Goal: Task Accomplishment & Management: Complete application form

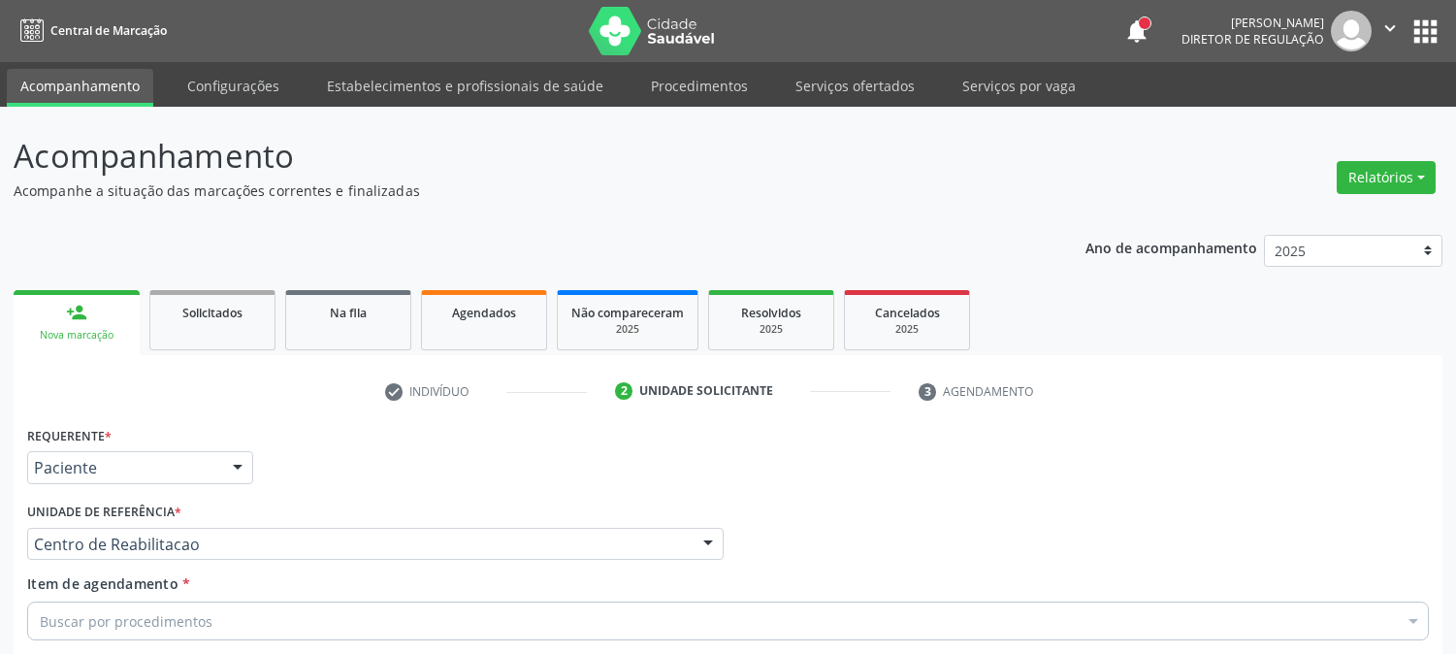
click at [1387, 32] on icon "" at bounding box center [1389, 27] width 21 height 21
click at [1333, 109] on link "Sair" at bounding box center [1340, 118] width 134 height 27
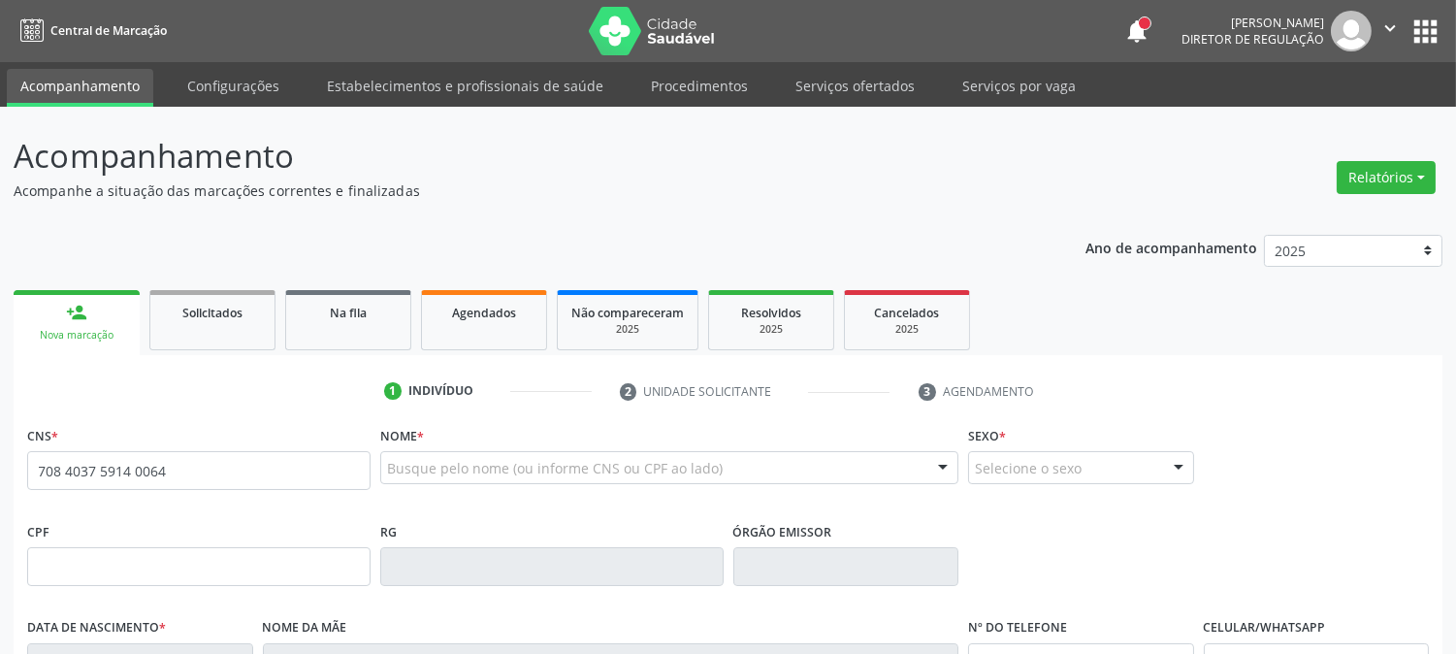
type input "708 4037 5914 0064"
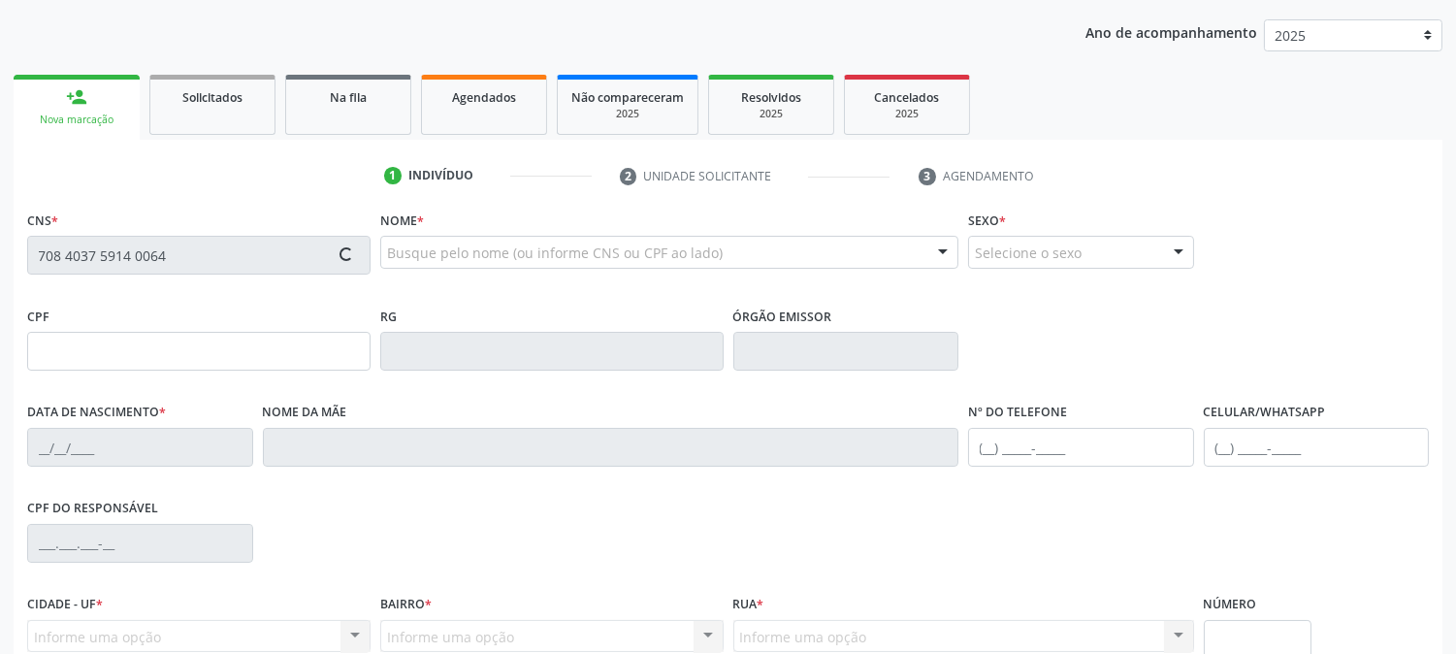
scroll to position [396, 0]
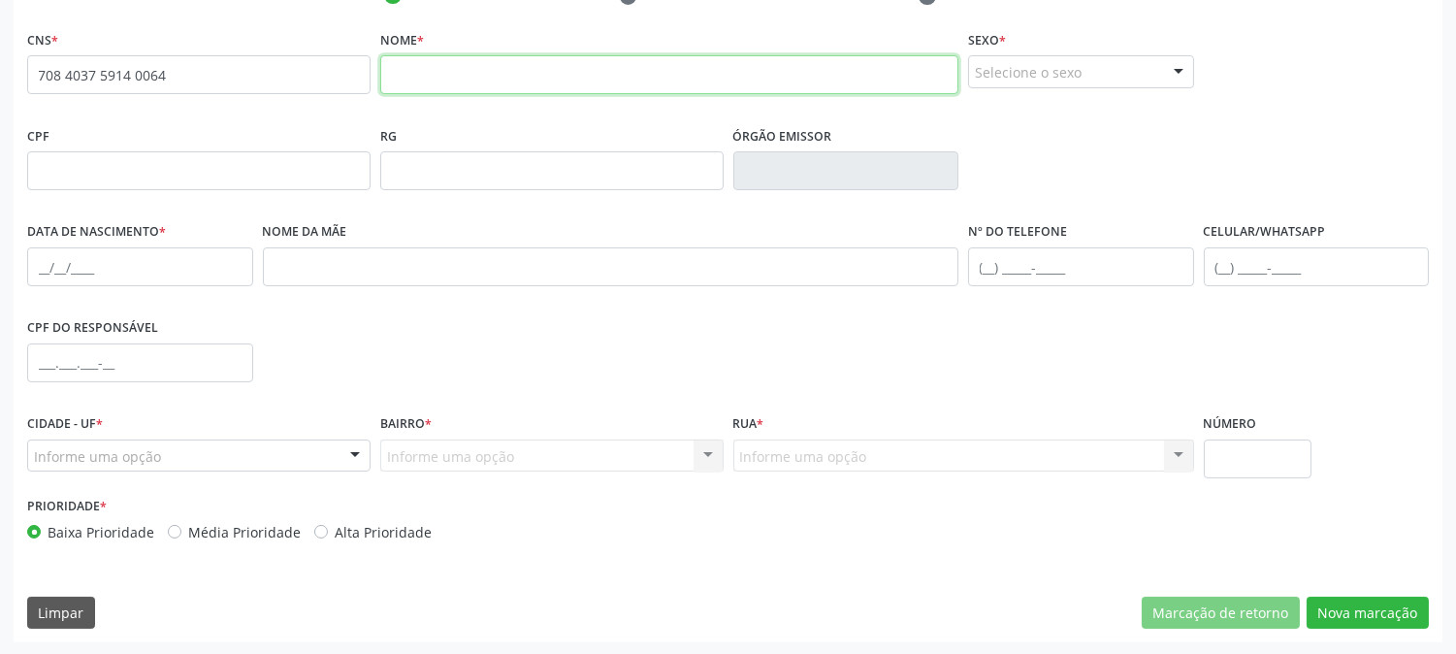
click at [456, 73] on input "text" at bounding box center [669, 74] width 578 height 39
type input "[PERSON_NAME]"
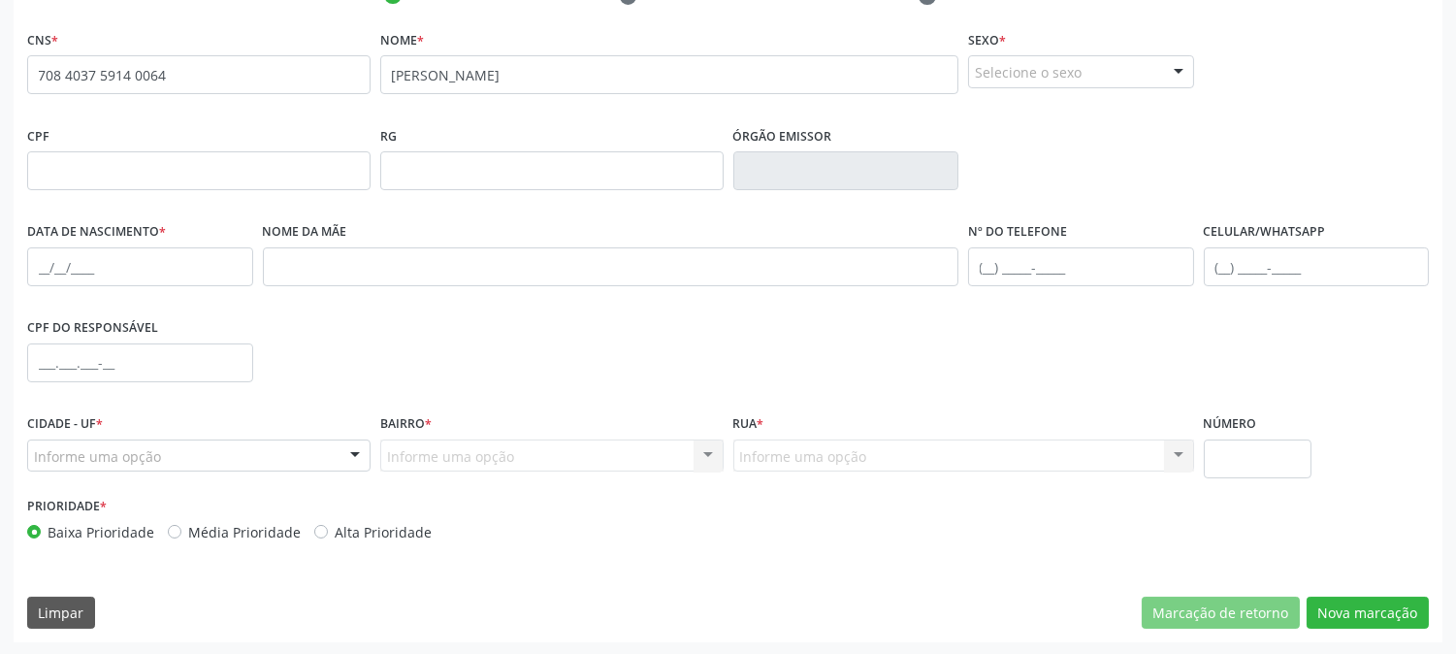
click at [1167, 70] on div at bounding box center [1178, 72] width 29 height 33
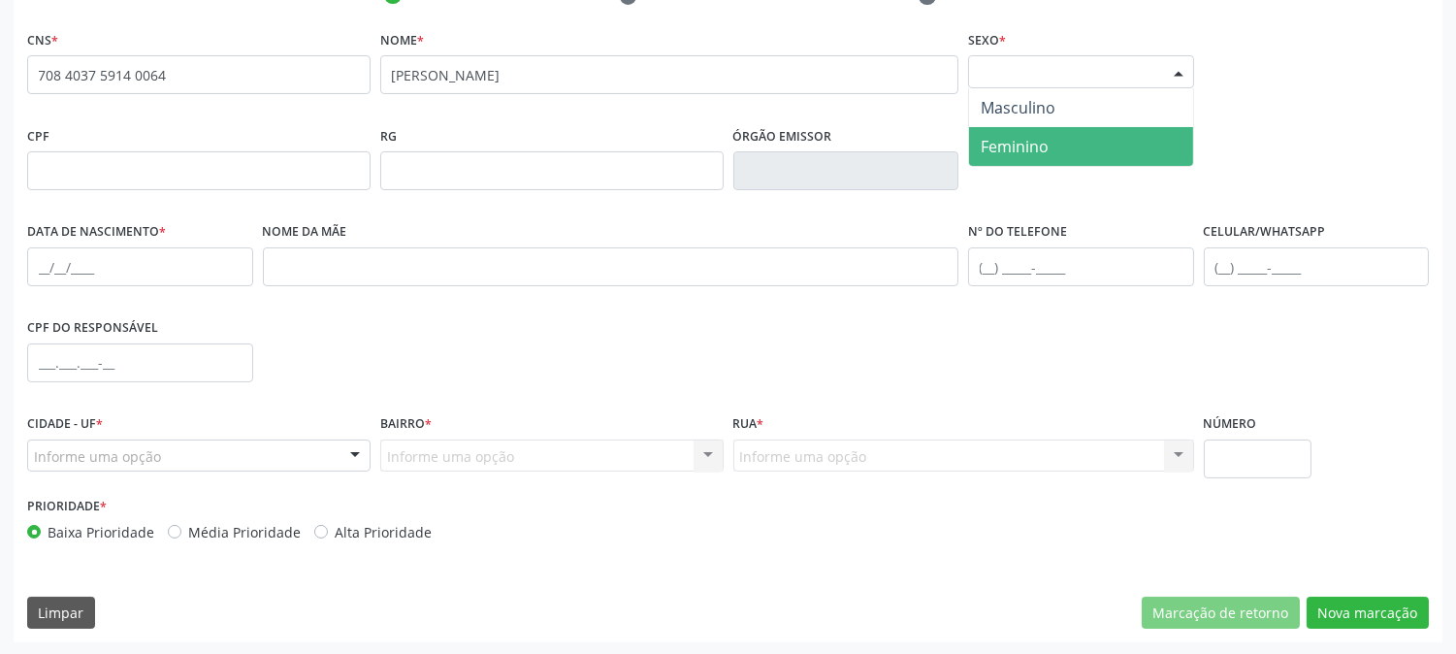
click at [1038, 149] on span "Feminino" at bounding box center [1014, 146] width 68 height 21
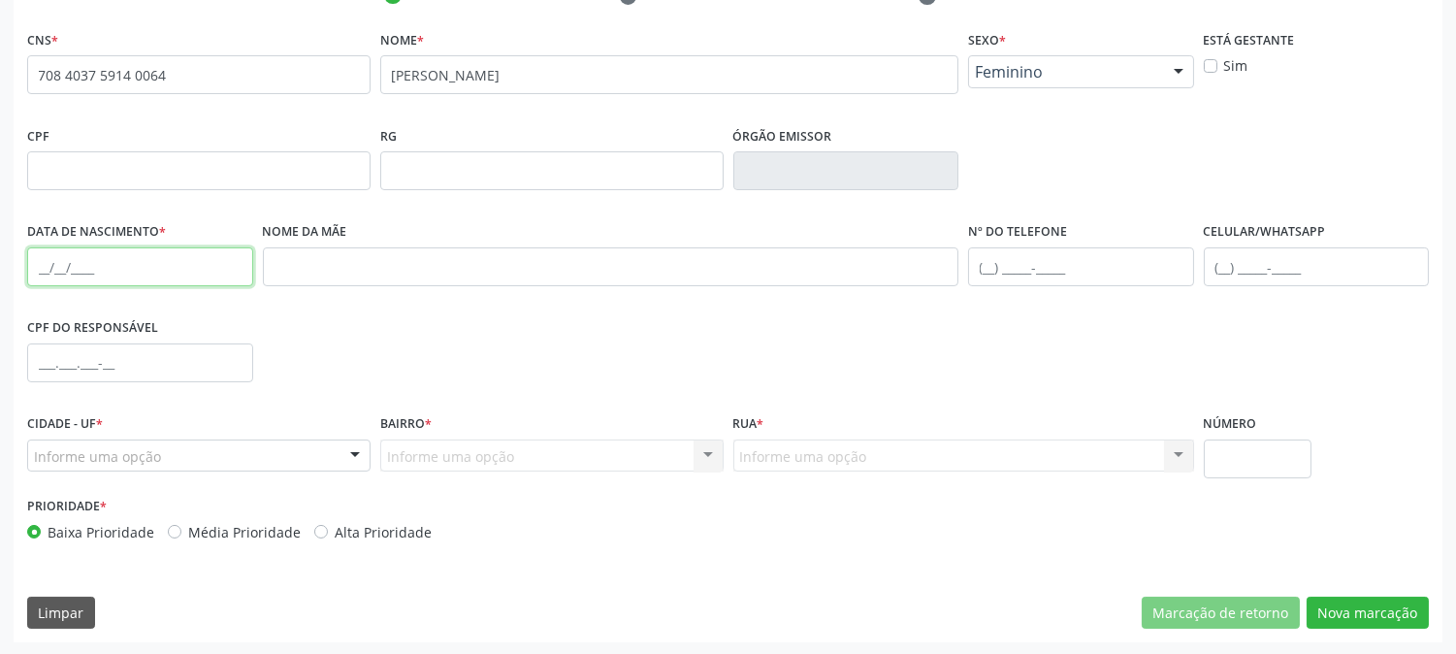
click at [29, 259] on input "text" at bounding box center [140, 266] width 226 height 39
type input "1[DATE]"
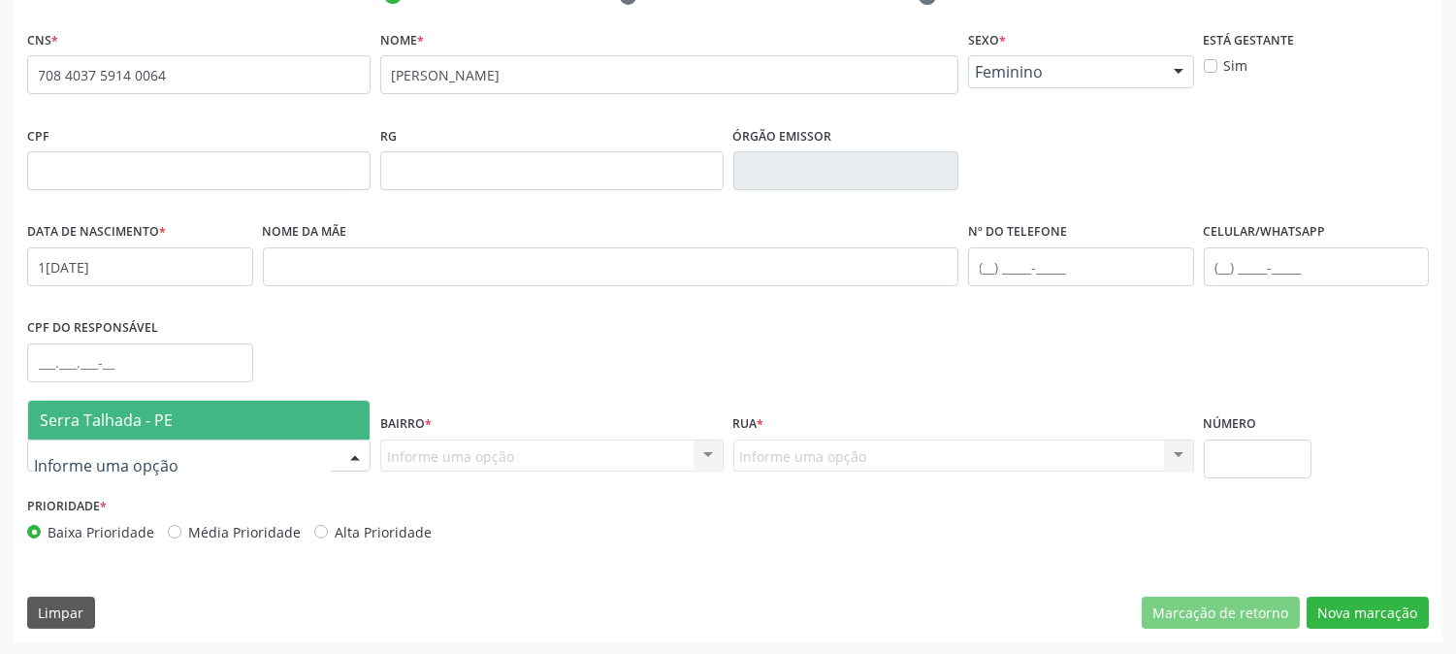
click at [195, 457] on div at bounding box center [198, 455] width 343 height 33
click at [195, 429] on span "Serra Talhada - PE" at bounding box center [198, 420] width 341 height 39
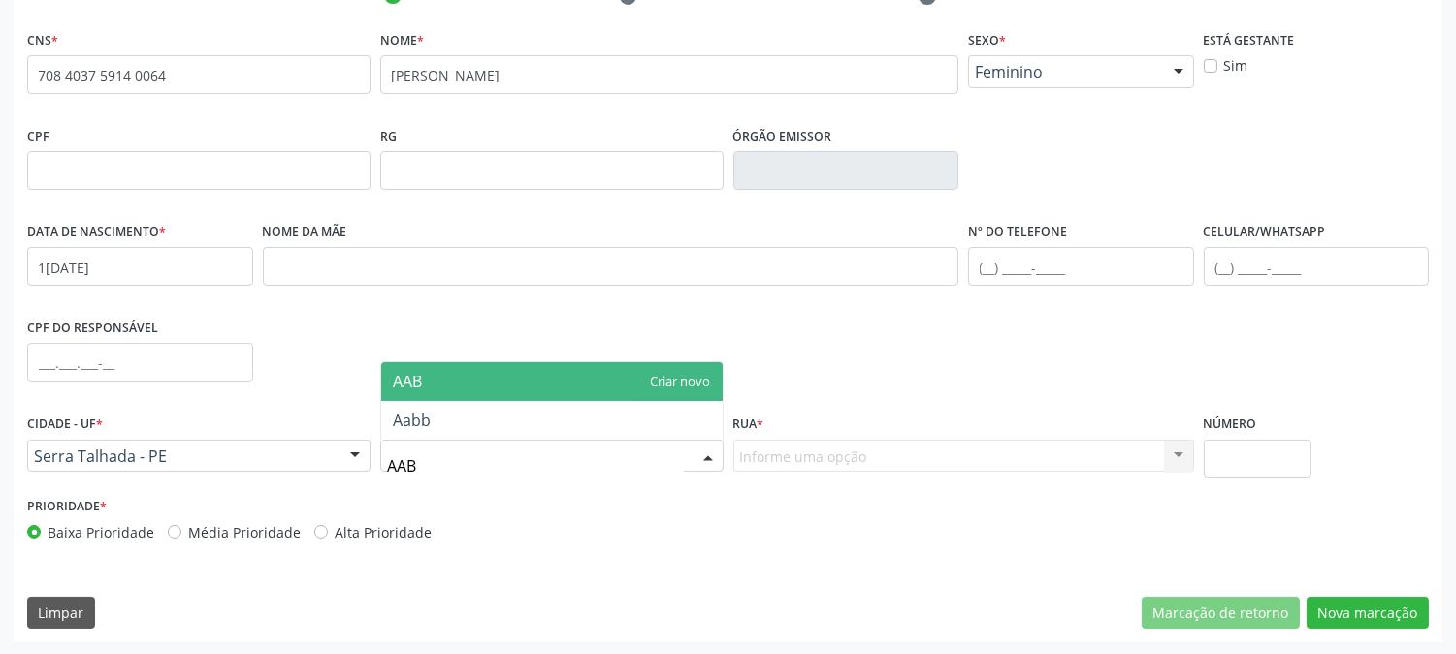
type input "AABB"
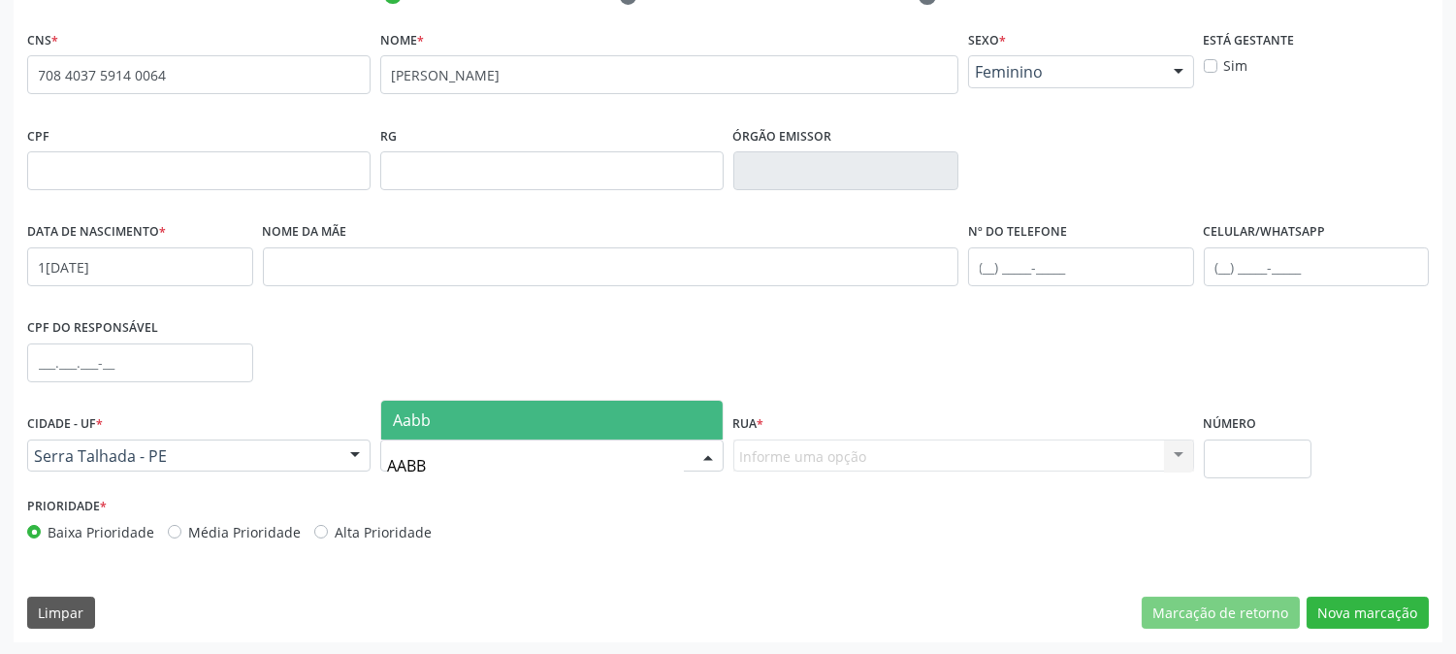
click at [476, 419] on span "Aabb" at bounding box center [551, 420] width 341 height 39
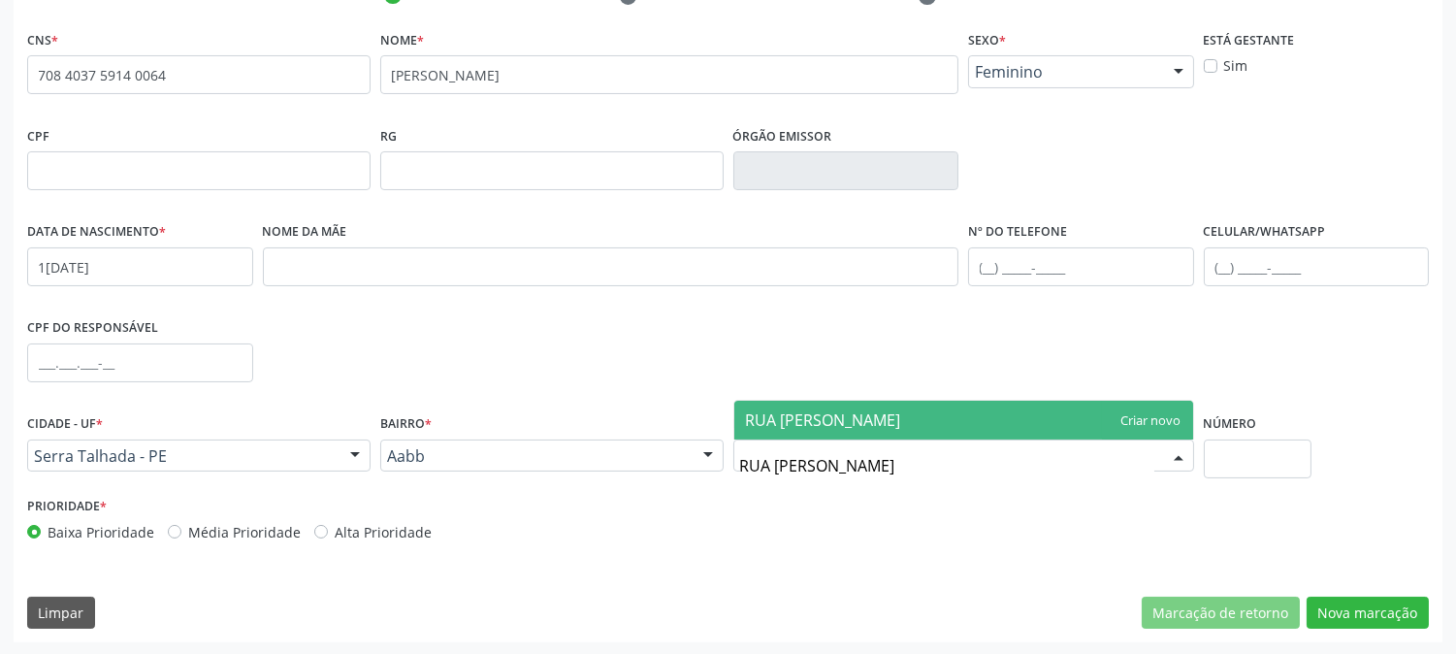
type input "RUA OLAVIO DE ANDRADE"
click at [1133, 411] on span "RUA OLAVIO DE ANDRADE" at bounding box center [963, 420] width 459 height 39
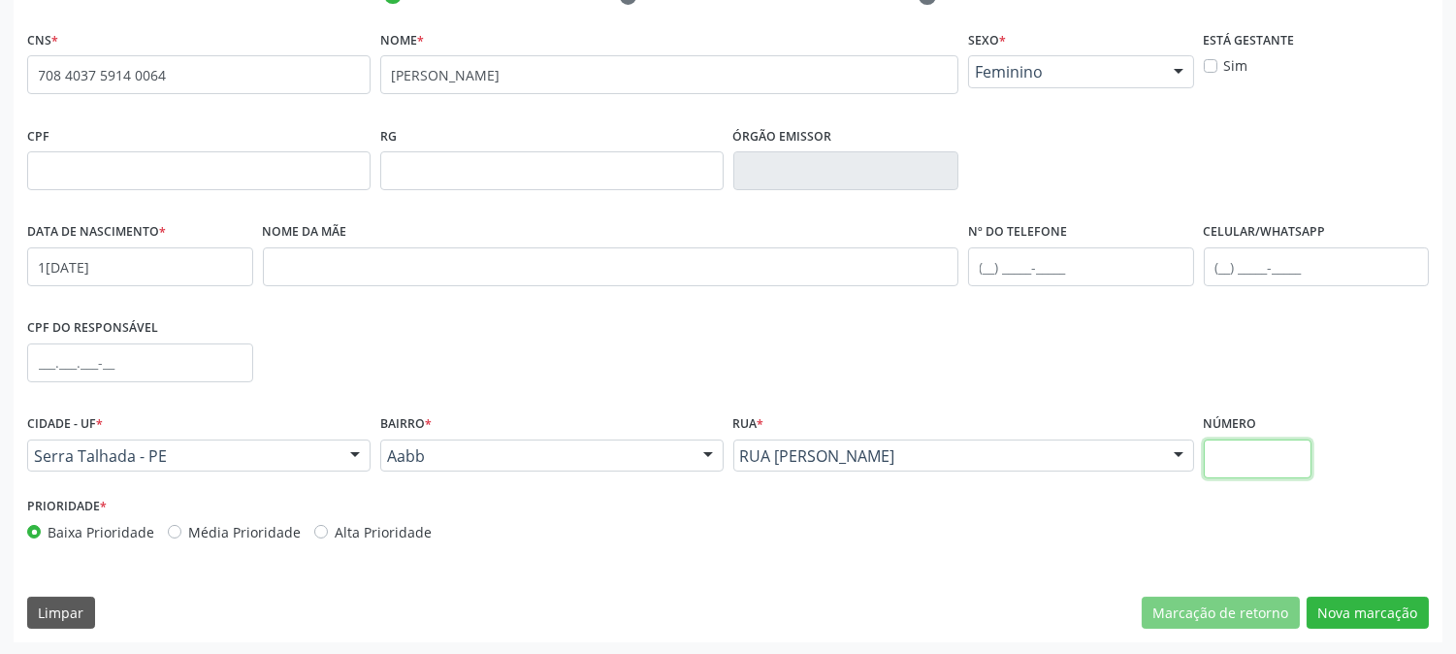
click at [1275, 467] on input "text" at bounding box center [1258, 458] width 108 height 39
type input "900"
click at [1399, 606] on button "Nova marcação" at bounding box center [1367, 612] width 122 height 33
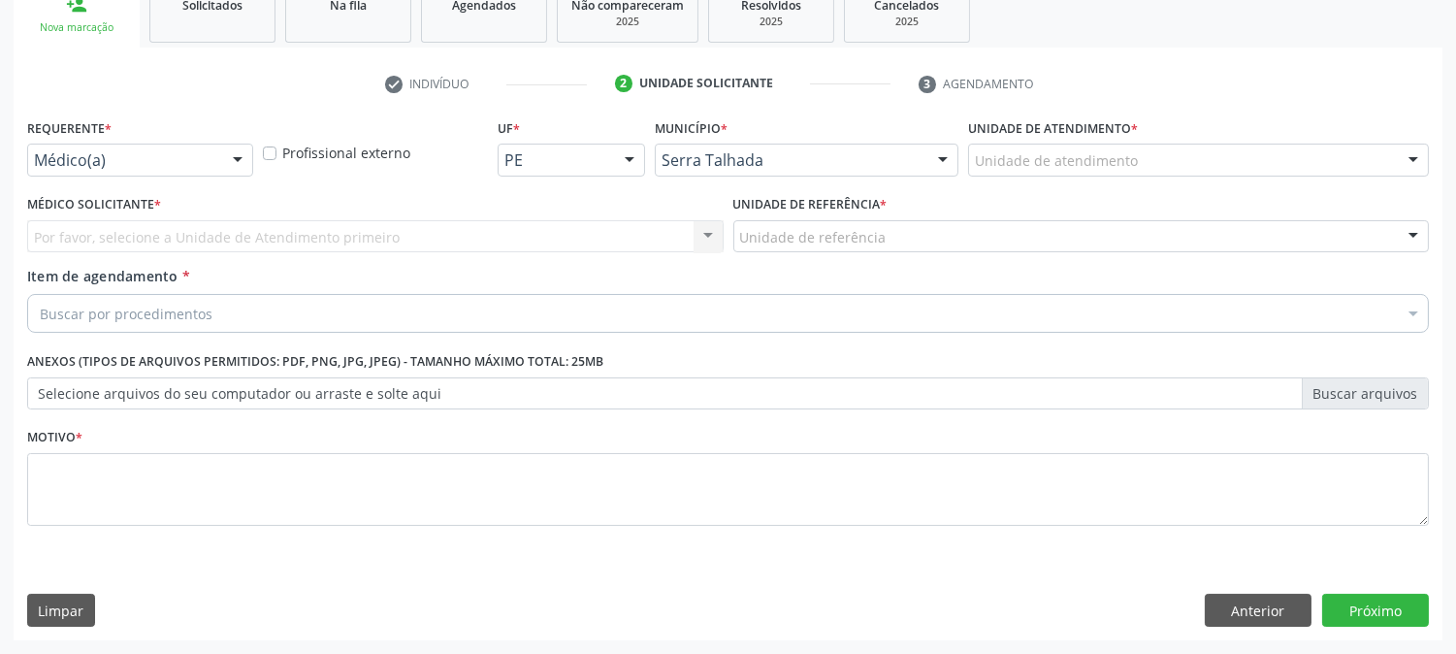
scroll to position [306, 0]
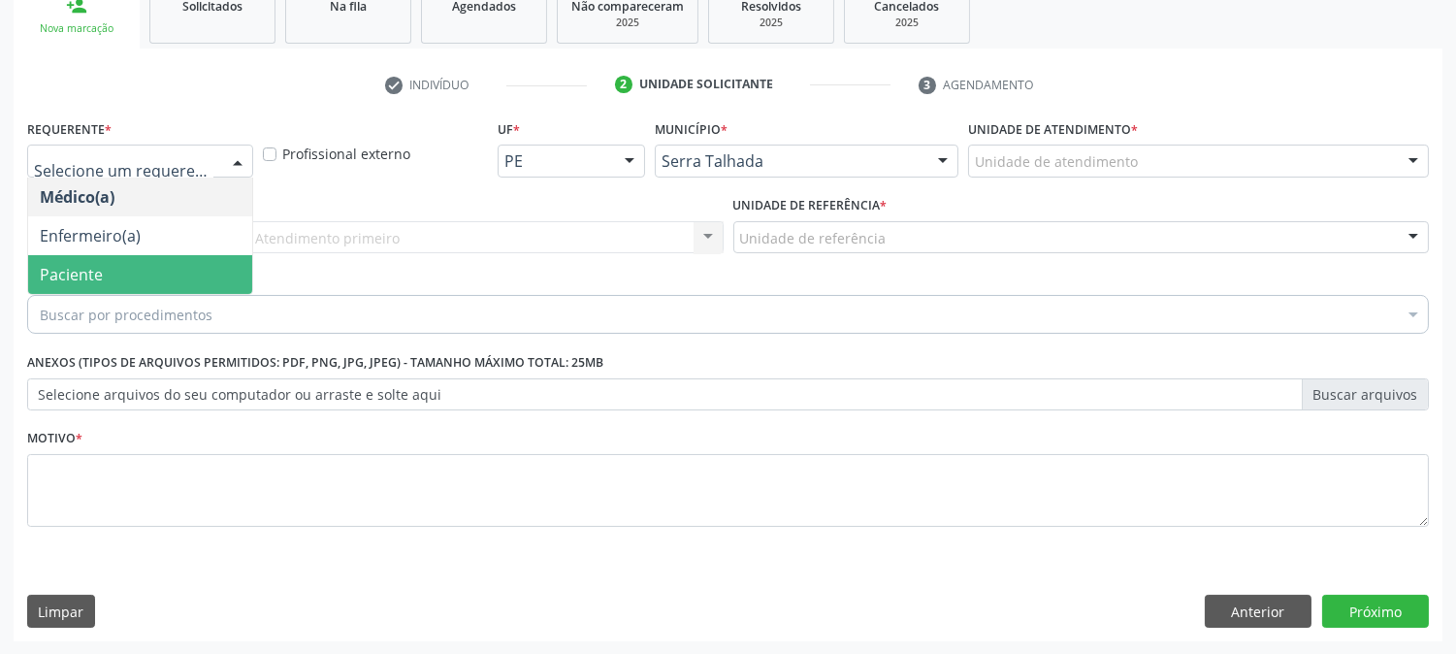
click at [59, 284] on span "Paciente" at bounding box center [140, 274] width 224 height 39
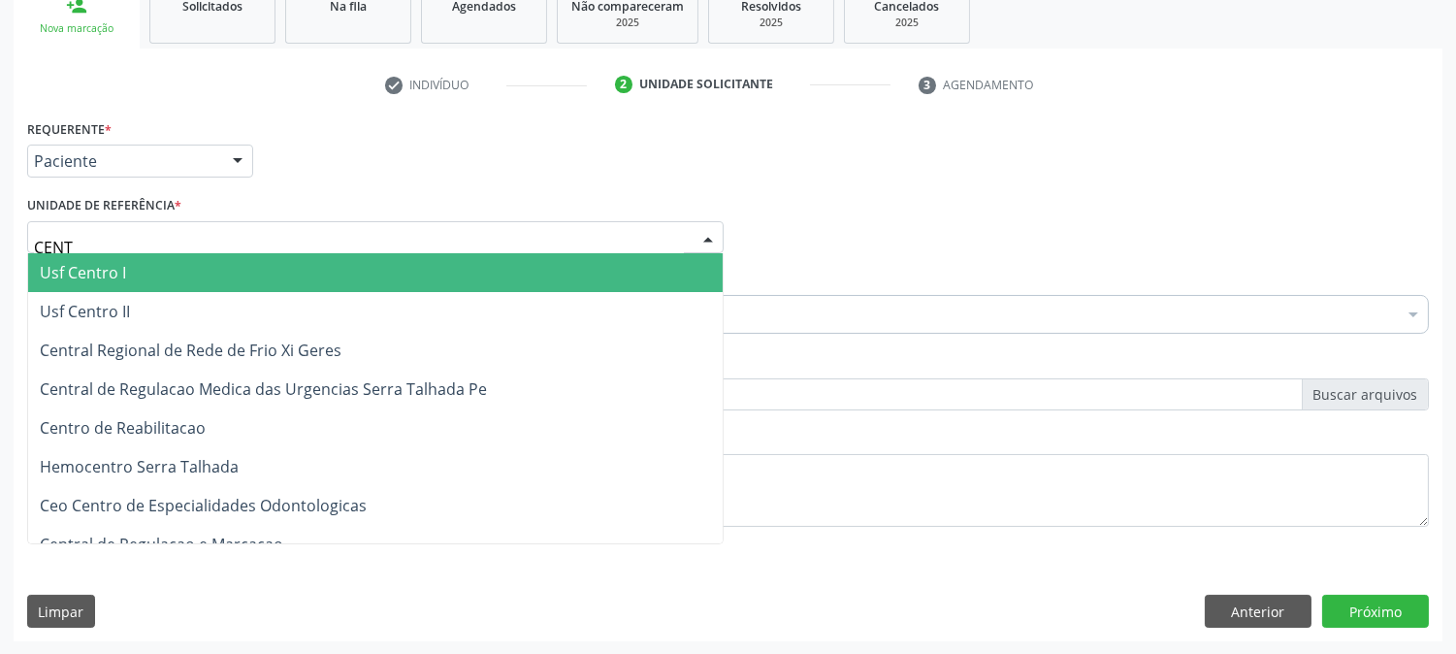
type input "CENTR"
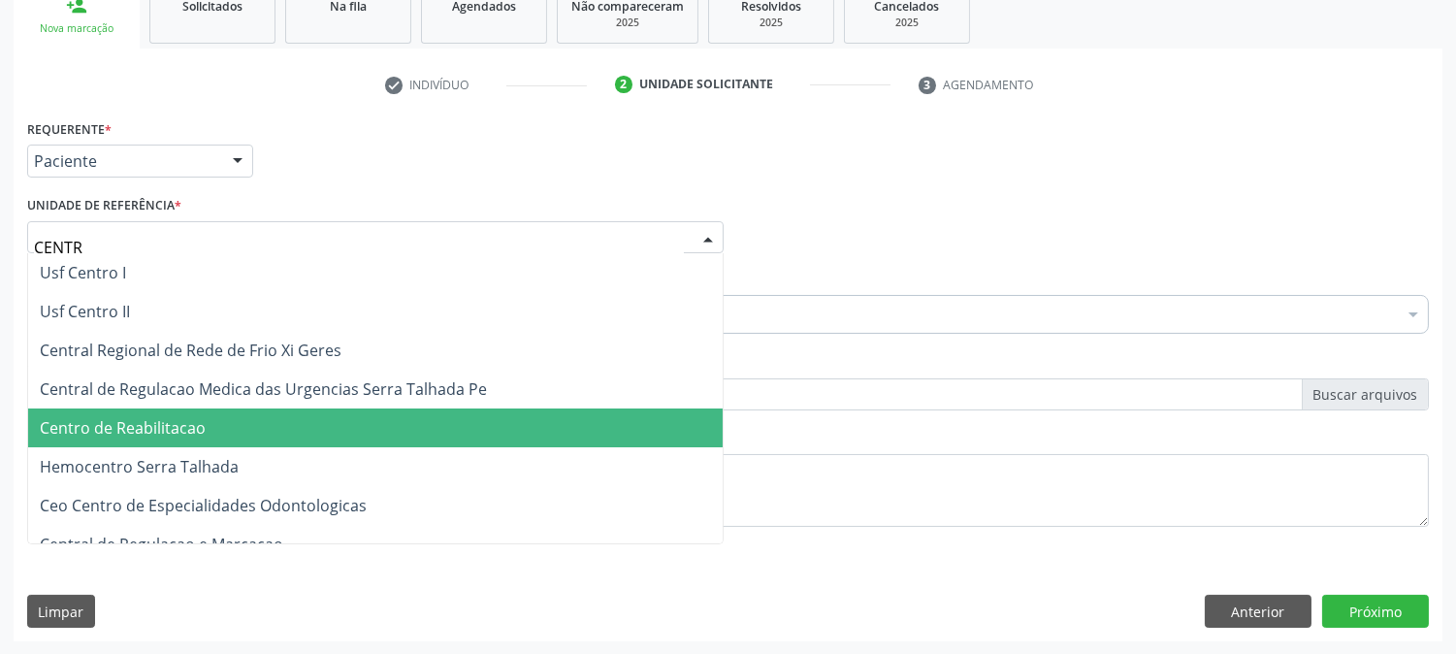
click at [159, 418] on span "Centro de Reabilitacao" at bounding box center [123, 427] width 166 height 21
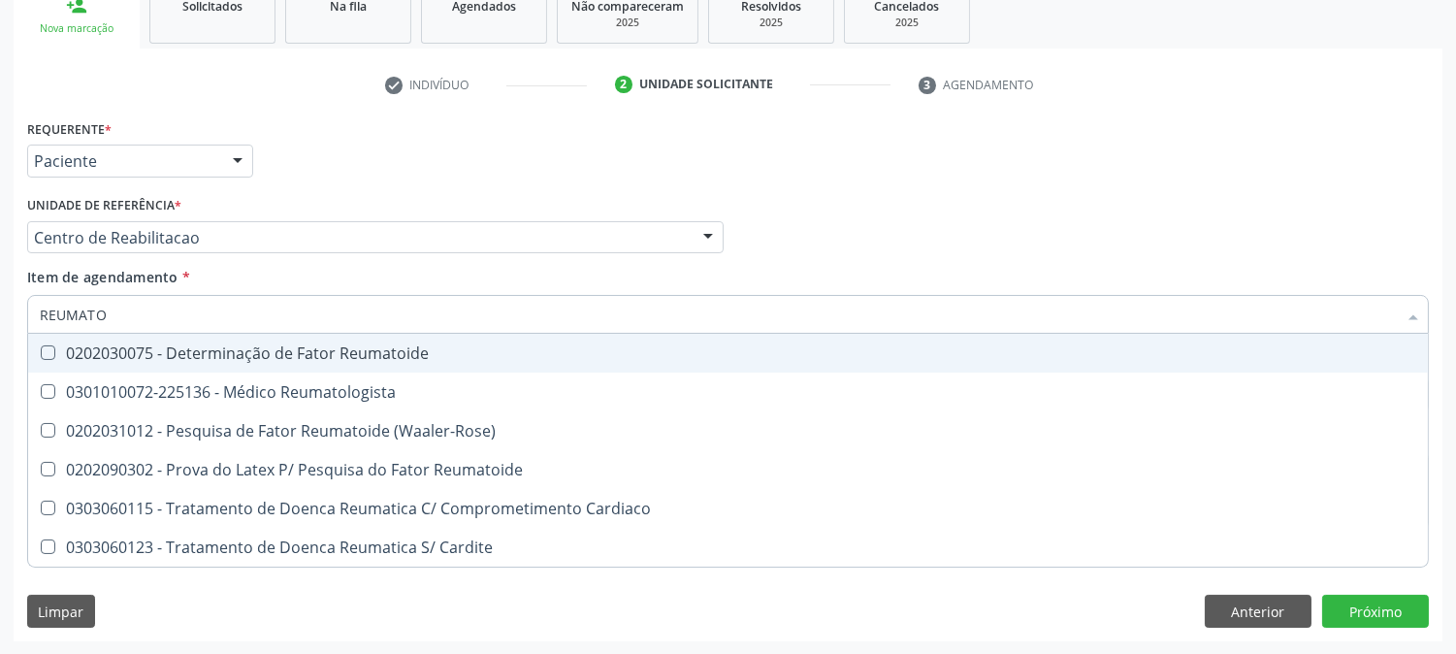
type input "REUMATOL"
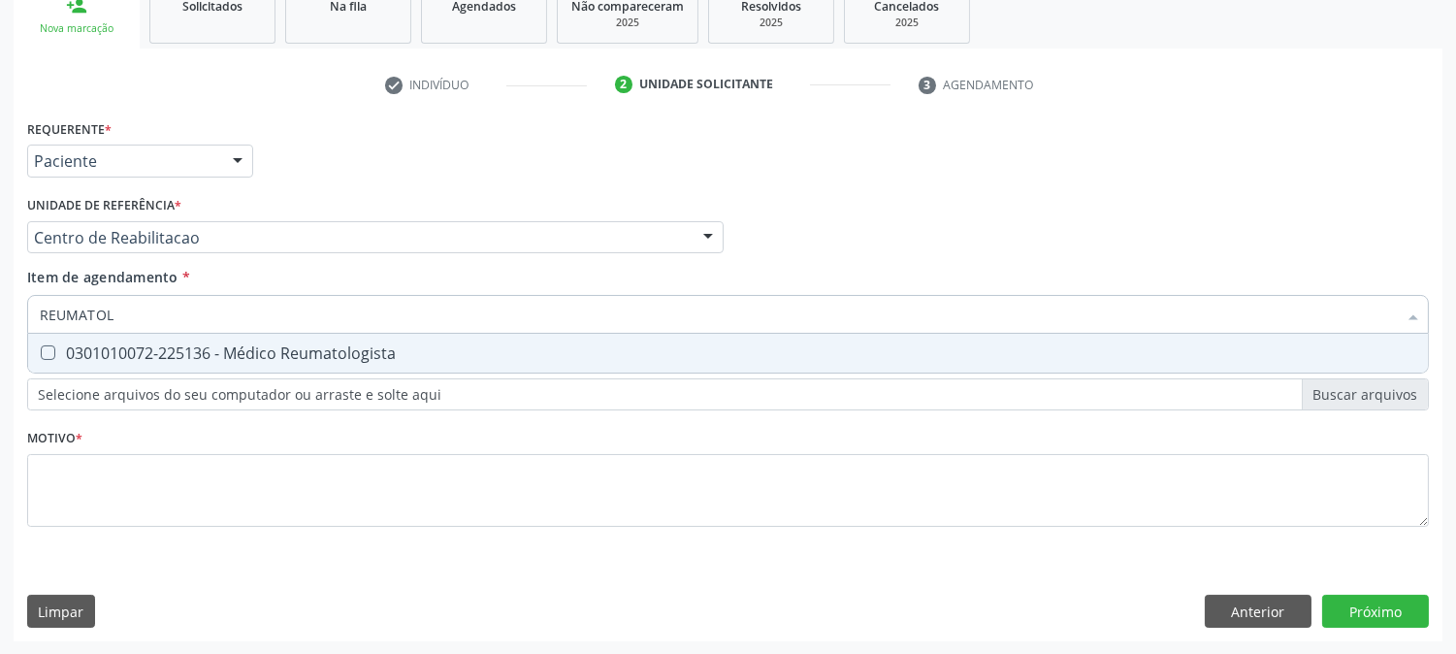
click at [134, 335] on span "0301010072-225136 - Médico Reumatologista" at bounding box center [727, 353] width 1399 height 39
checkbox Reumatologista "true"
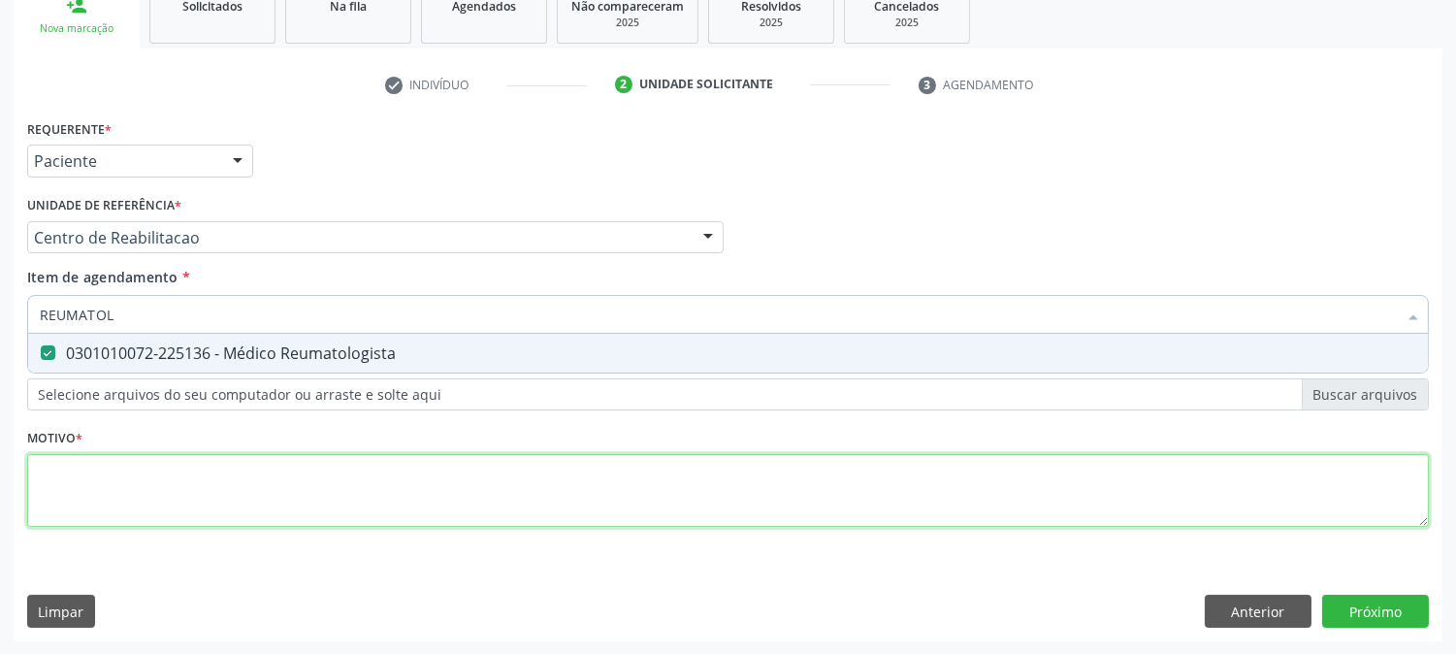
click at [138, 506] on div "Requerente * Paciente Médico(a) Enfermeiro(a) Paciente Nenhum resultado encontr…" at bounding box center [727, 333] width 1401 height 439
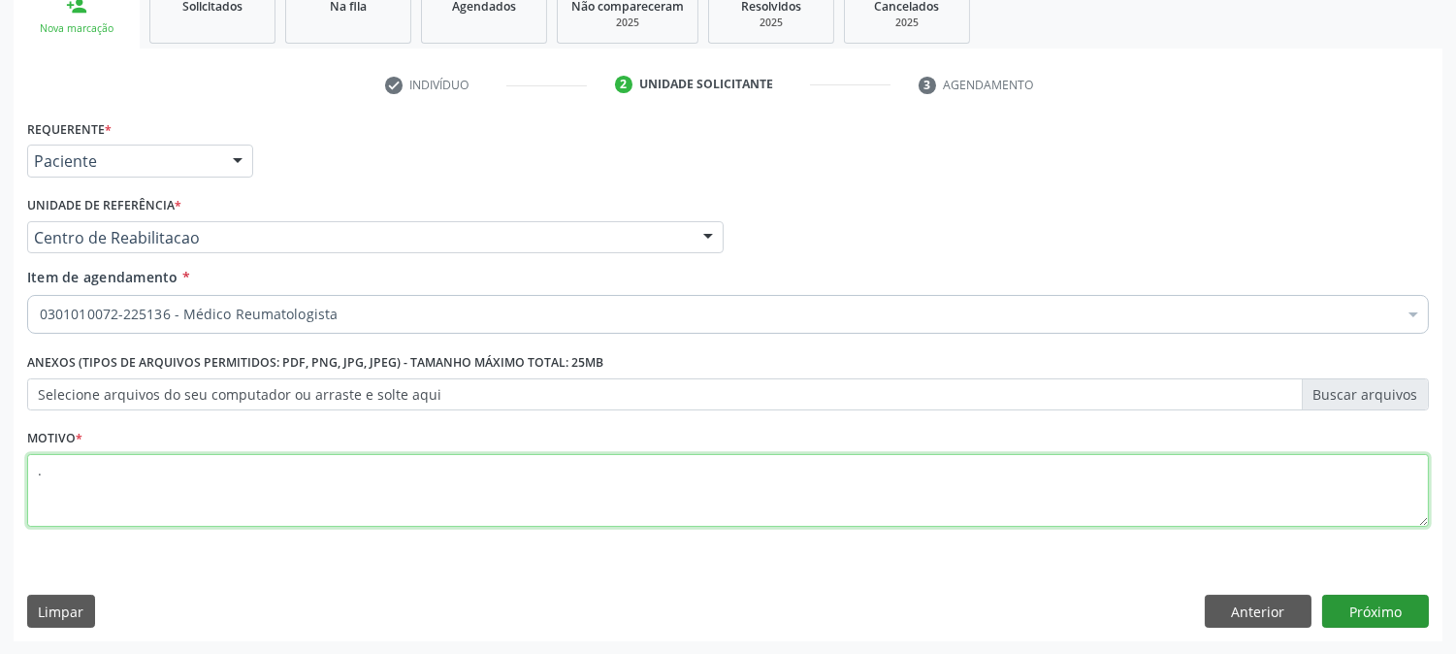
type textarea "."
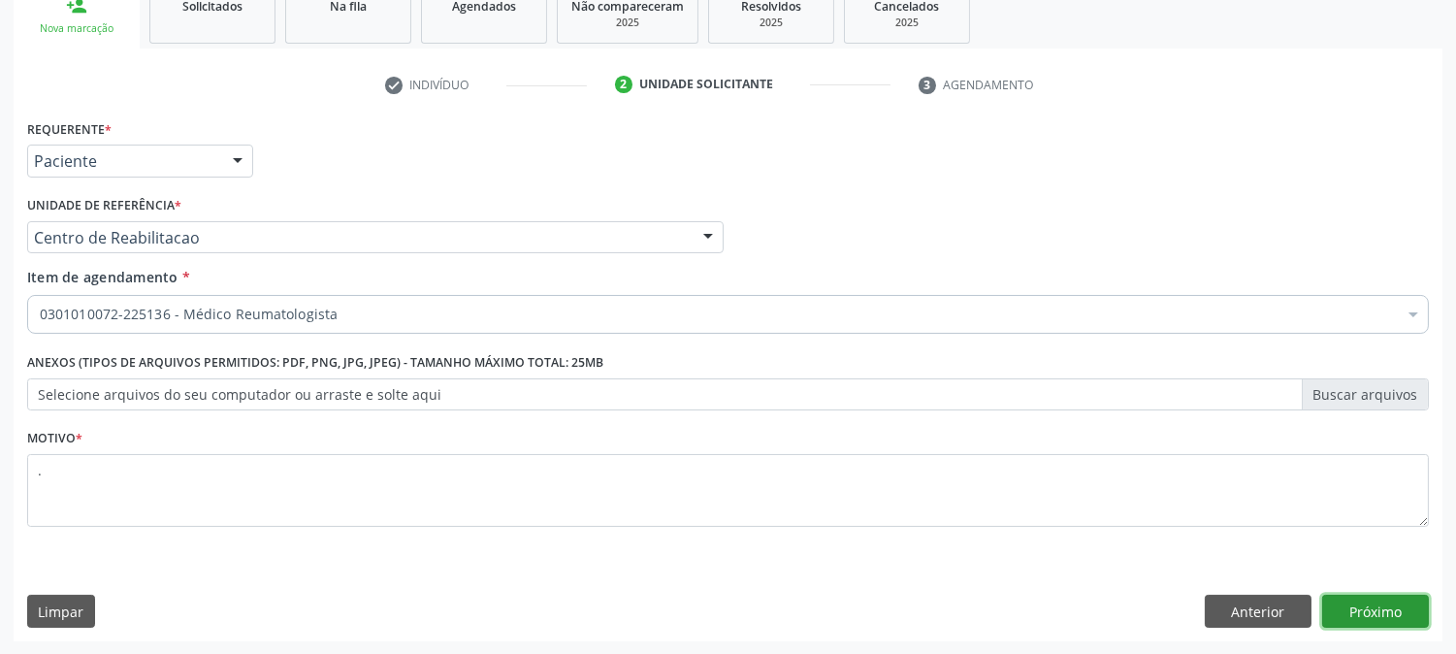
click at [1349, 612] on button "Próximo" at bounding box center [1375, 610] width 107 height 33
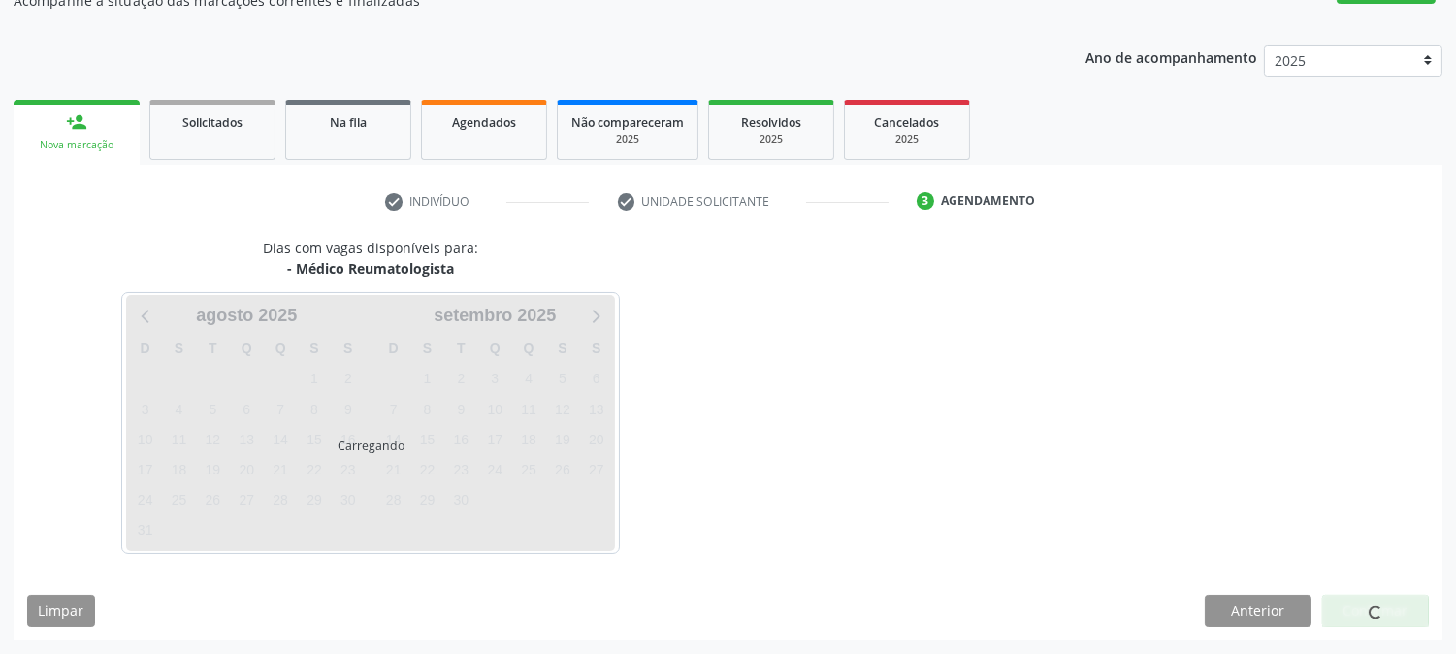
scroll to position [189, 0]
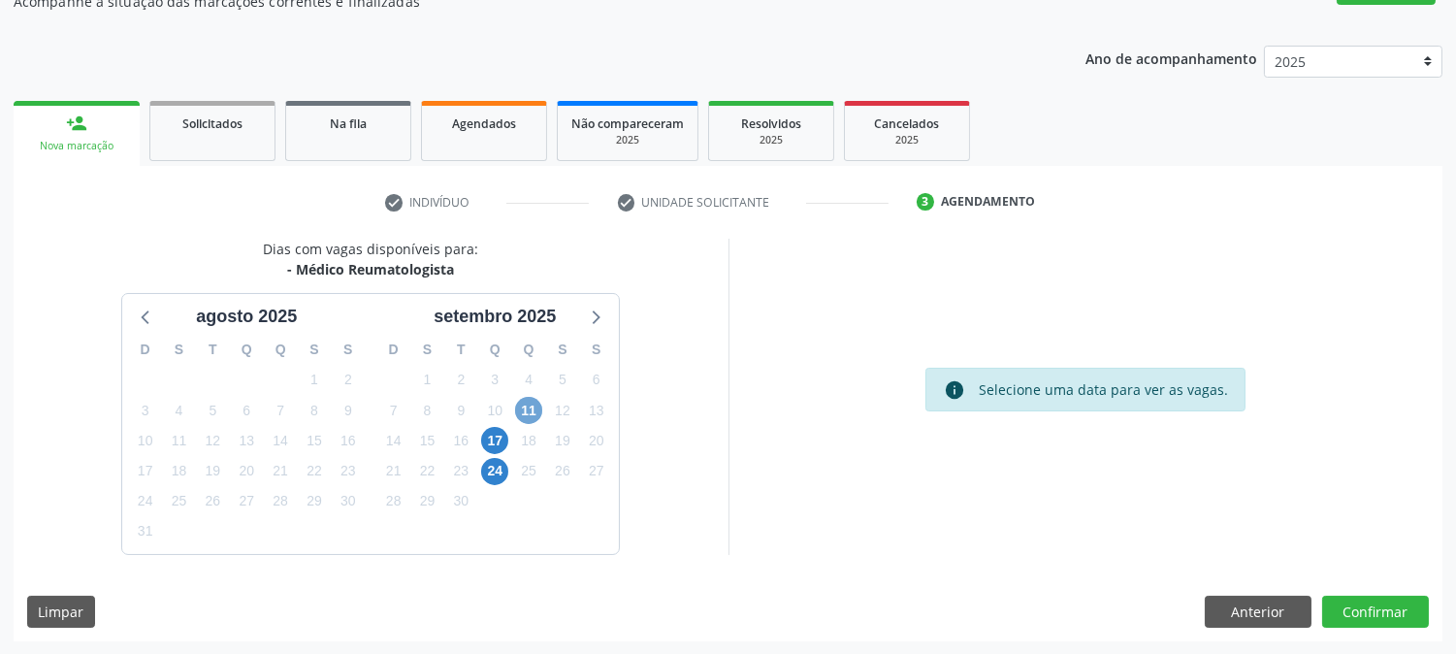
click at [529, 410] on span "11" at bounding box center [528, 410] width 27 height 27
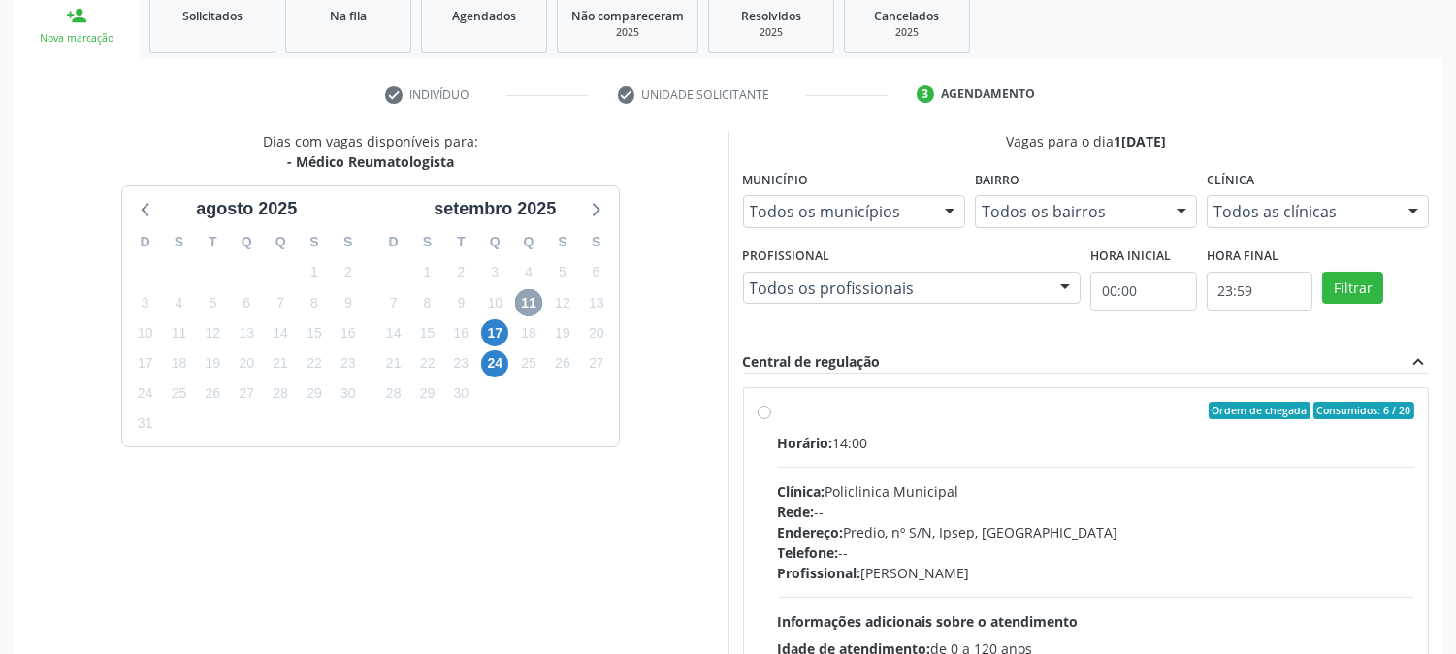
scroll to position [469, 0]
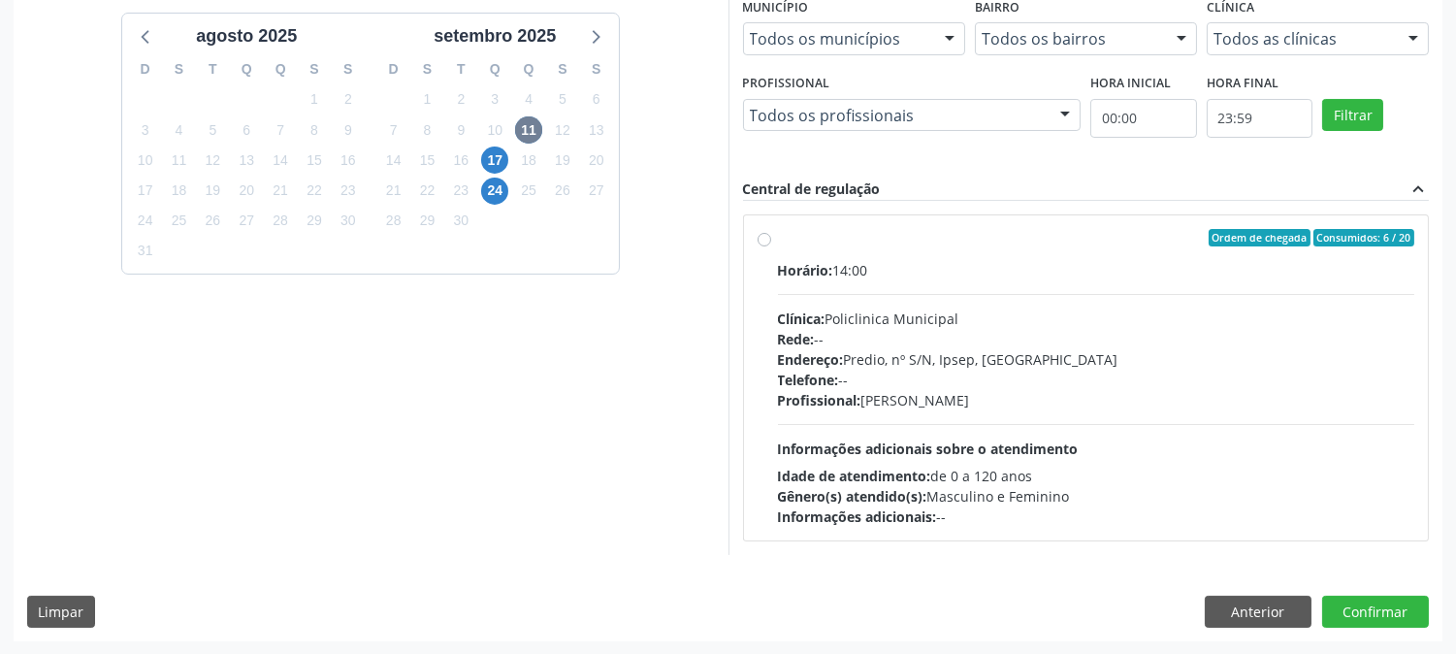
click at [915, 318] on div "Clínica: Policlinica Municipal" at bounding box center [1096, 318] width 637 height 20
click at [771, 246] on input "Ordem de chegada Consumidos: 6 / 20 Horário: 14:00 Clínica: Policlinica Municip…" at bounding box center [764, 237] width 14 height 17
radio input "true"
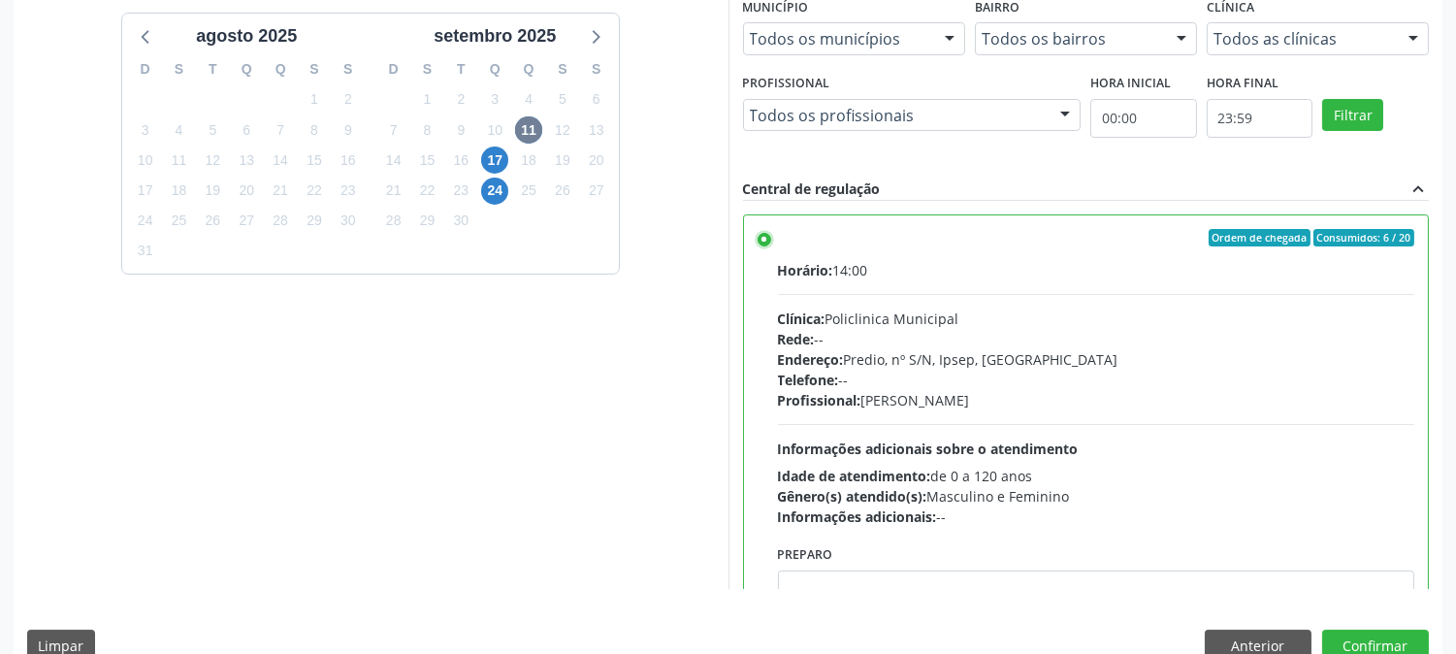
scroll to position [504, 0]
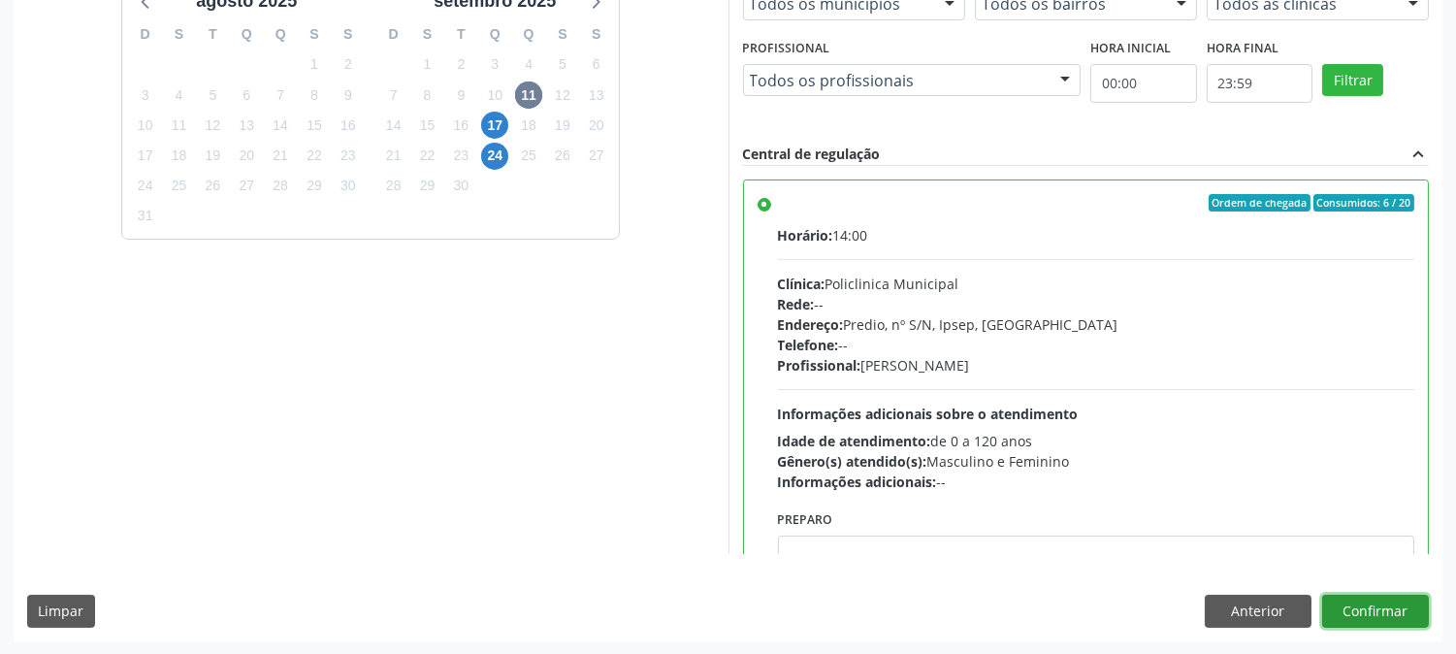
click at [1362, 619] on button "Confirmar" at bounding box center [1375, 610] width 107 height 33
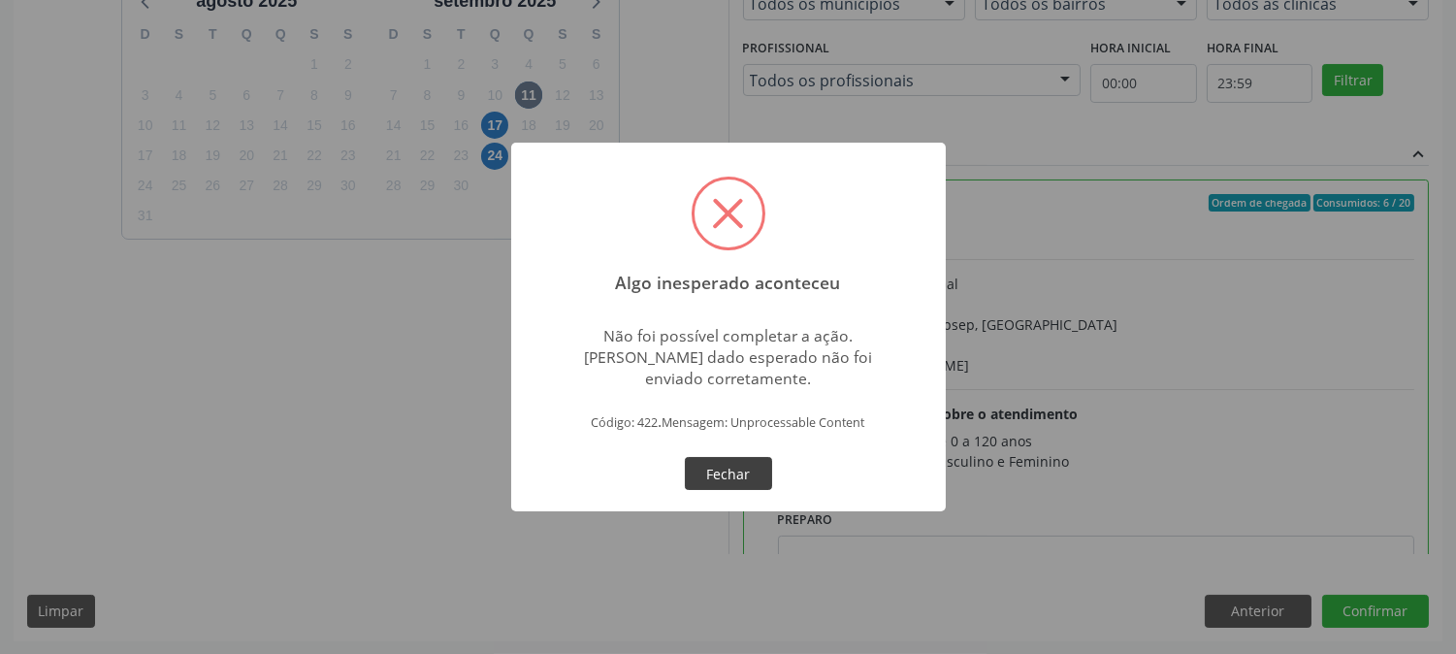
click at [749, 464] on button "Fechar" at bounding box center [728, 473] width 87 height 33
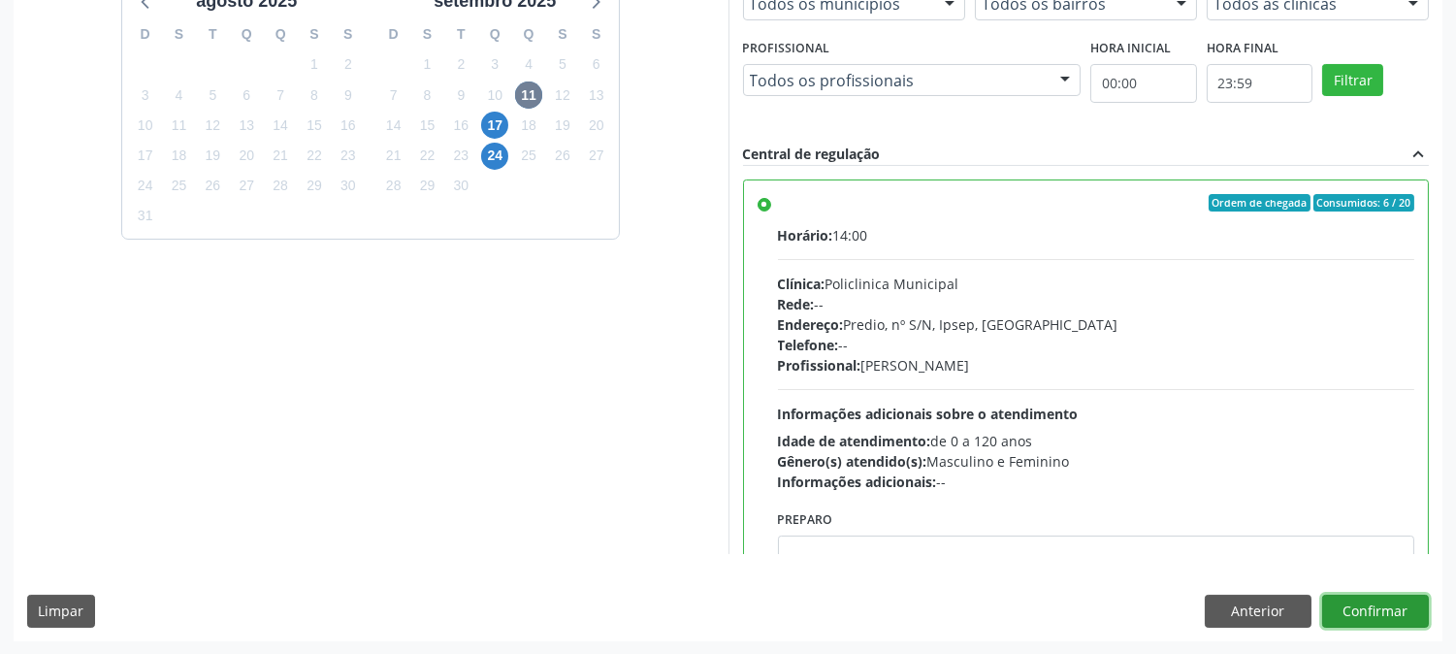
click at [1372, 625] on button "Confirmar" at bounding box center [1375, 610] width 107 height 33
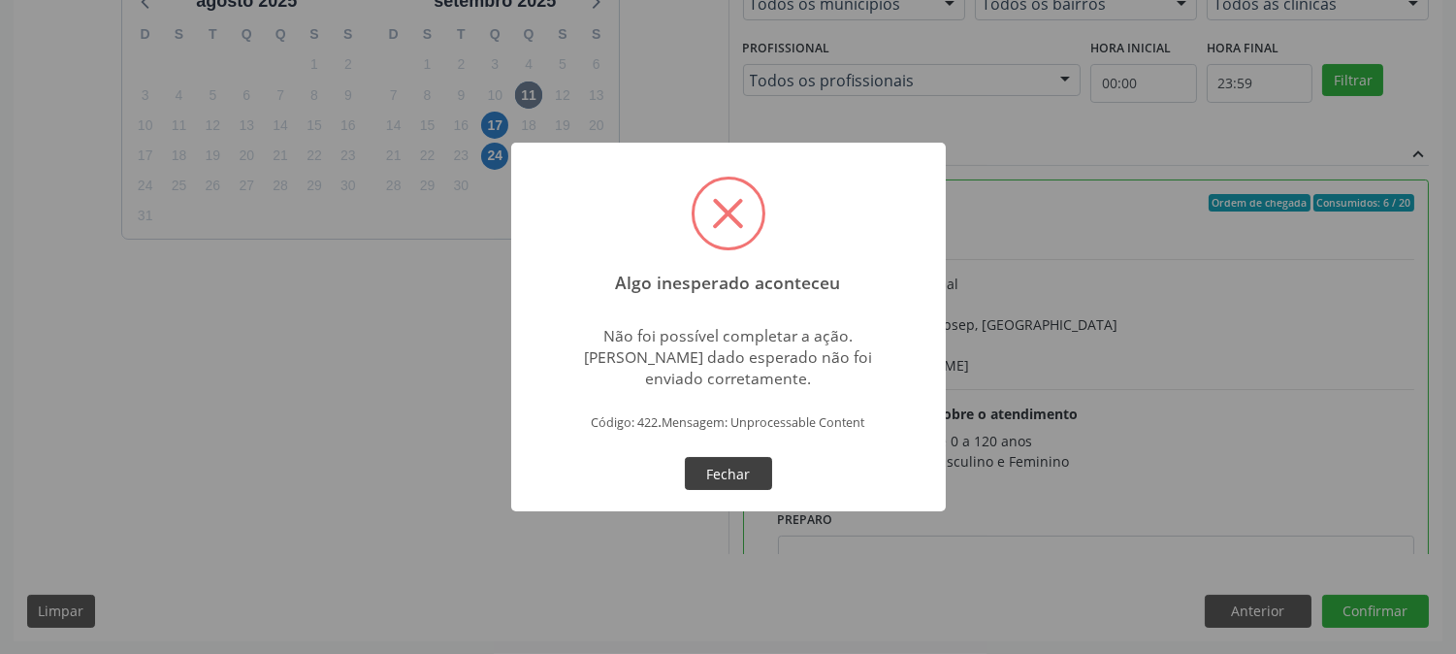
click at [720, 477] on button "Fechar" at bounding box center [728, 473] width 87 height 33
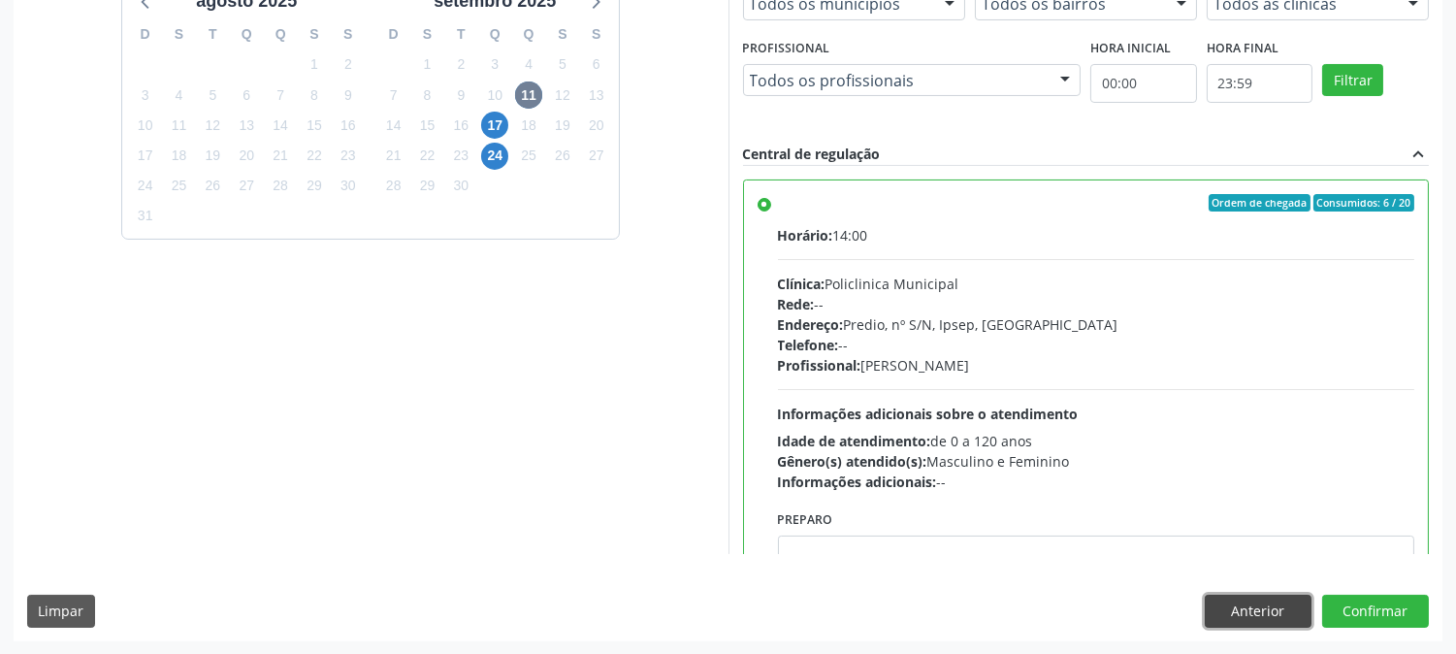
click at [1258, 619] on button "Anterior" at bounding box center [1258, 610] width 107 height 33
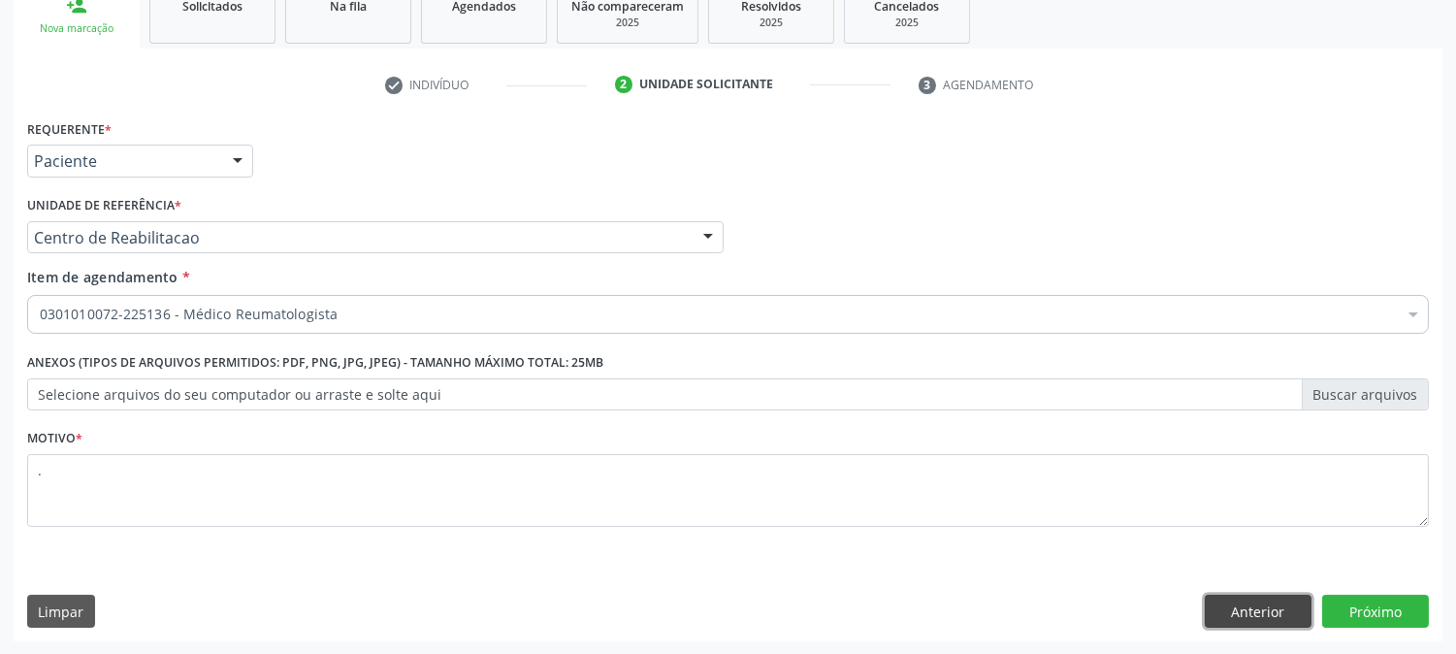
click at [1257, 619] on button "Anterior" at bounding box center [1258, 610] width 107 height 33
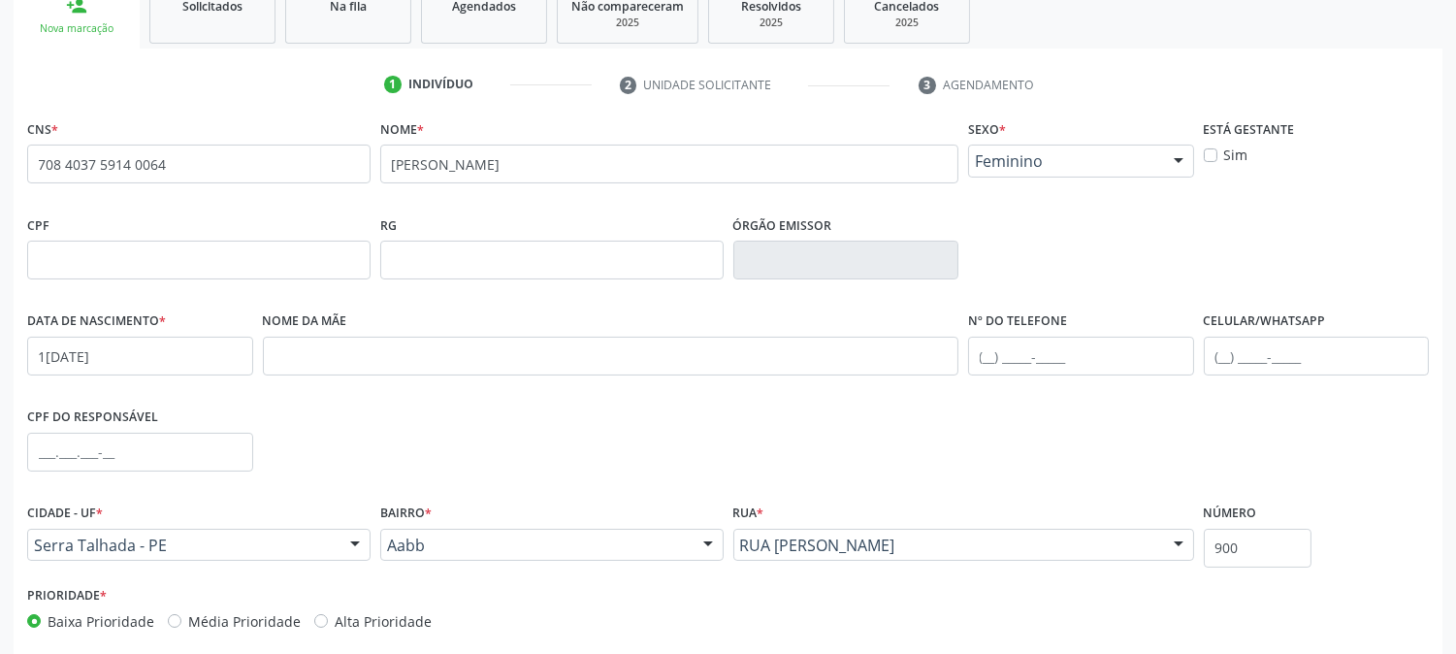
scroll to position [396, 0]
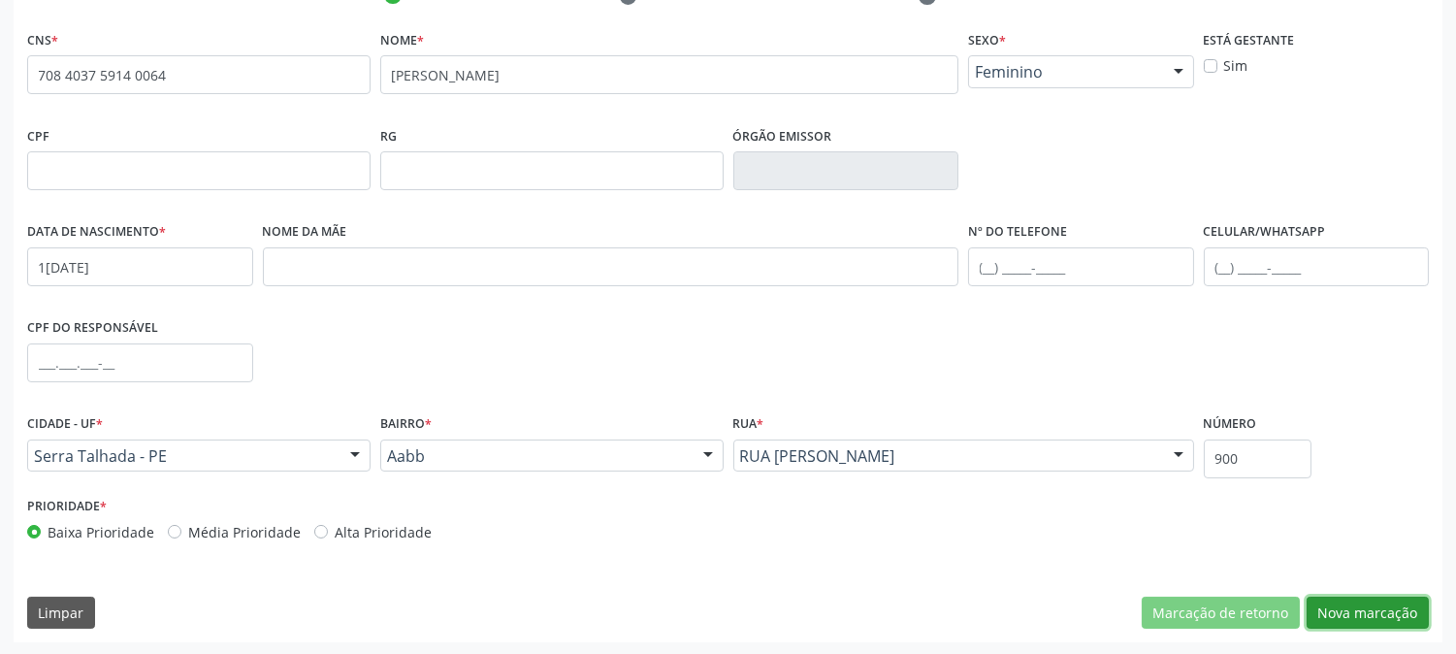
click at [1320, 611] on button "Nova marcação" at bounding box center [1367, 612] width 122 height 33
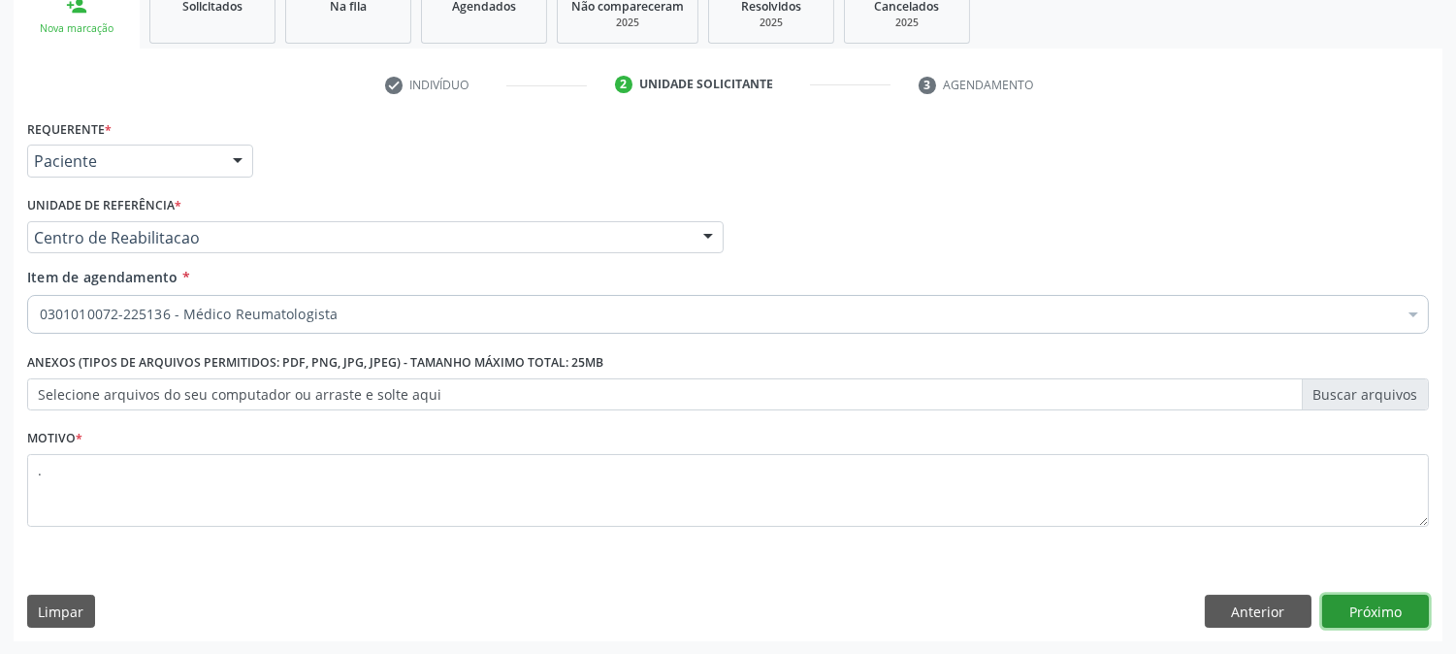
click at [1367, 594] on button "Próximo" at bounding box center [1375, 610] width 107 height 33
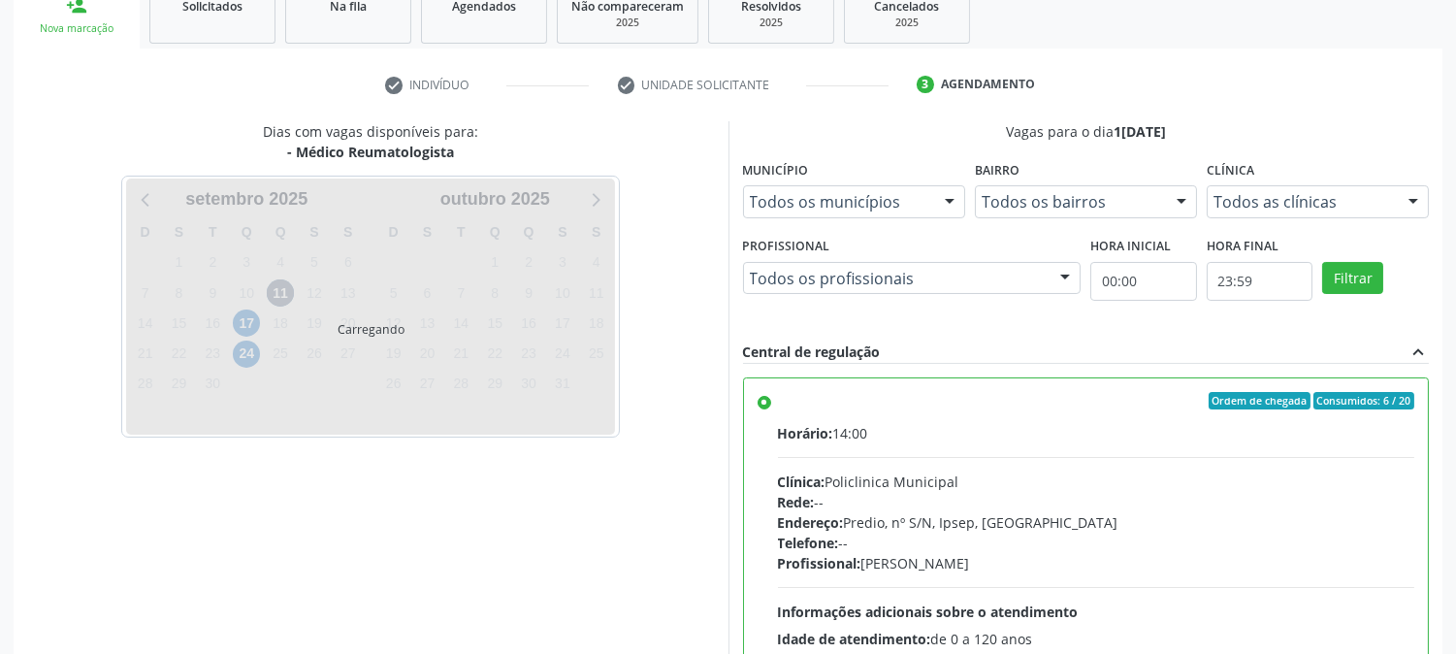
scroll to position [504, 0]
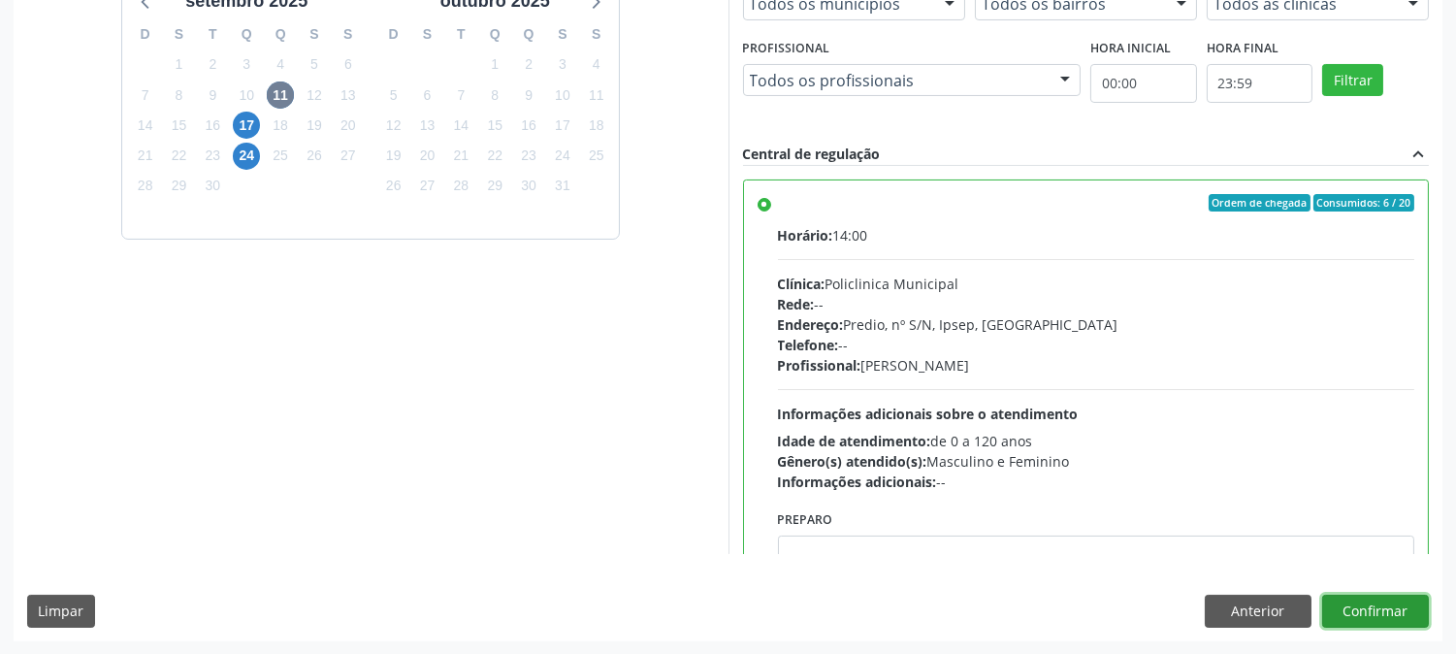
click at [1416, 597] on button "Confirmar" at bounding box center [1375, 610] width 107 height 33
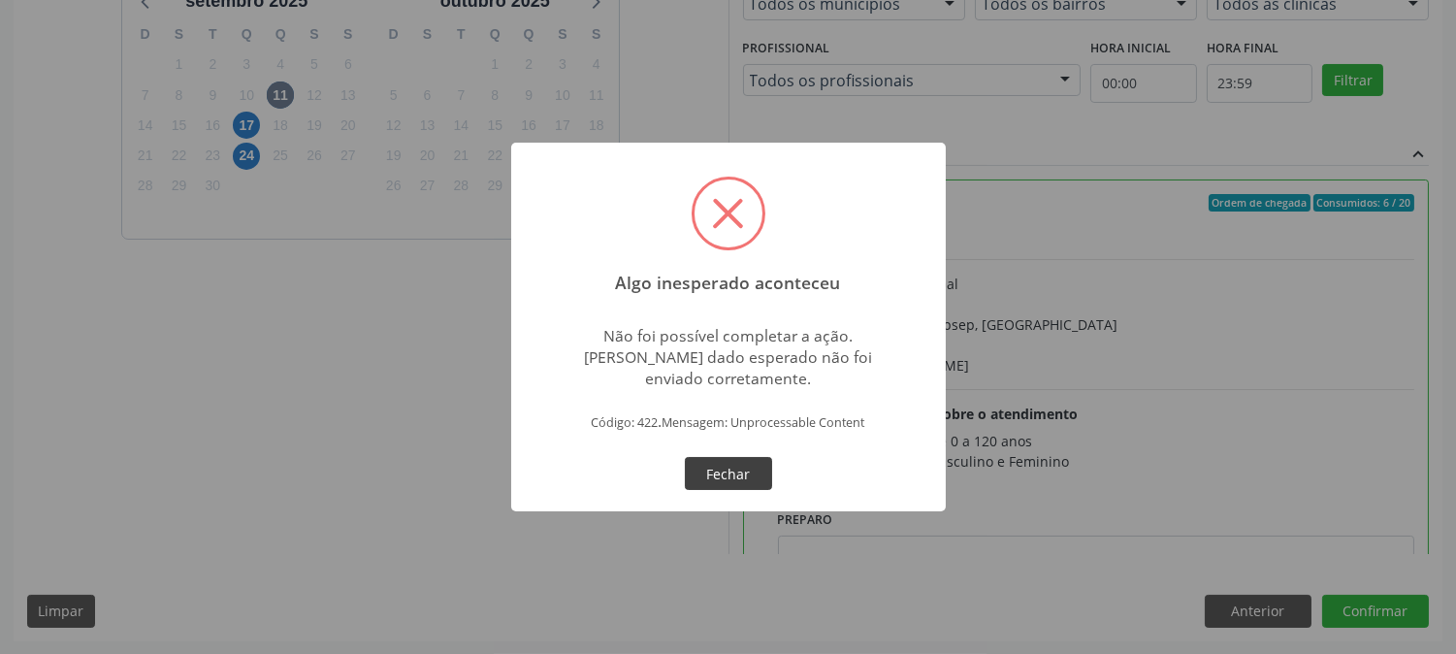
click at [710, 466] on button "Fechar" at bounding box center [728, 473] width 87 height 33
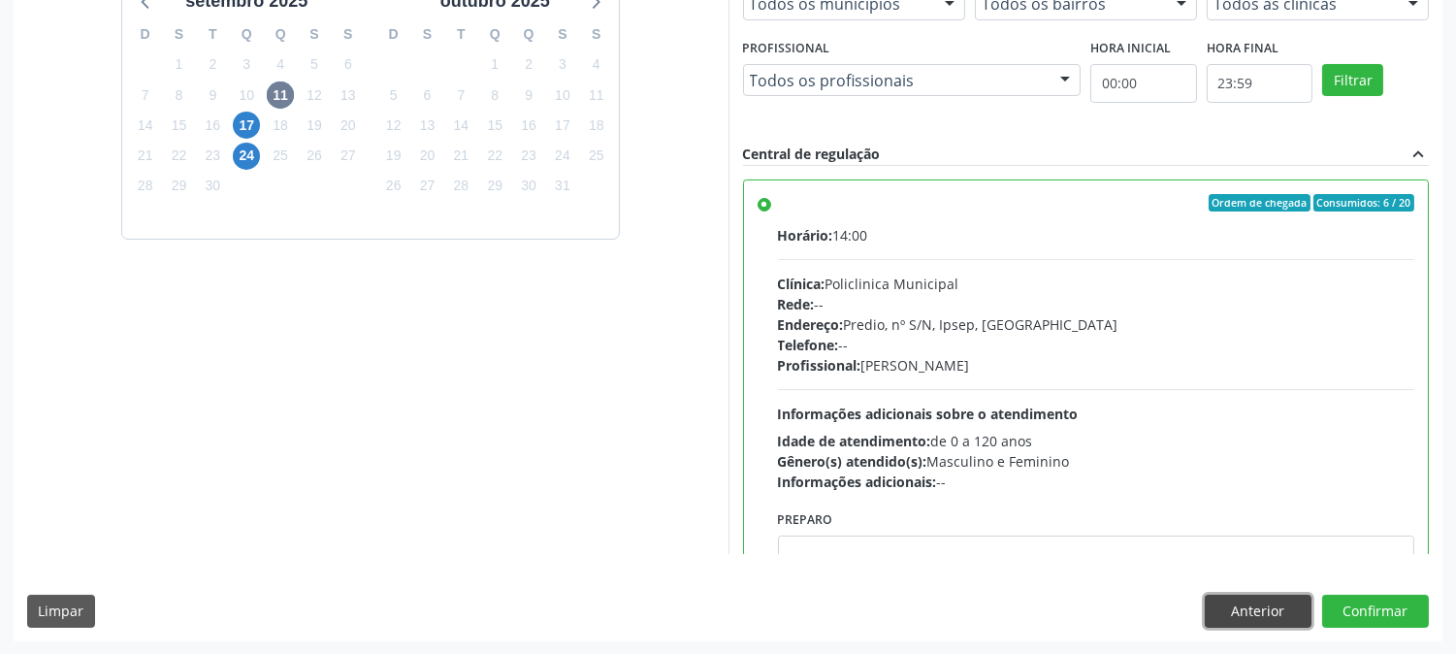
click at [1235, 618] on button "Anterior" at bounding box center [1258, 610] width 107 height 33
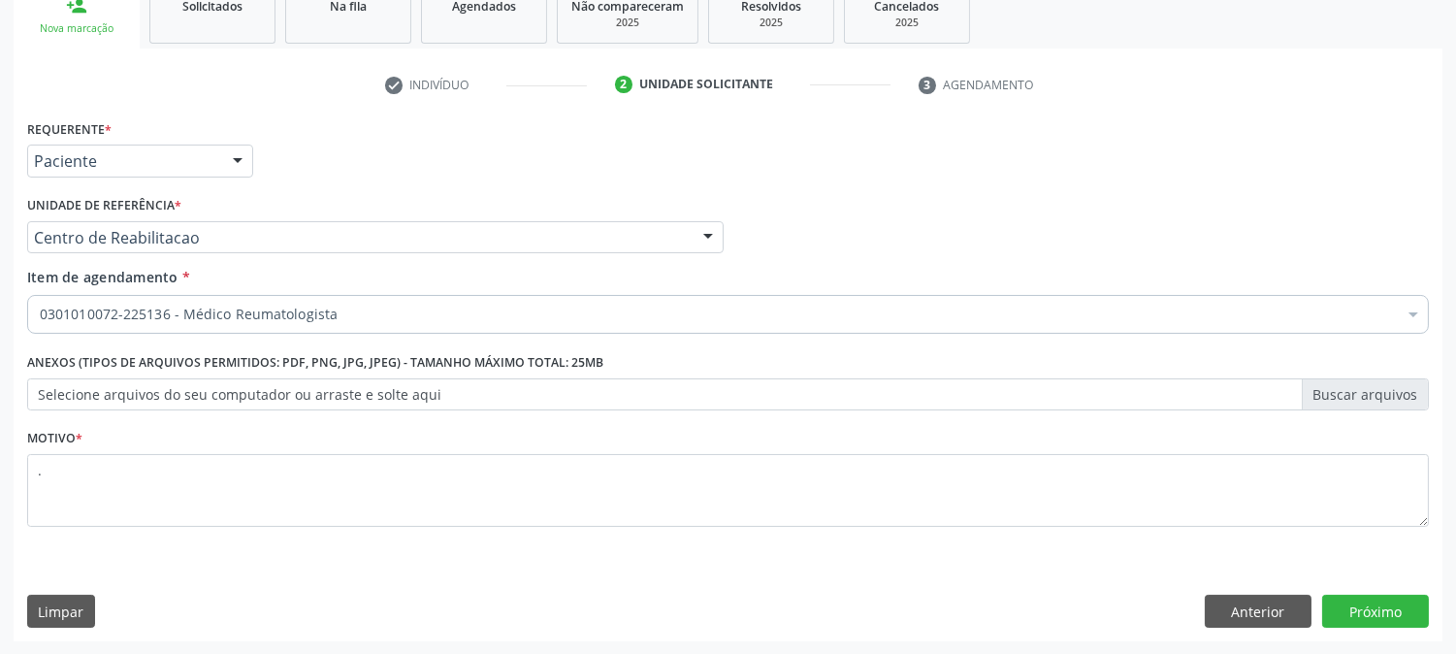
click at [1235, 593] on div "Requerente * Paciente Médico(a) Enfermeiro(a) Paciente Nenhum resultado encontr…" at bounding box center [728, 377] width 1429 height 527
click at [1235, 602] on button "Anterior" at bounding box center [1258, 610] width 107 height 33
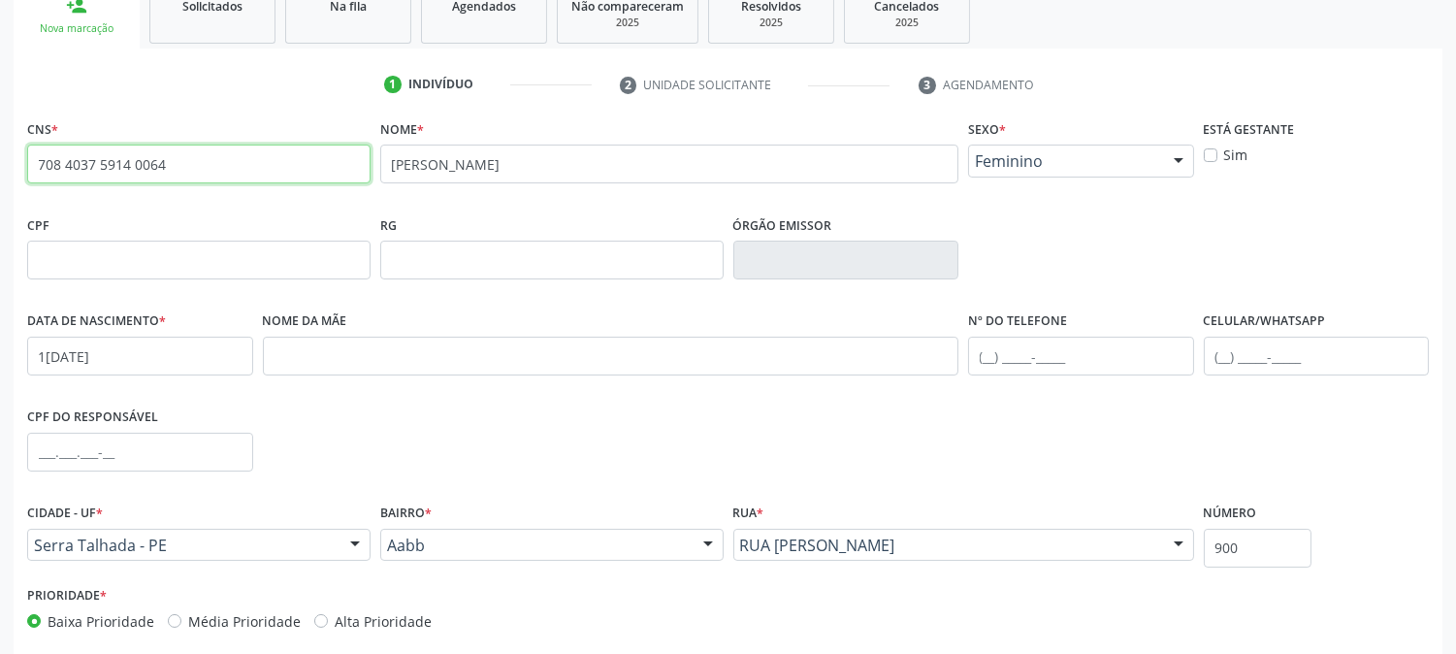
drag, startPoint x: 209, startPoint y: 167, endPoint x: 0, endPoint y: 167, distance: 209.5
click at [0, 167] on div "Acompanhamento Acompanhe a situação das marcações correntes e finalizadas Relat…" at bounding box center [728, 272] width 1456 height 945
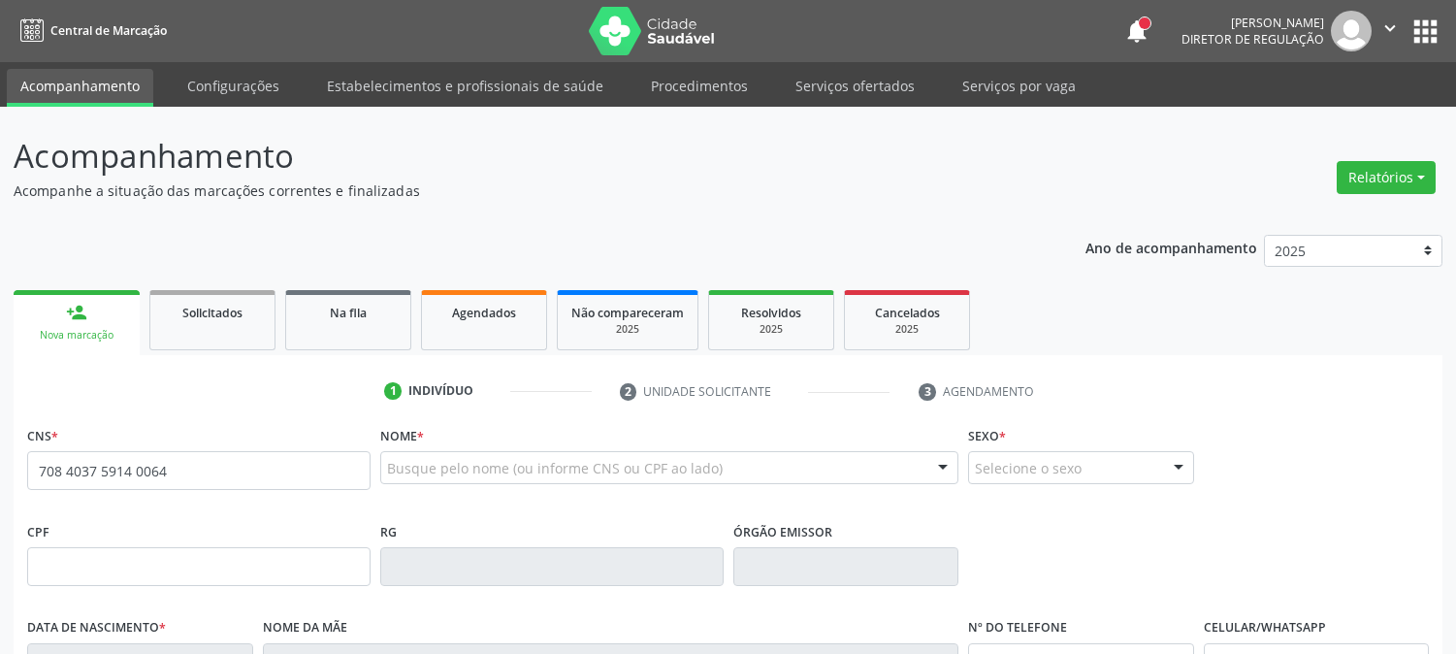
type input "708 4037 5914 0064"
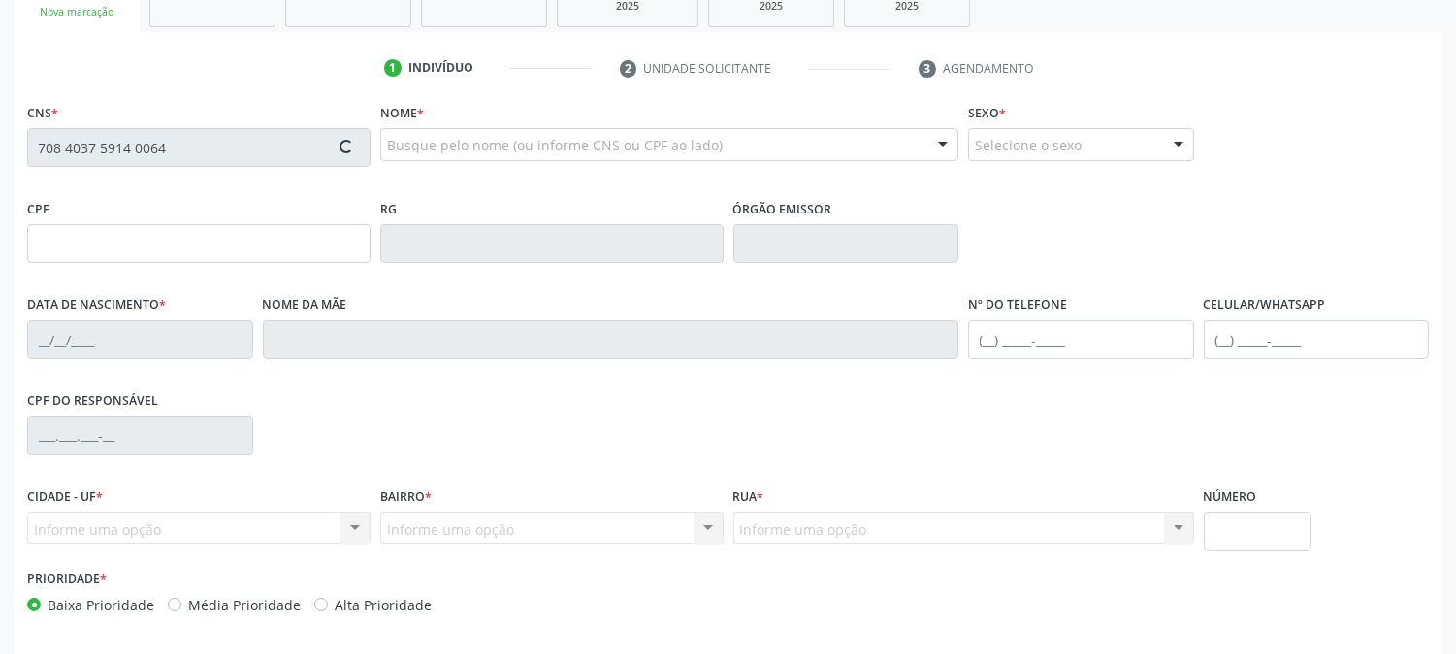
scroll to position [323, 0]
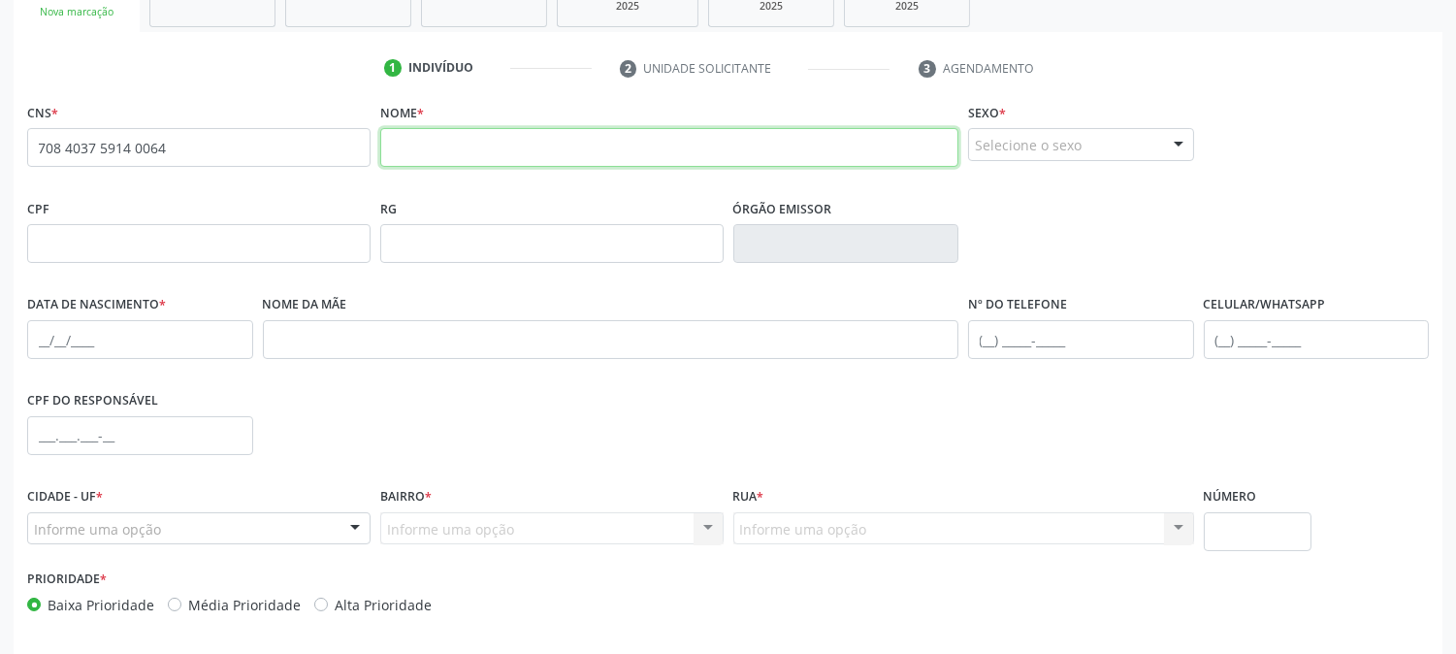
click at [549, 148] on input "text" at bounding box center [669, 147] width 578 height 39
type input "[PERSON_NAME]"
click at [1076, 146] on div "Selecione o sexo" at bounding box center [1081, 144] width 226 height 33
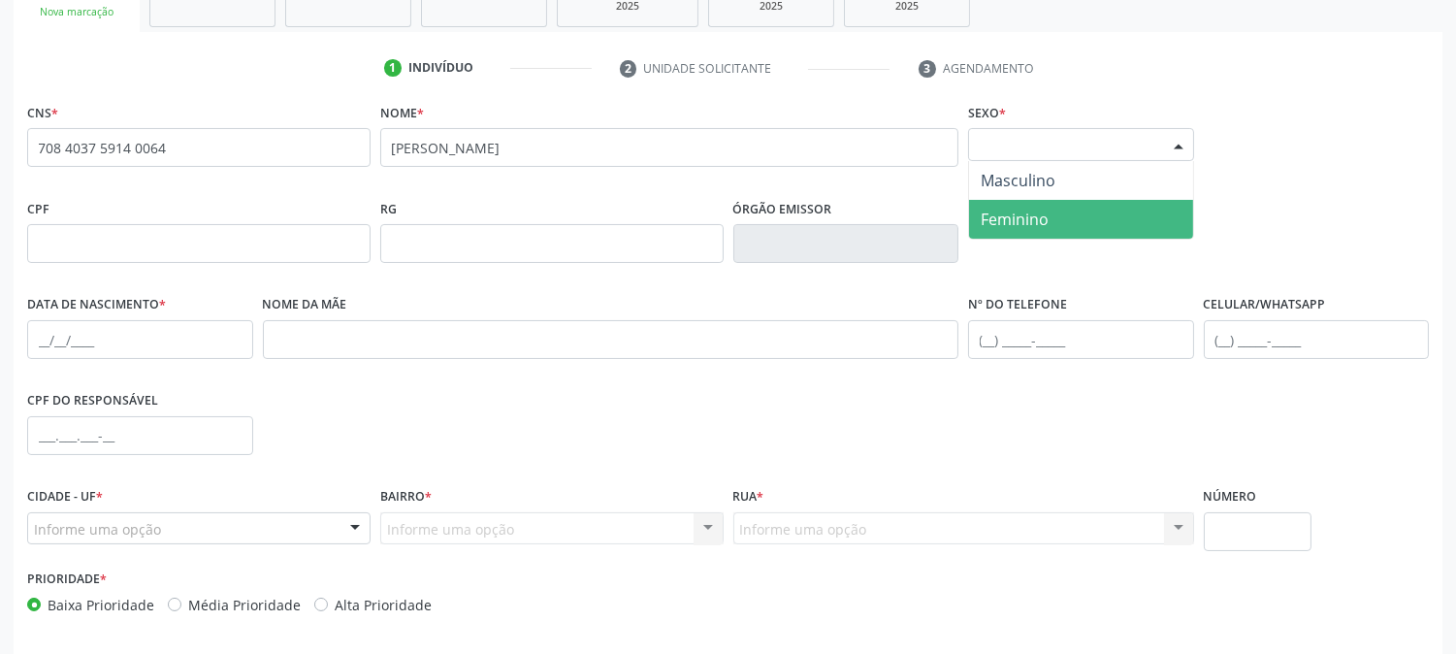
click at [1052, 213] on span "Feminino" at bounding box center [1081, 219] width 224 height 39
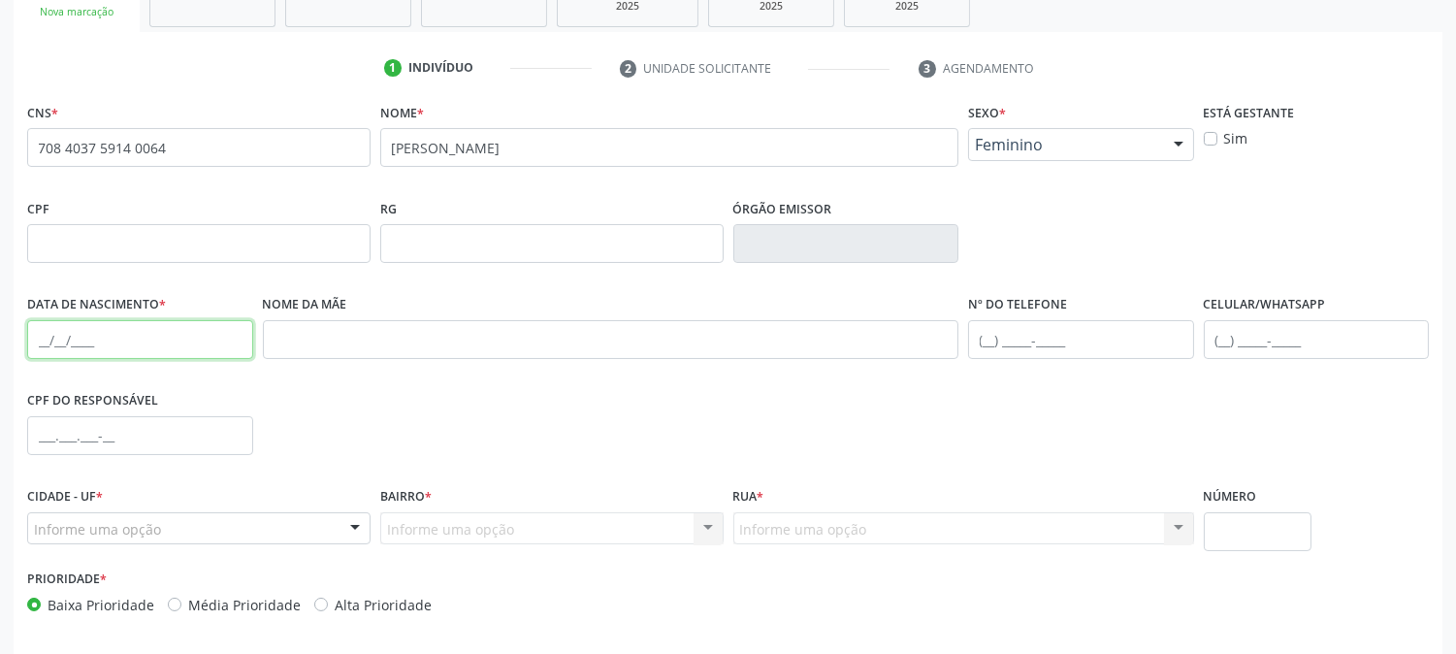
click at [32, 335] on input "text" at bounding box center [140, 339] width 226 height 39
type input "1[DATE]"
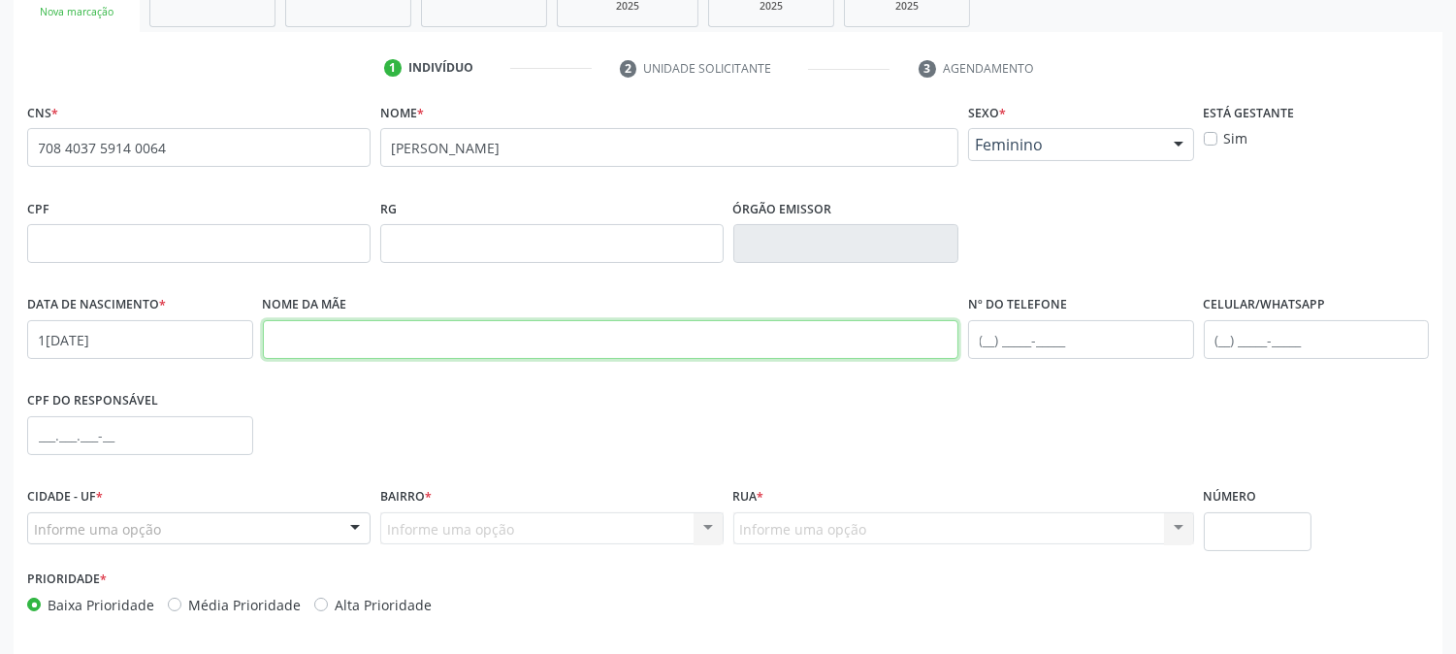
click at [307, 340] on input "text" at bounding box center [611, 339] width 696 height 39
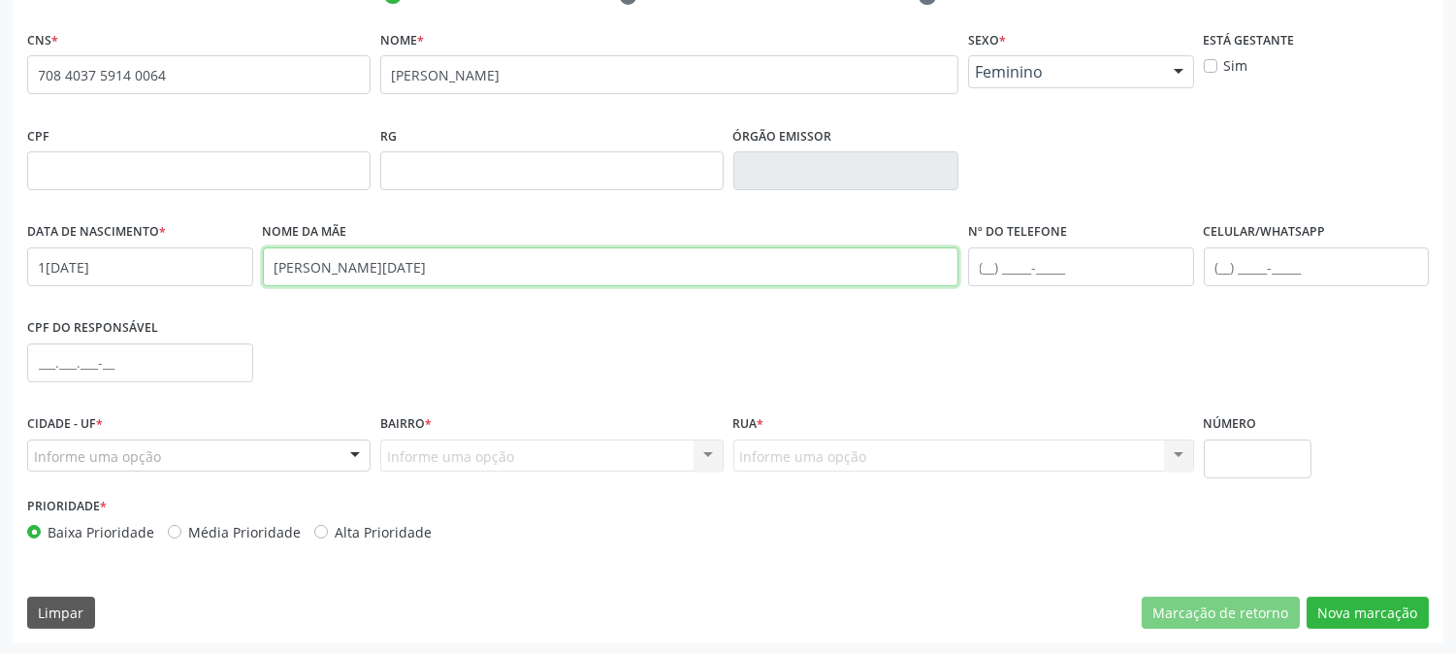
type input "[PERSON_NAME][DATE]"
click at [283, 467] on div "Informe uma opção" at bounding box center [198, 455] width 343 height 33
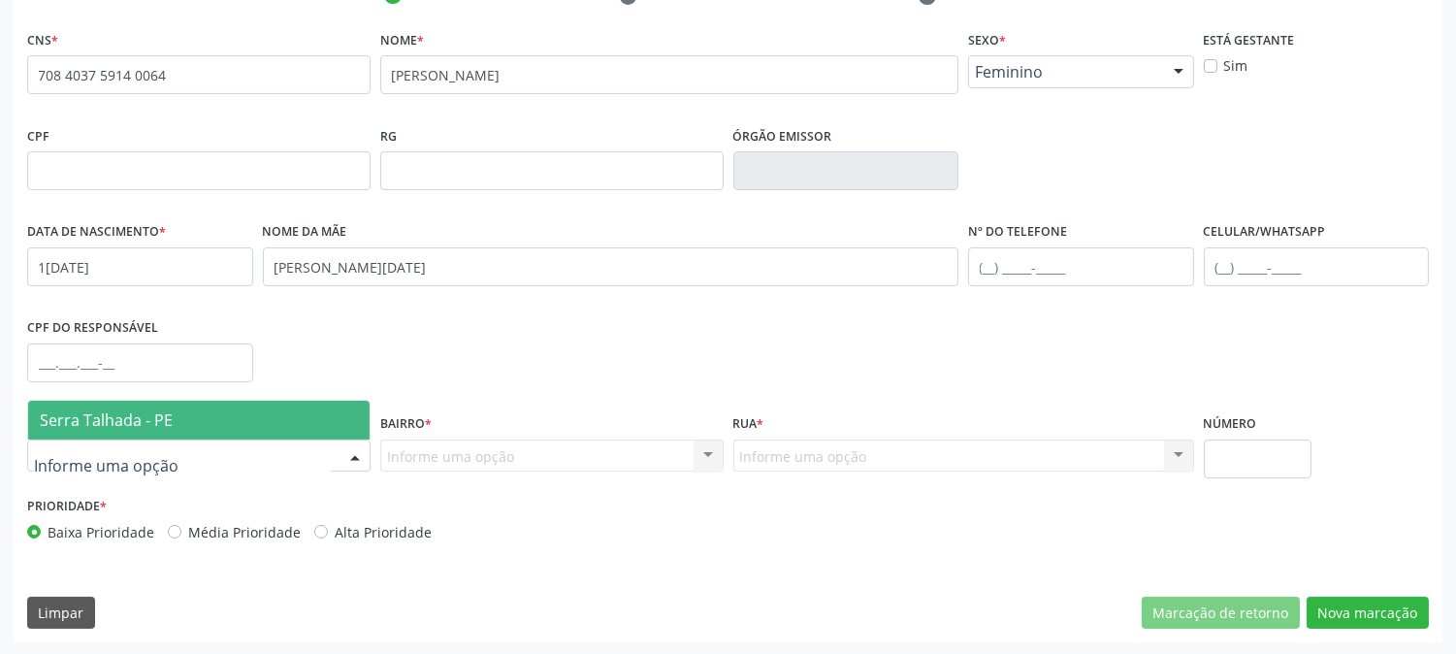
click at [268, 418] on span "Serra Talhada - PE" at bounding box center [198, 420] width 341 height 39
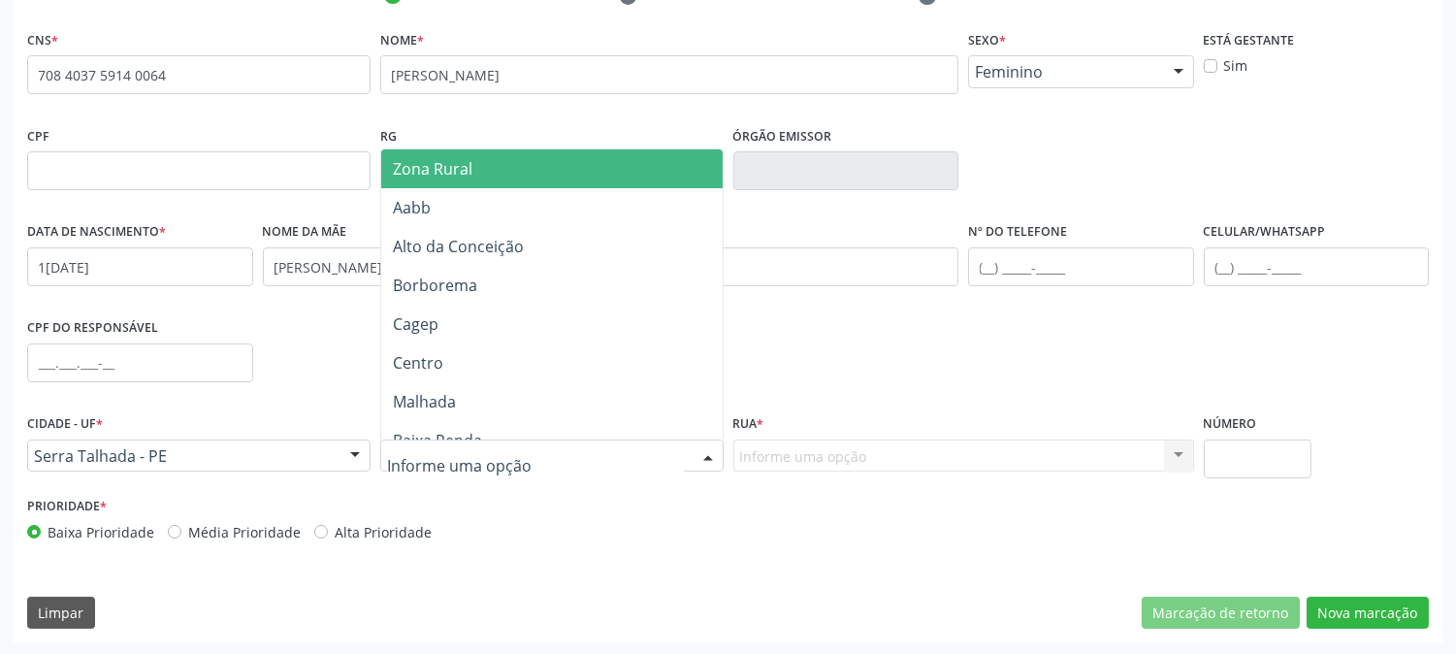
click at [527, 451] on div at bounding box center [551, 455] width 343 height 33
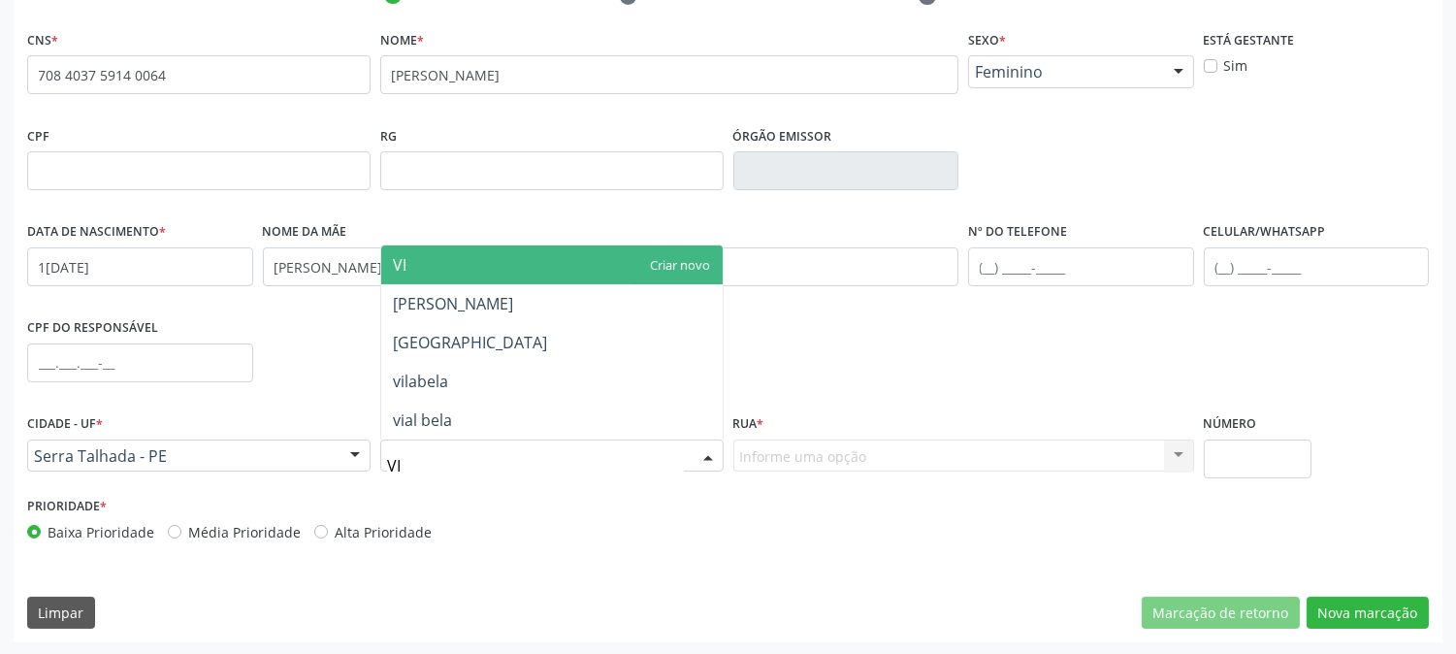
type input "VIL"
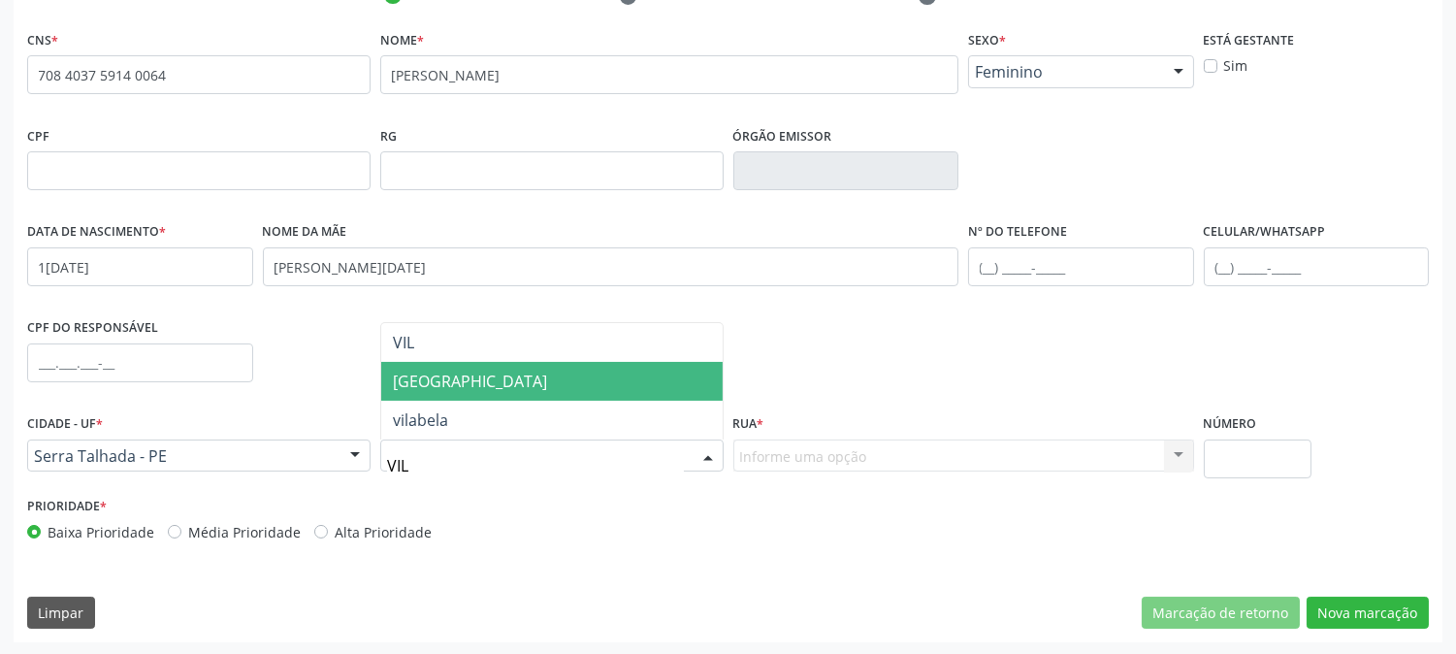
click at [471, 390] on span "[GEOGRAPHIC_DATA]" at bounding box center [551, 381] width 341 height 39
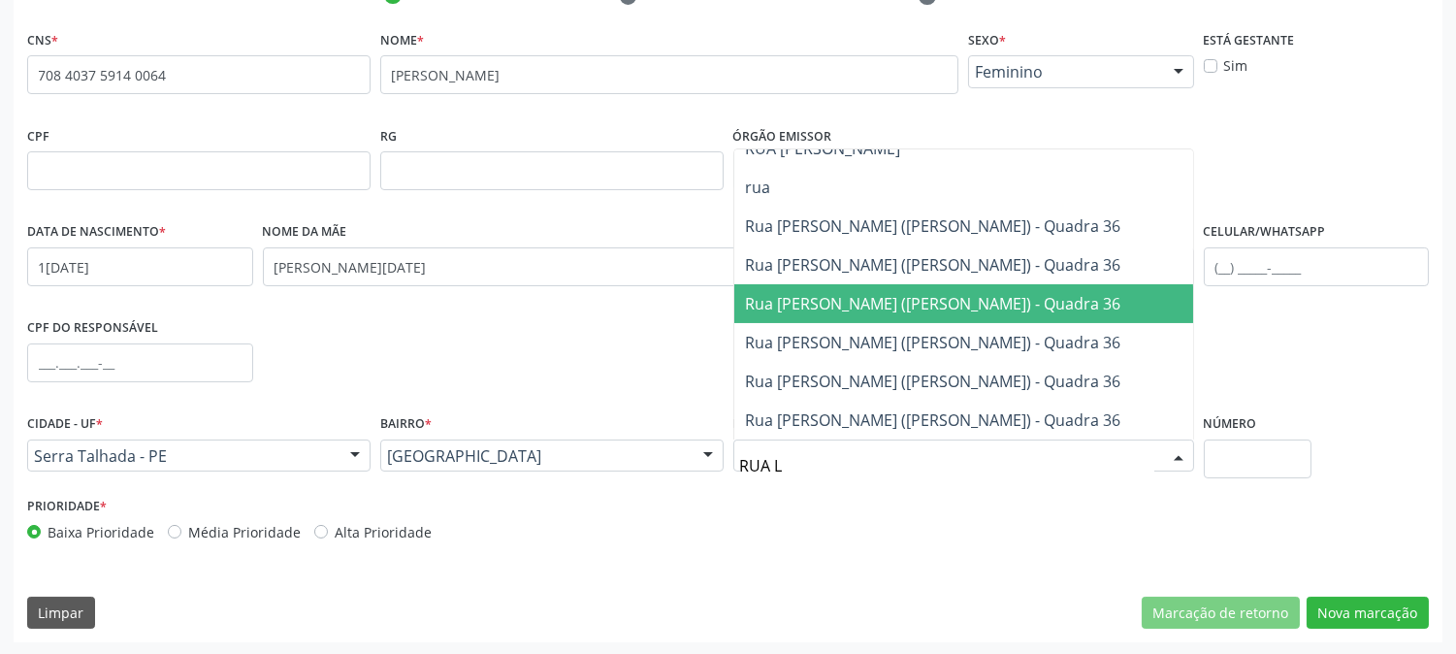
scroll to position [0, 0]
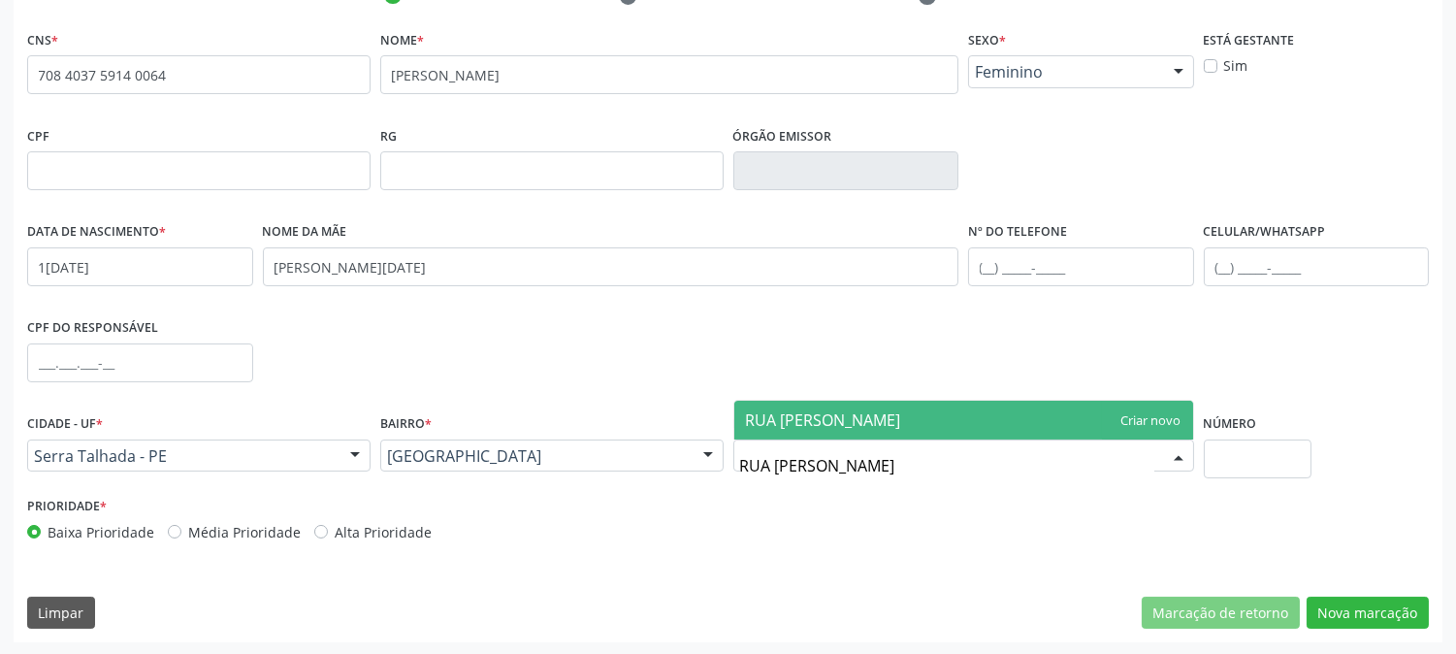
type input "RUA [PERSON_NAME]"
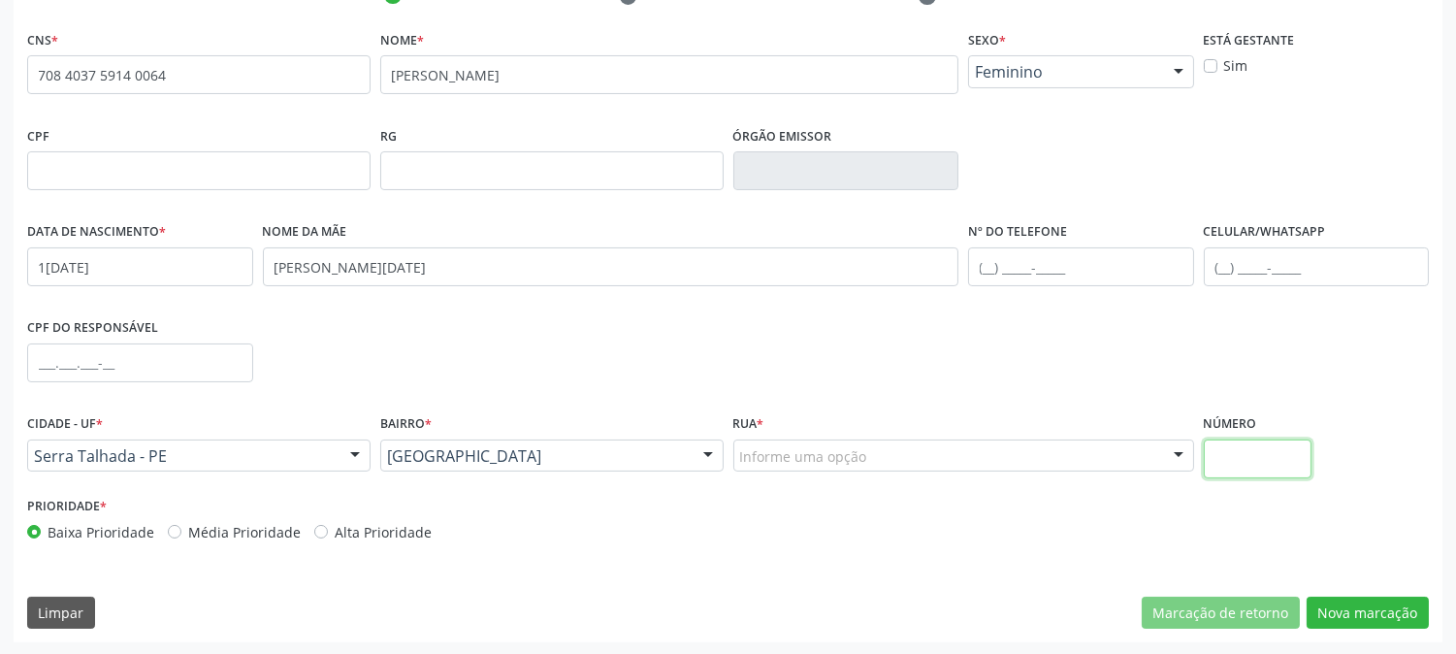
click at [1243, 446] on input "text" at bounding box center [1258, 458] width 108 height 39
type input "900"
click at [1225, 256] on input "text" at bounding box center [1317, 266] width 226 height 39
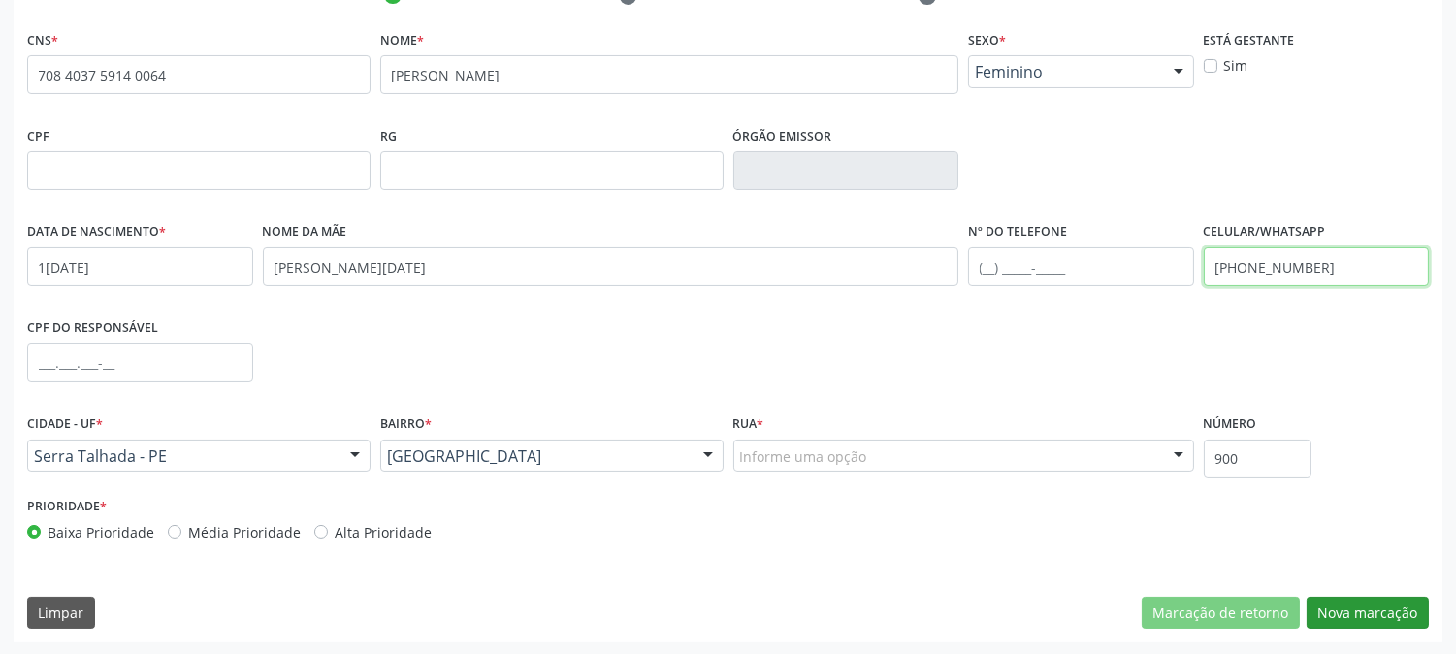
type input "[PHONE_NUMBER]"
click at [1412, 596] on button "Nova marcação" at bounding box center [1367, 612] width 122 height 33
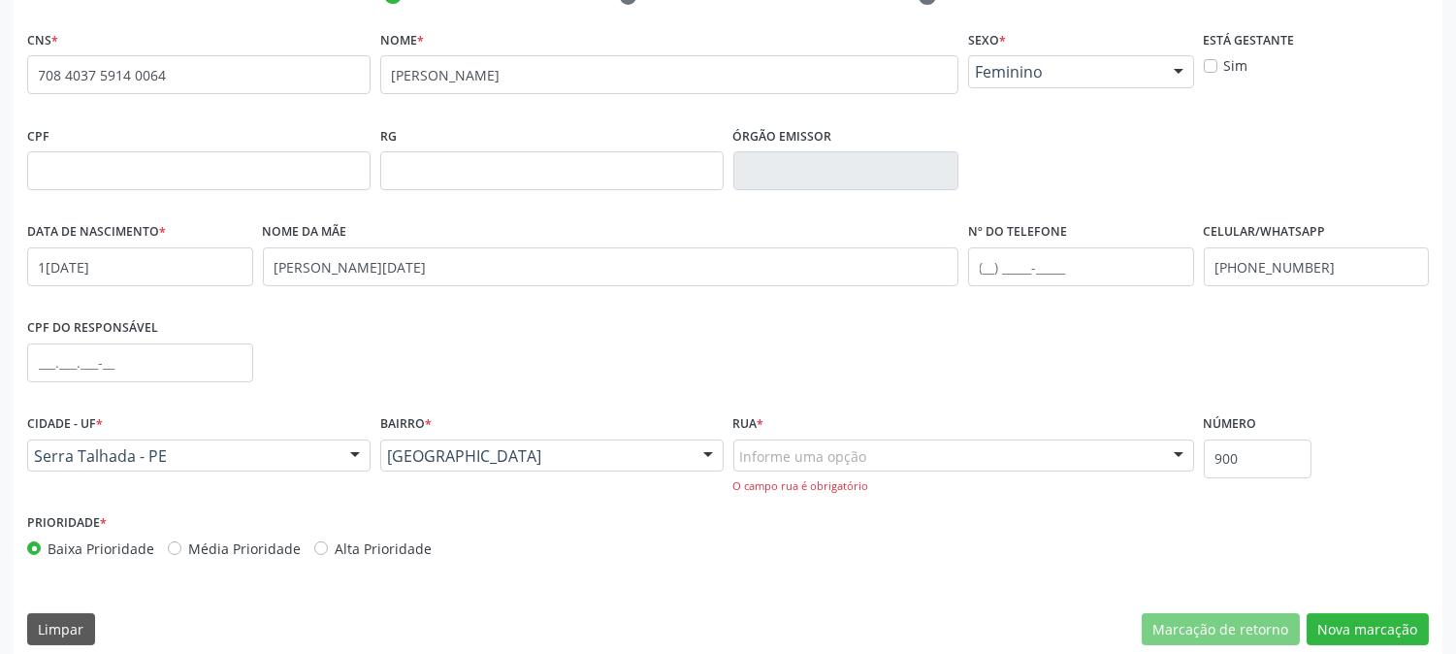
click at [693, 468] on div "[GEOGRAPHIC_DATA] Zona Rural Aabb [GEOGRAPHIC_DATA] Borborema Cagep [GEOGRAPHIC…" at bounding box center [551, 455] width 343 height 33
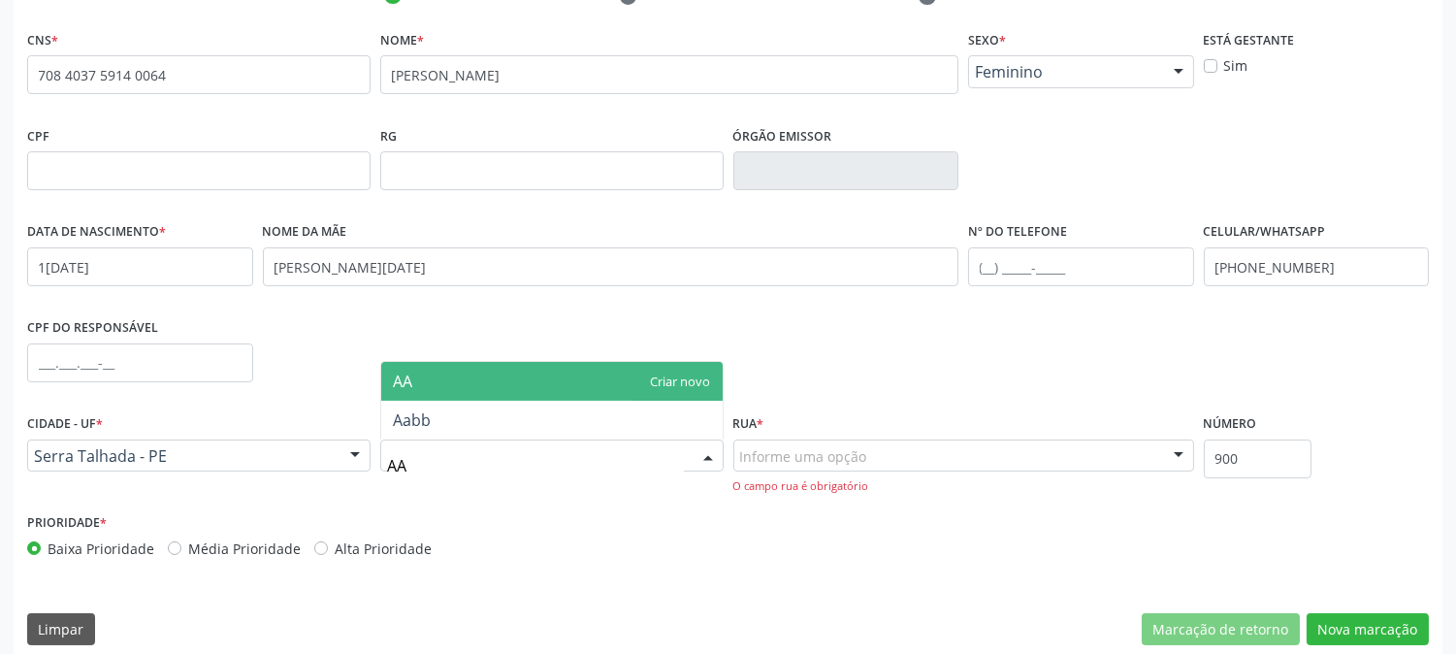
type input "AAB"
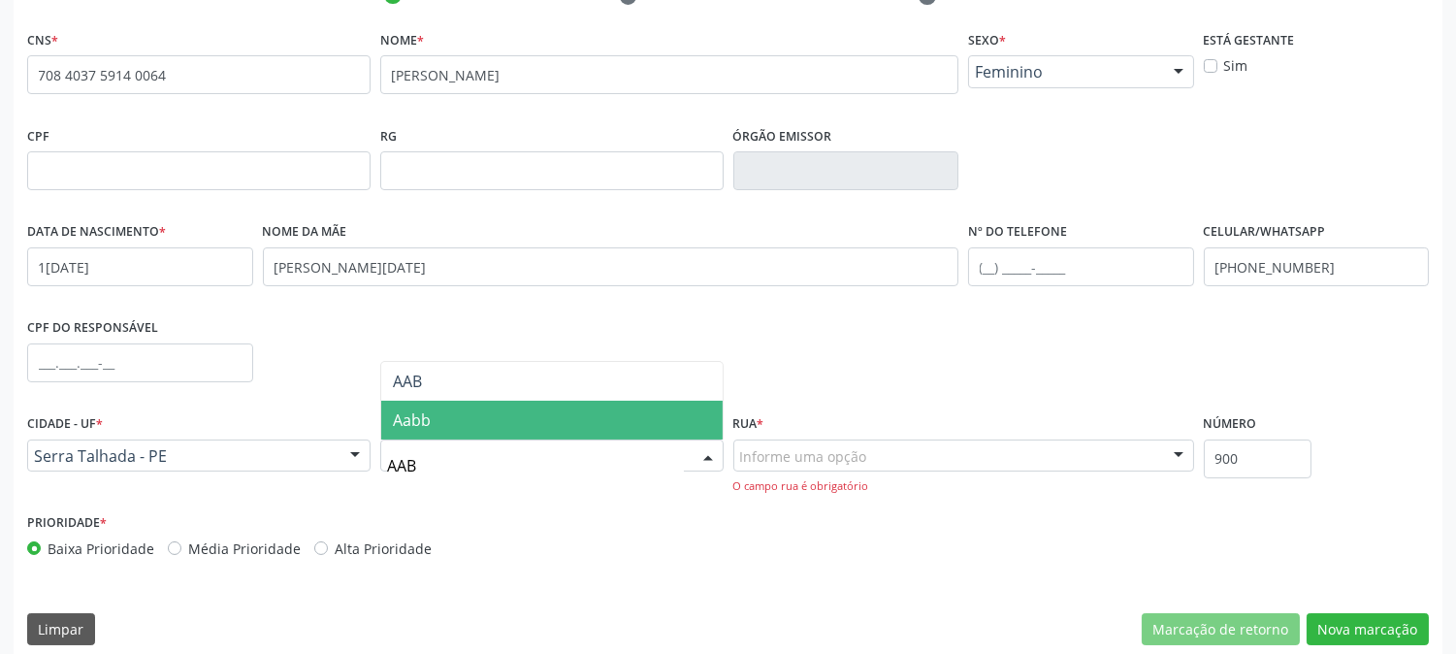
click at [568, 402] on span "Aabb" at bounding box center [551, 420] width 341 height 39
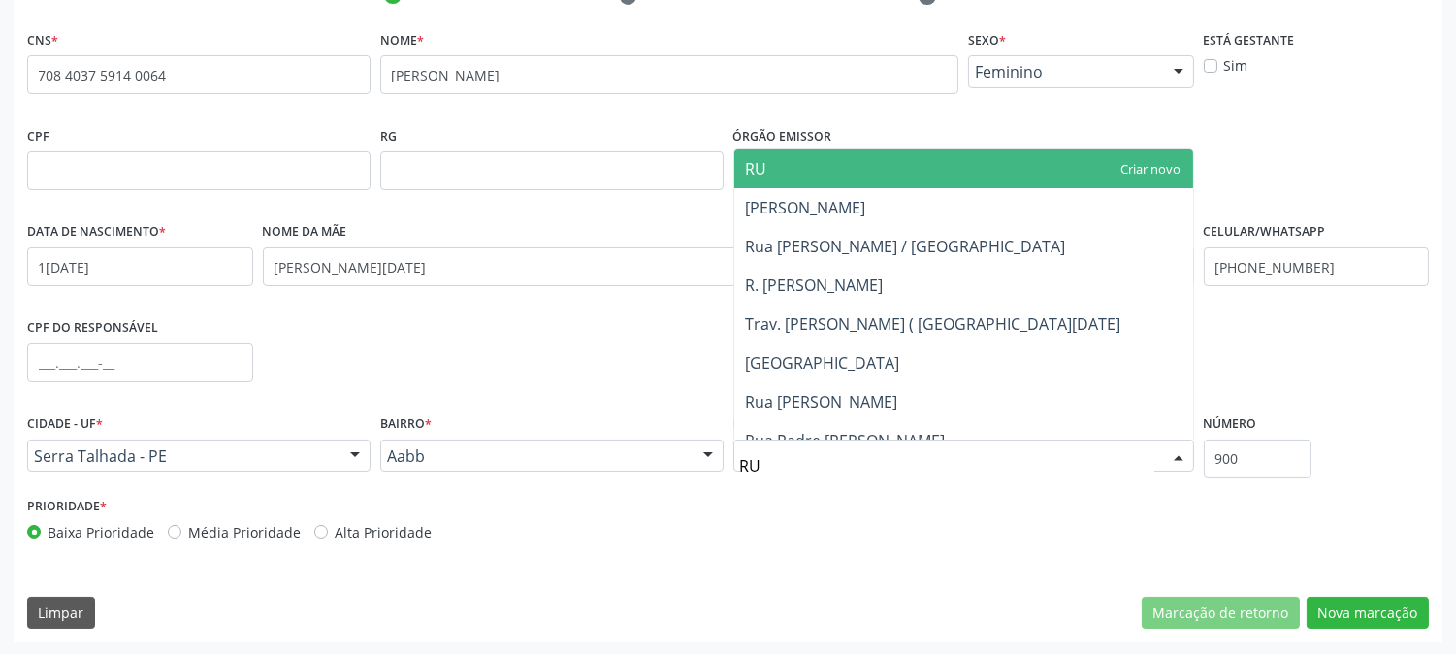
type input "R"
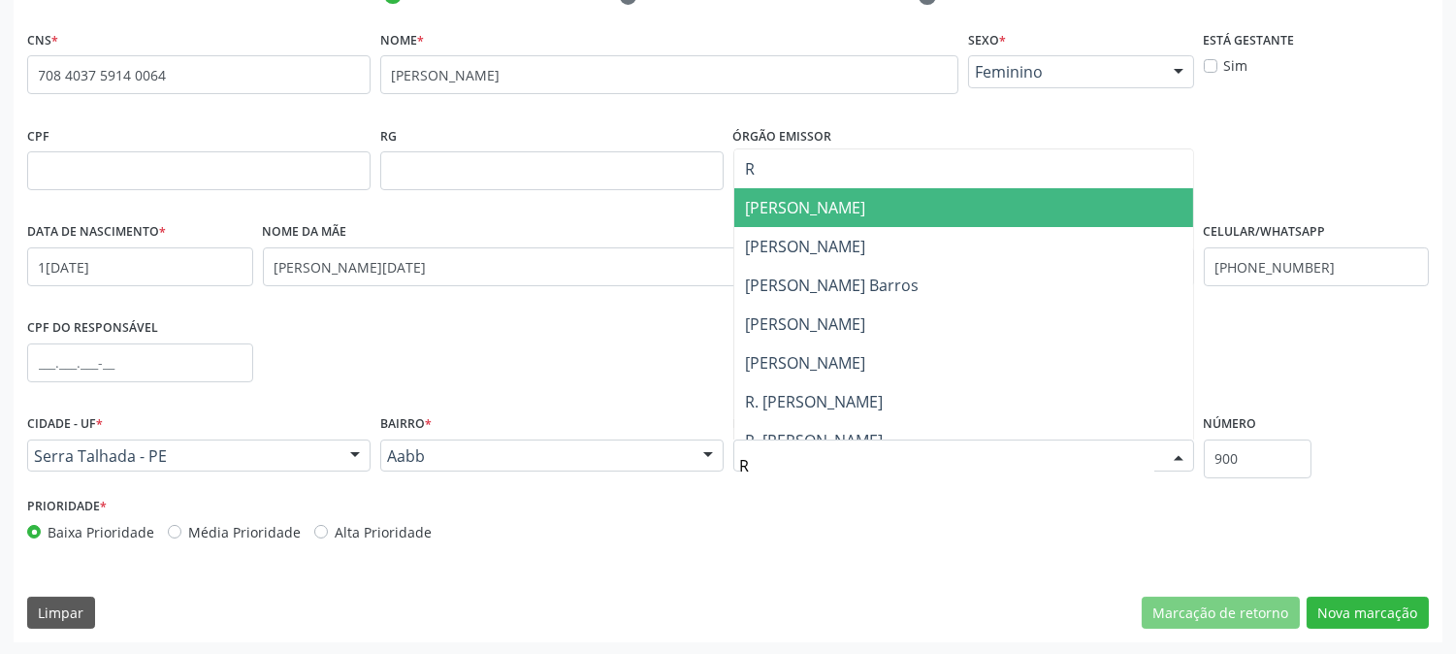
click at [908, 213] on span "[PERSON_NAME]" at bounding box center [963, 207] width 459 height 39
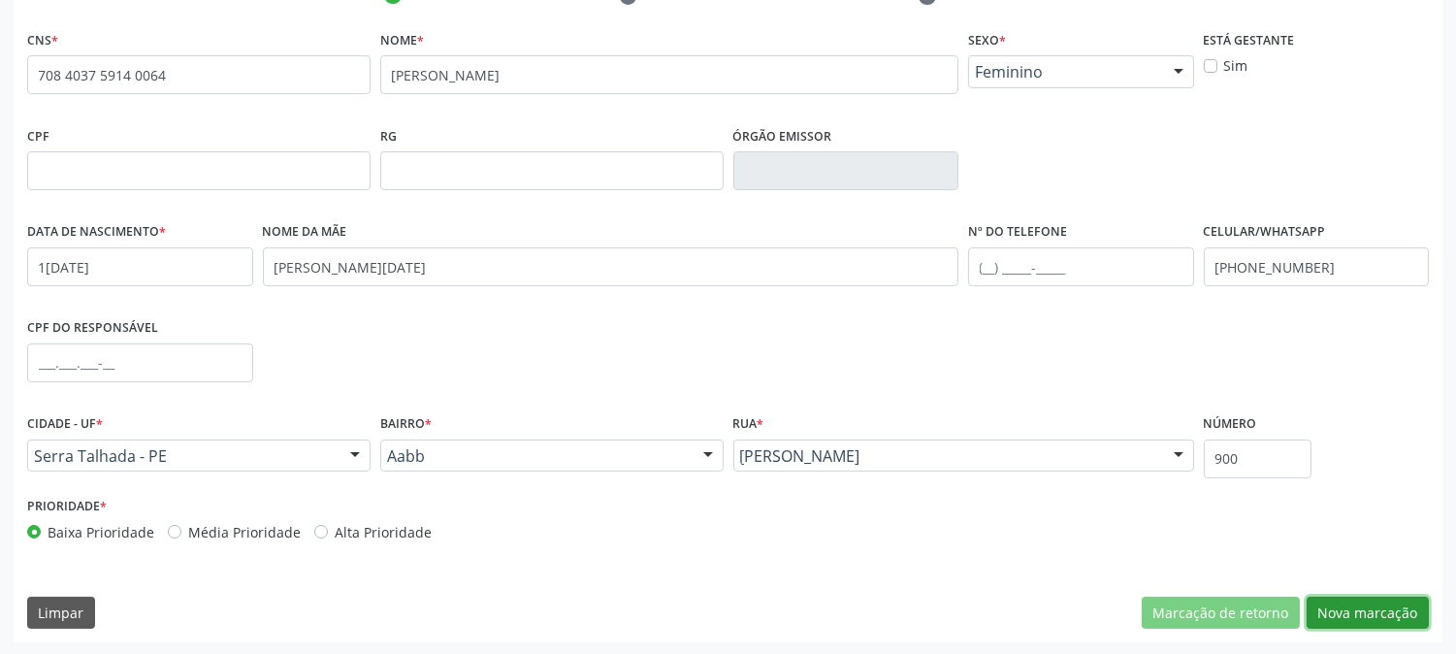
click at [1340, 598] on button "Nova marcação" at bounding box center [1367, 612] width 122 height 33
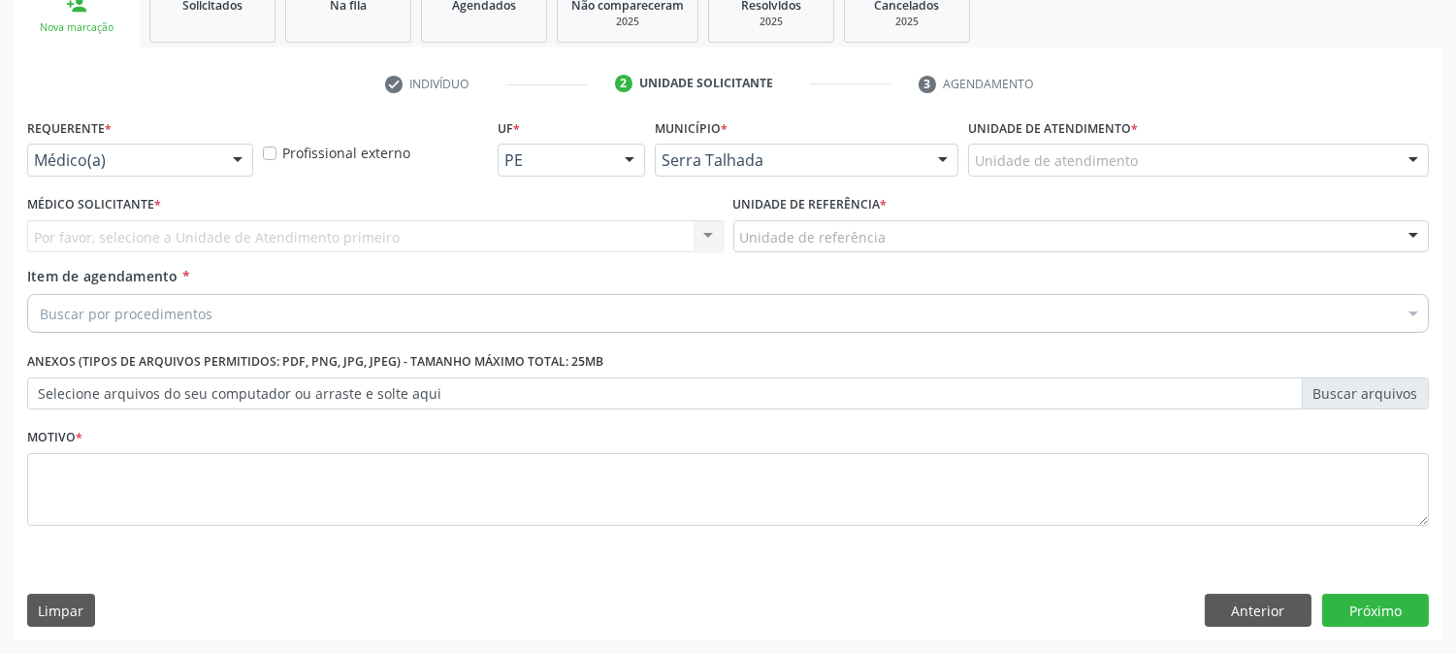
scroll to position [306, 0]
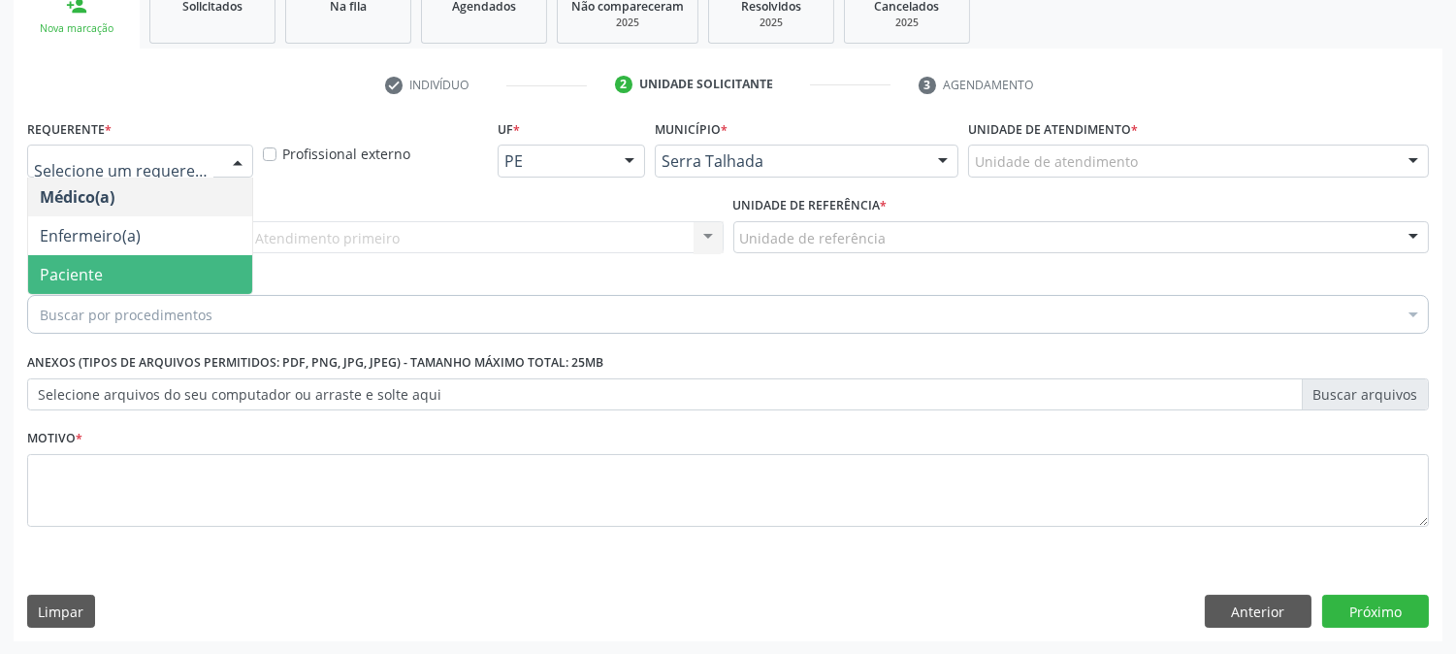
click at [168, 266] on span "Paciente" at bounding box center [140, 274] width 224 height 39
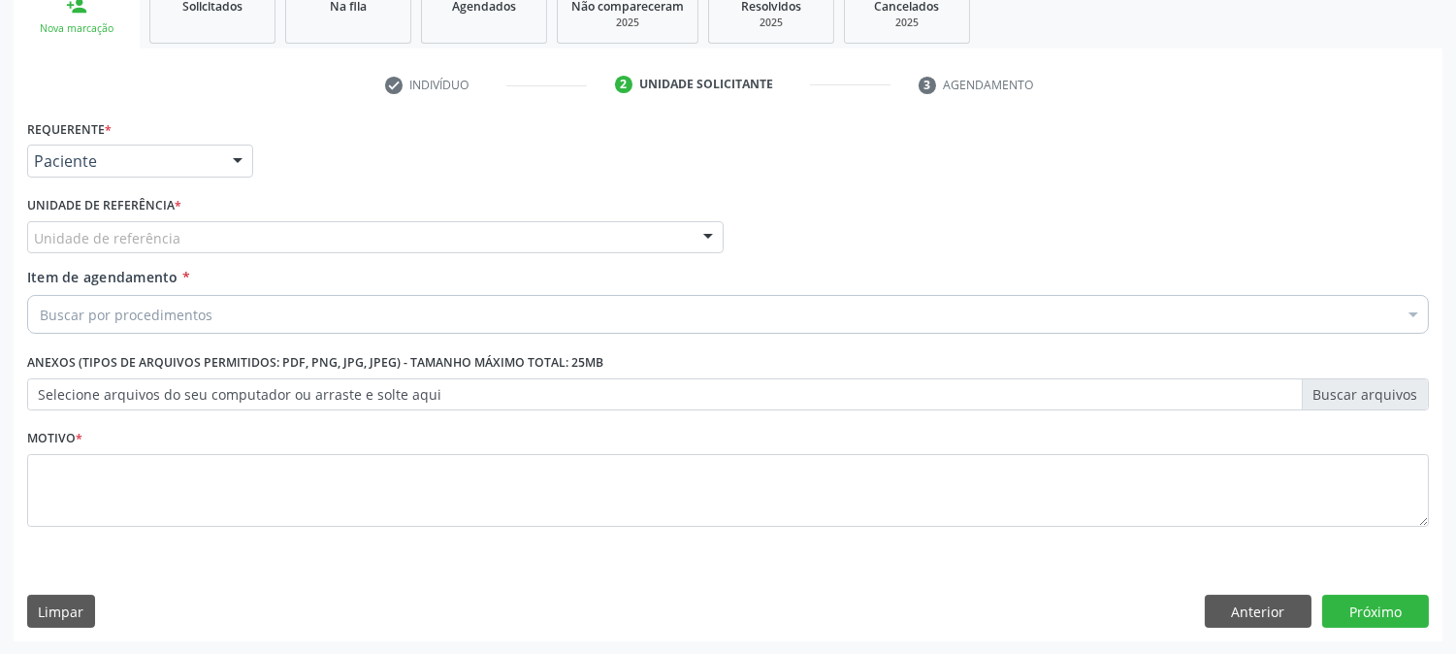
click at [198, 221] on div "Unidade de referência" at bounding box center [375, 237] width 696 height 33
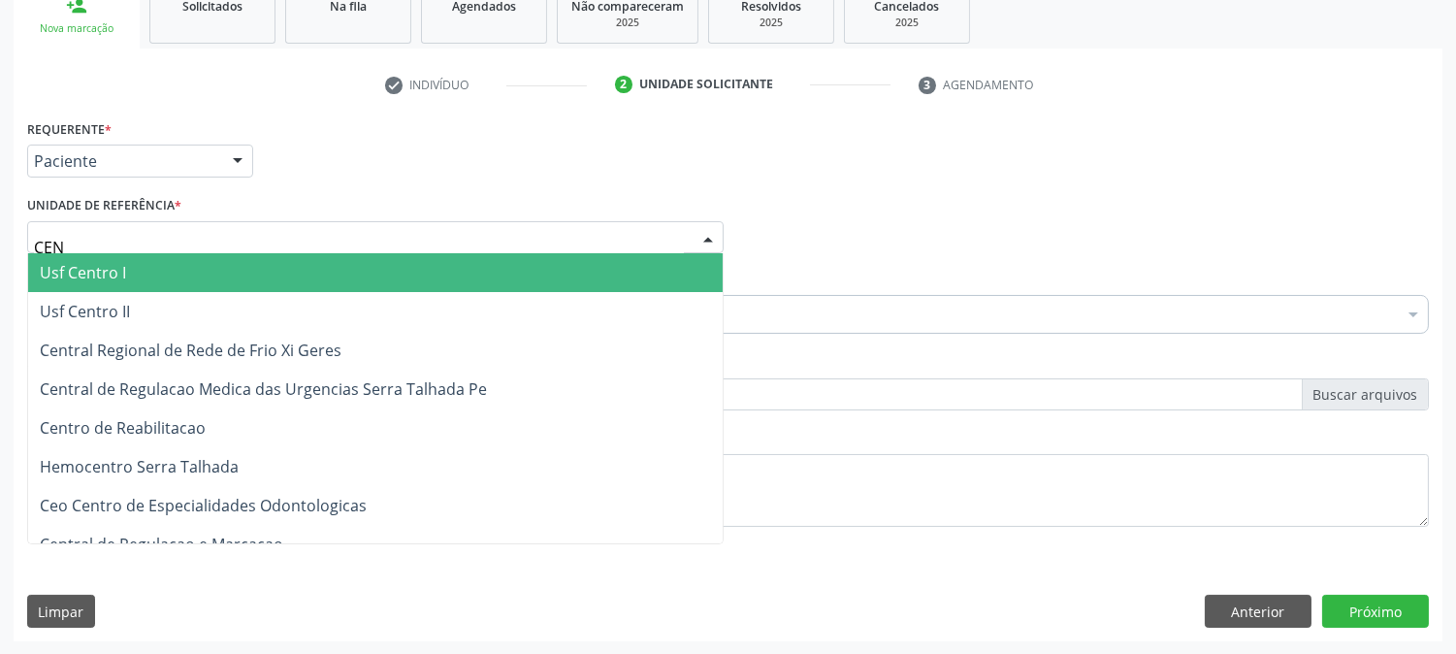
type input "CENT"
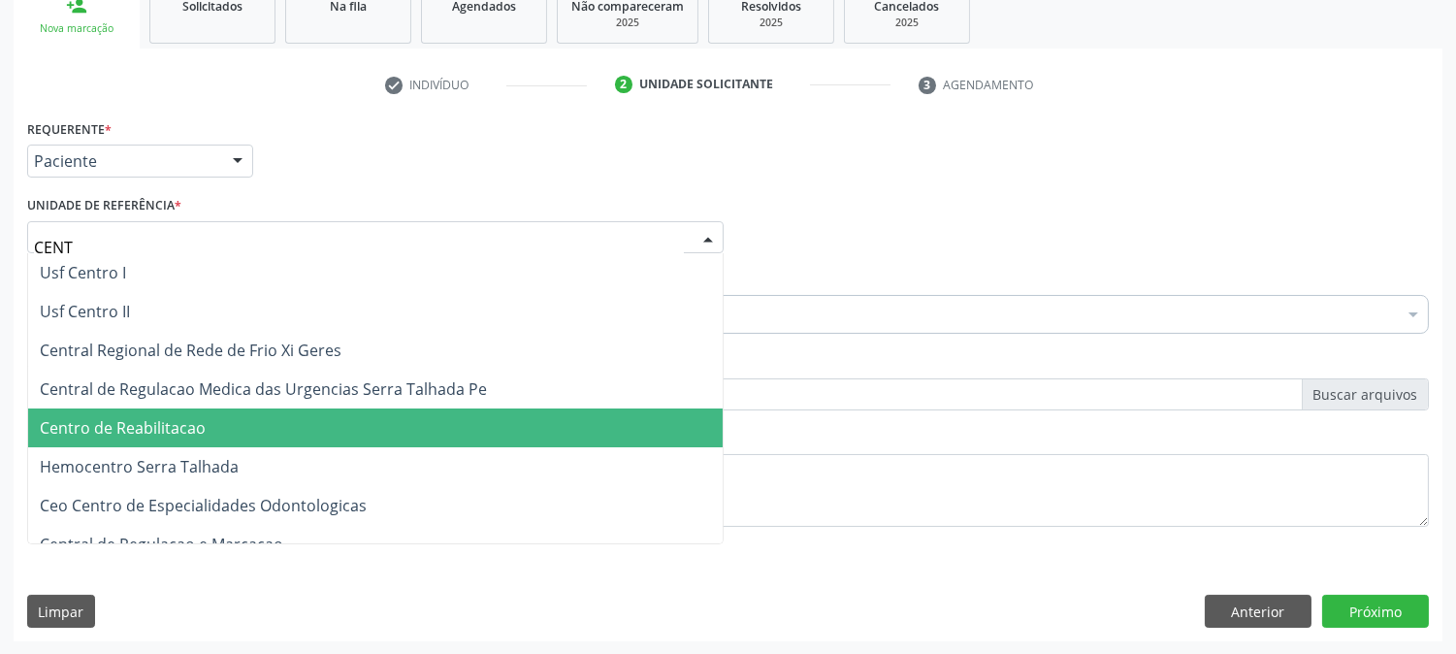
click at [202, 434] on span "Centro de Reabilitacao" at bounding box center [123, 427] width 166 height 21
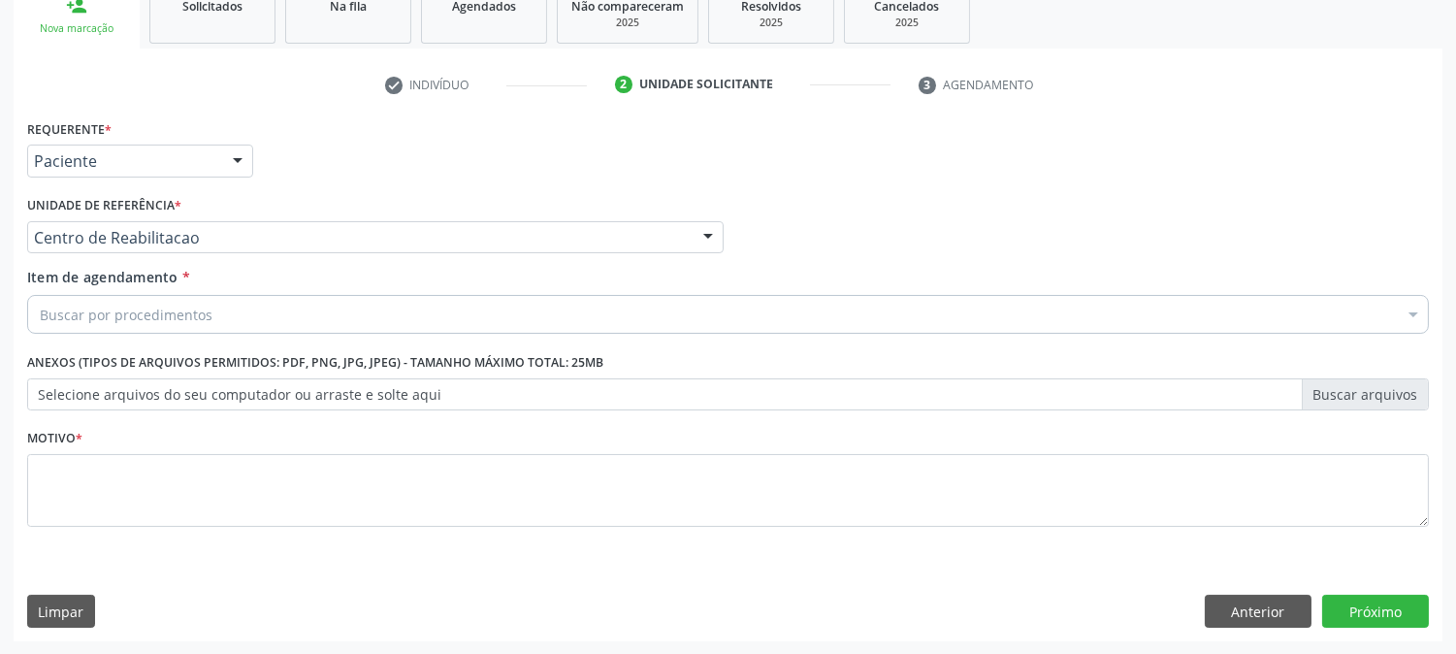
click at [231, 305] on div "Buscar por procedimentos" at bounding box center [727, 314] width 1401 height 39
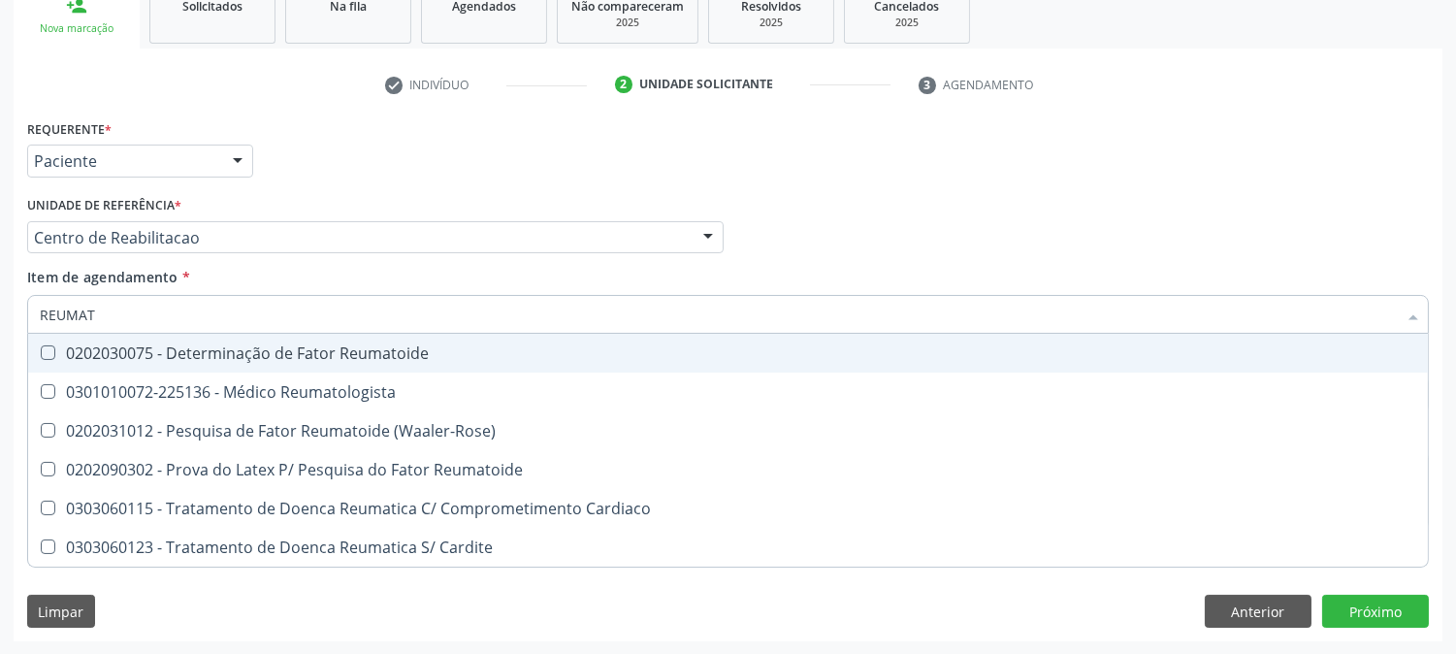
type input "REUMATO"
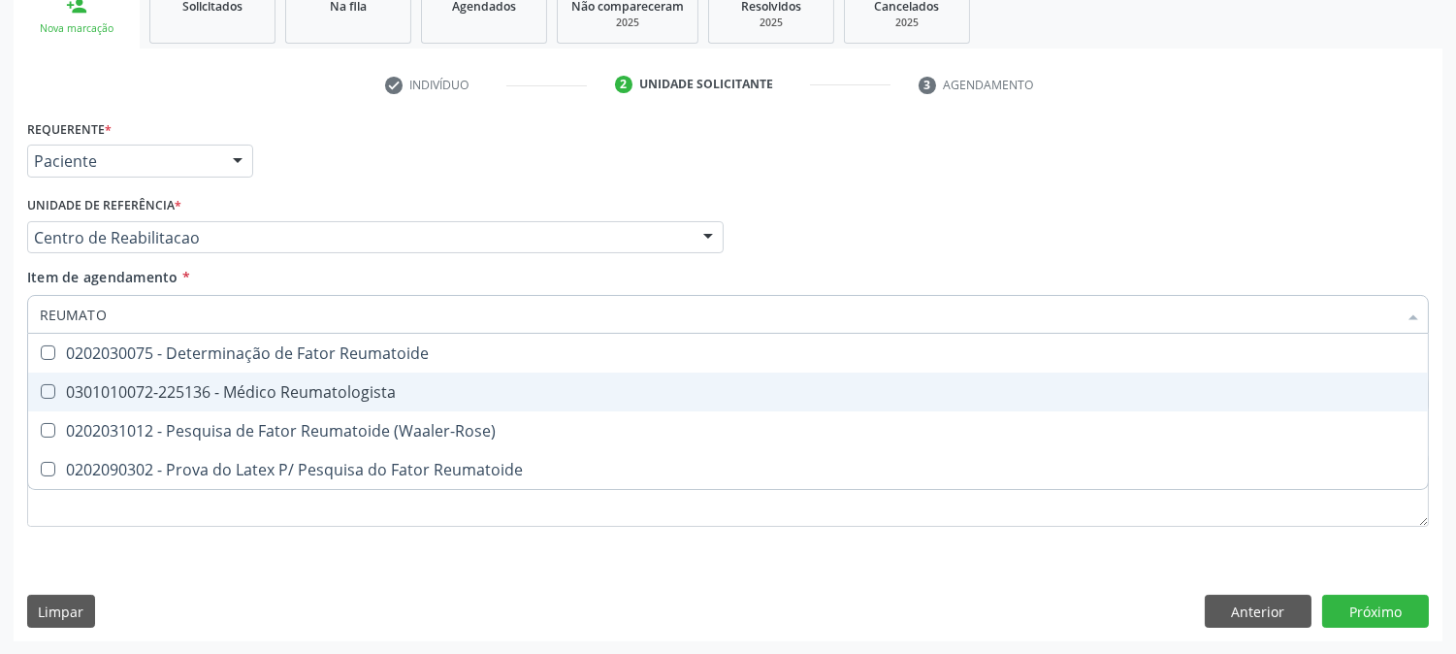
click at [219, 378] on span "0301010072-225136 - Médico Reumatologista" at bounding box center [727, 391] width 1399 height 39
checkbox Reumatologista "true"
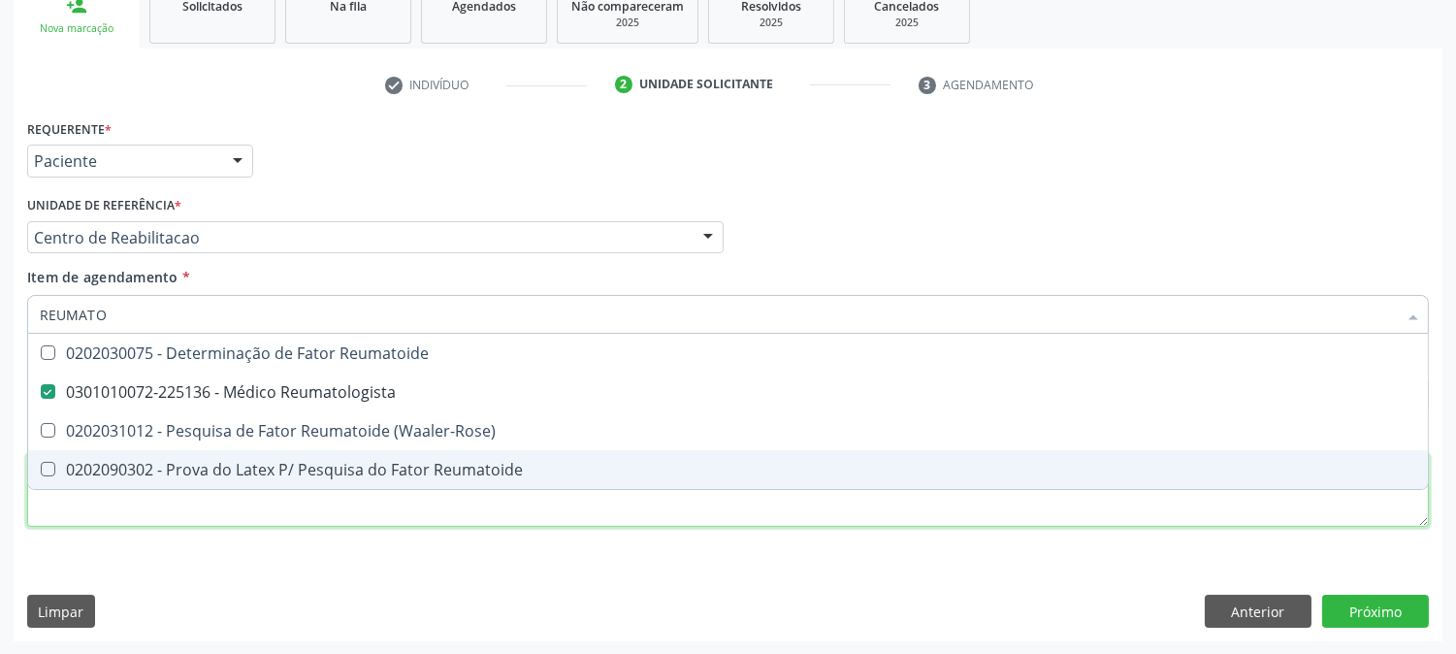
click at [132, 522] on div "Requerente * Paciente Médico(a) Enfermeiro(a) Paciente Nenhum resultado encontr…" at bounding box center [727, 333] width 1401 height 439
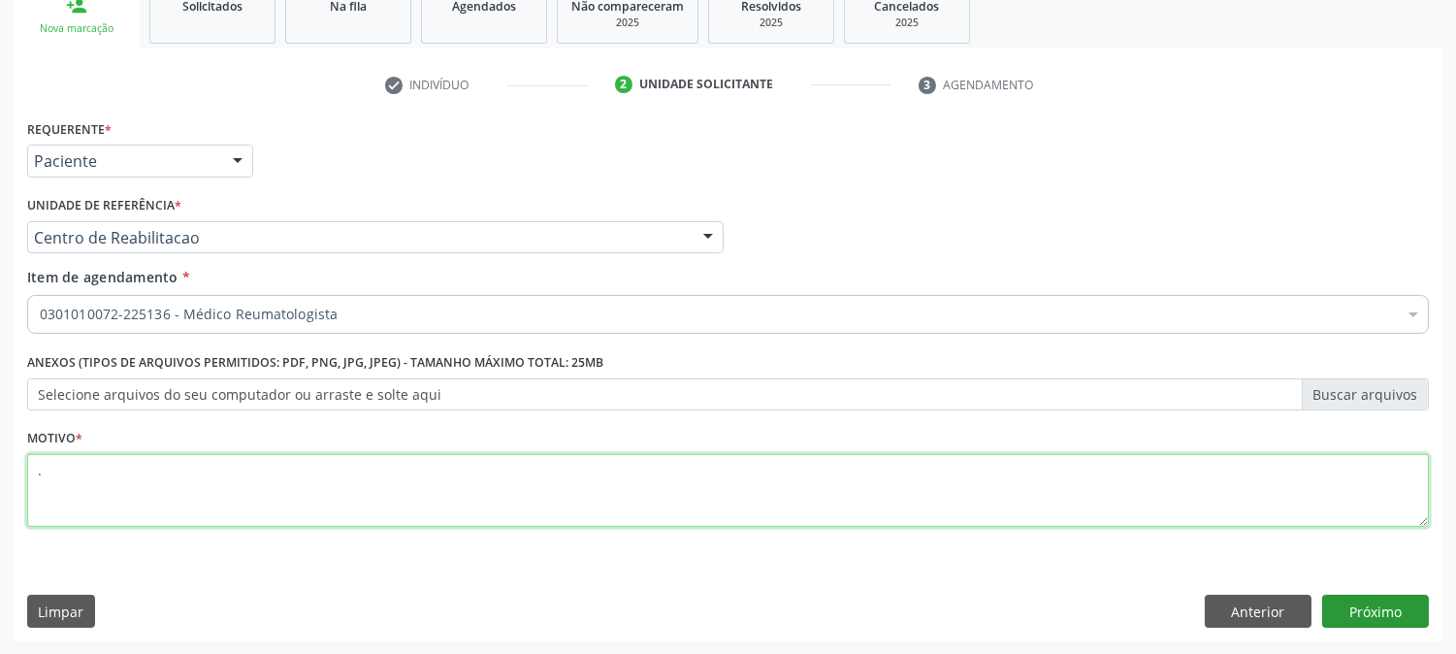
type textarea "."
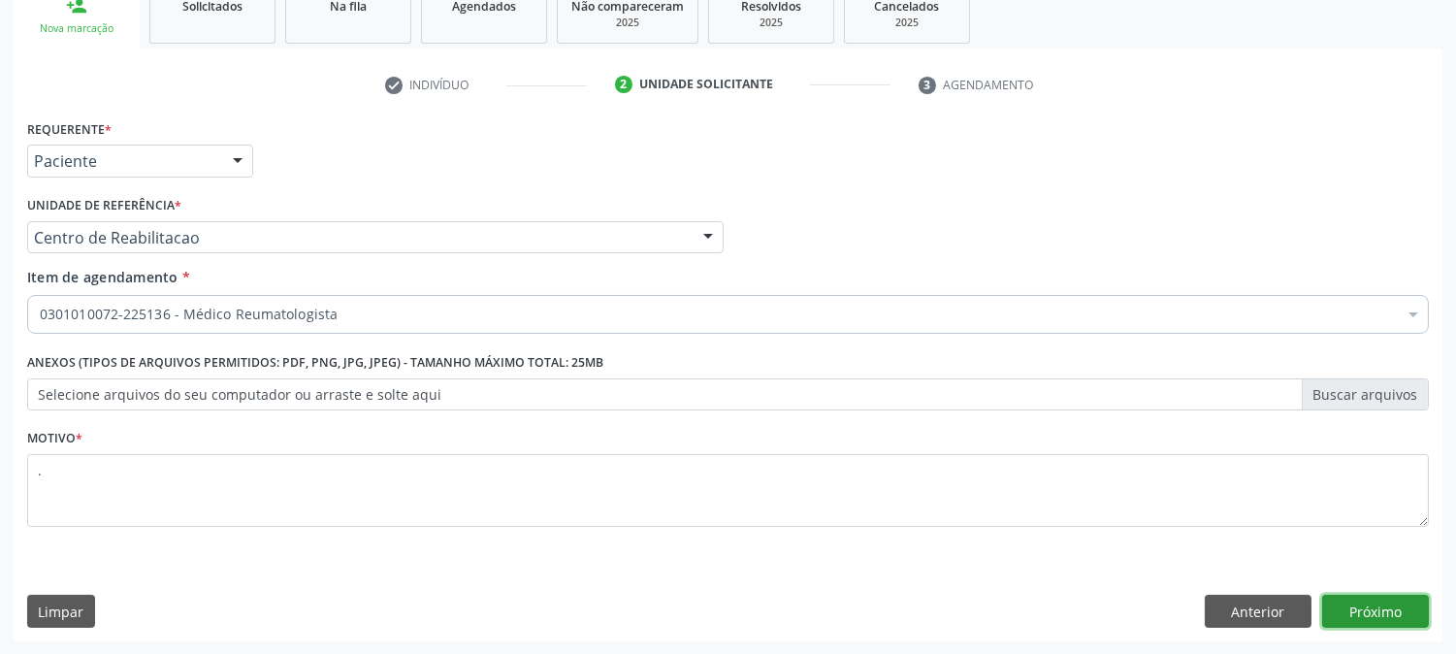
click at [1375, 621] on button "Próximo" at bounding box center [1375, 610] width 107 height 33
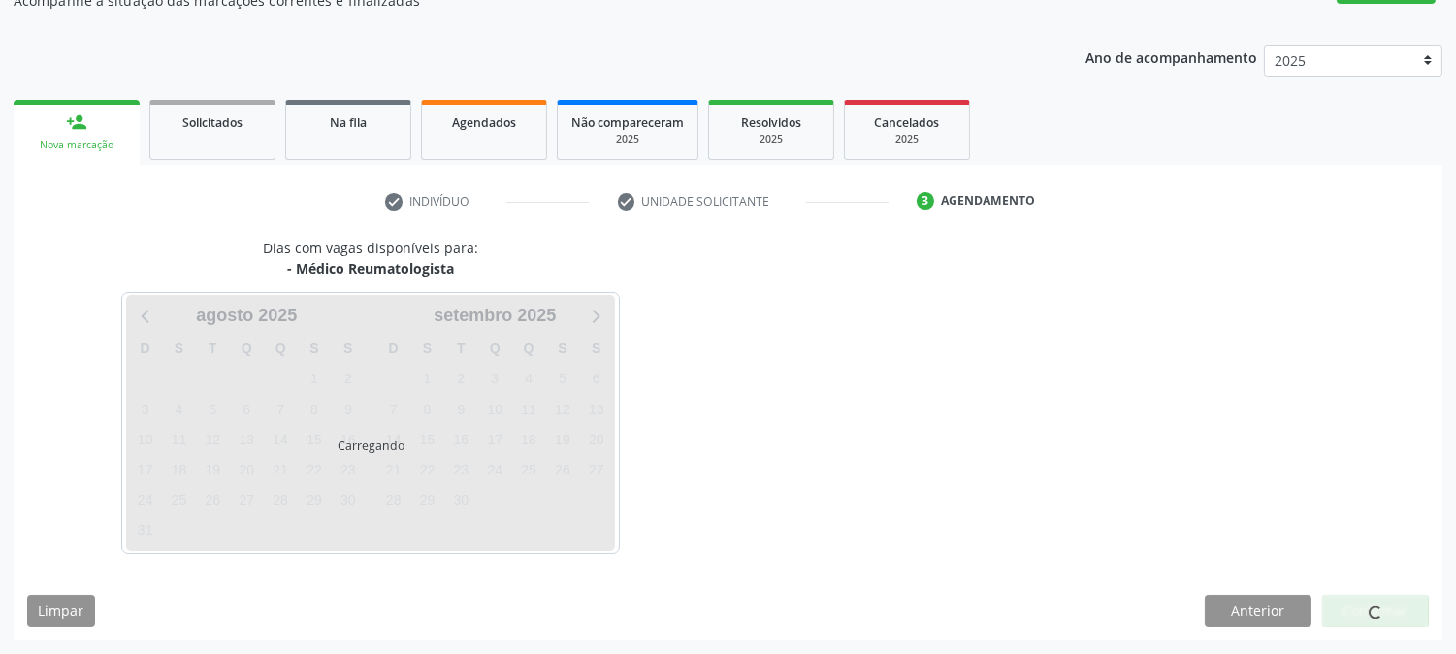
scroll to position [189, 0]
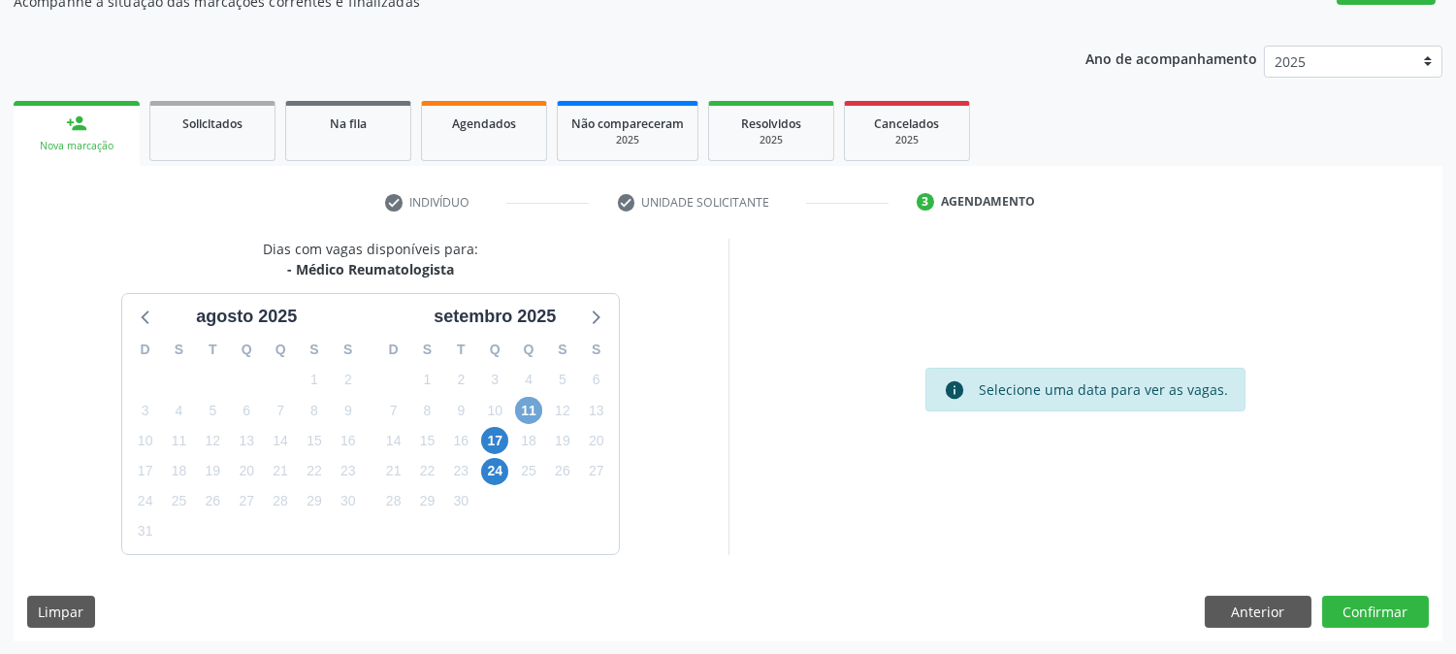
click at [527, 413] on span "11" at bounding box center [528, 410] width 27 height 27
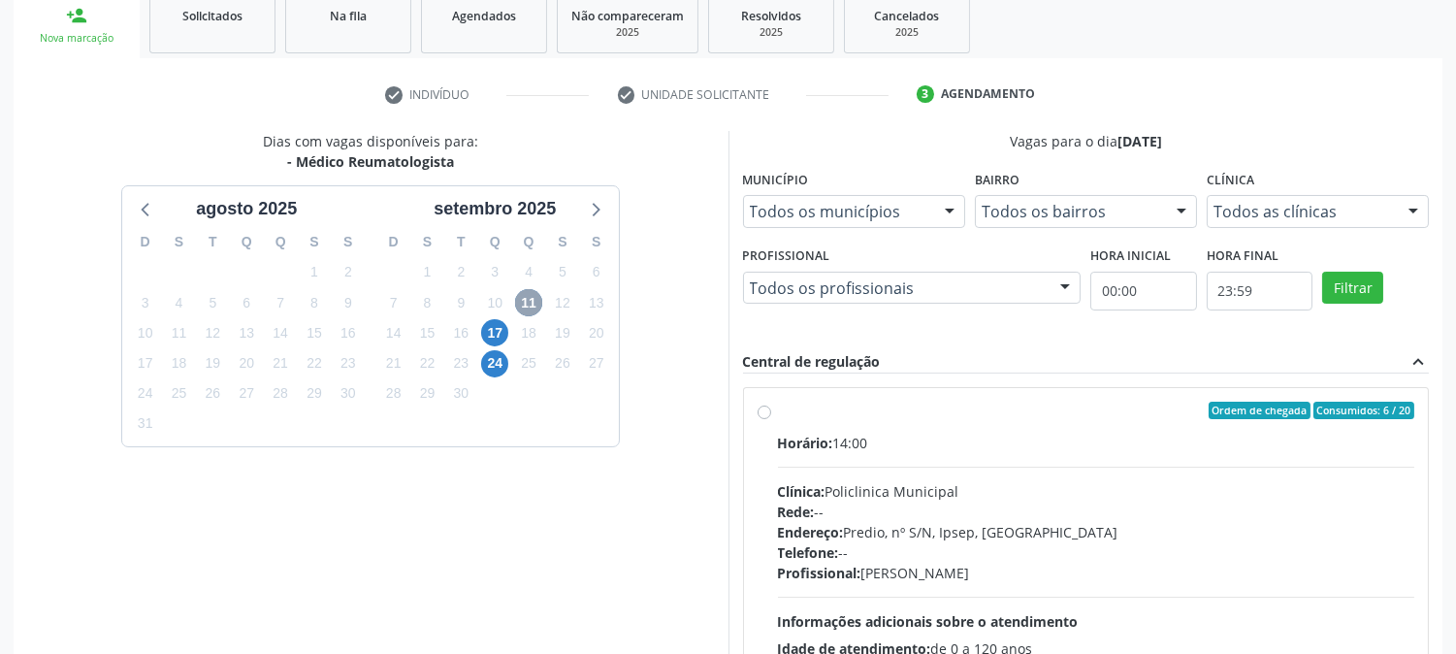
scroll to position [469, 0]
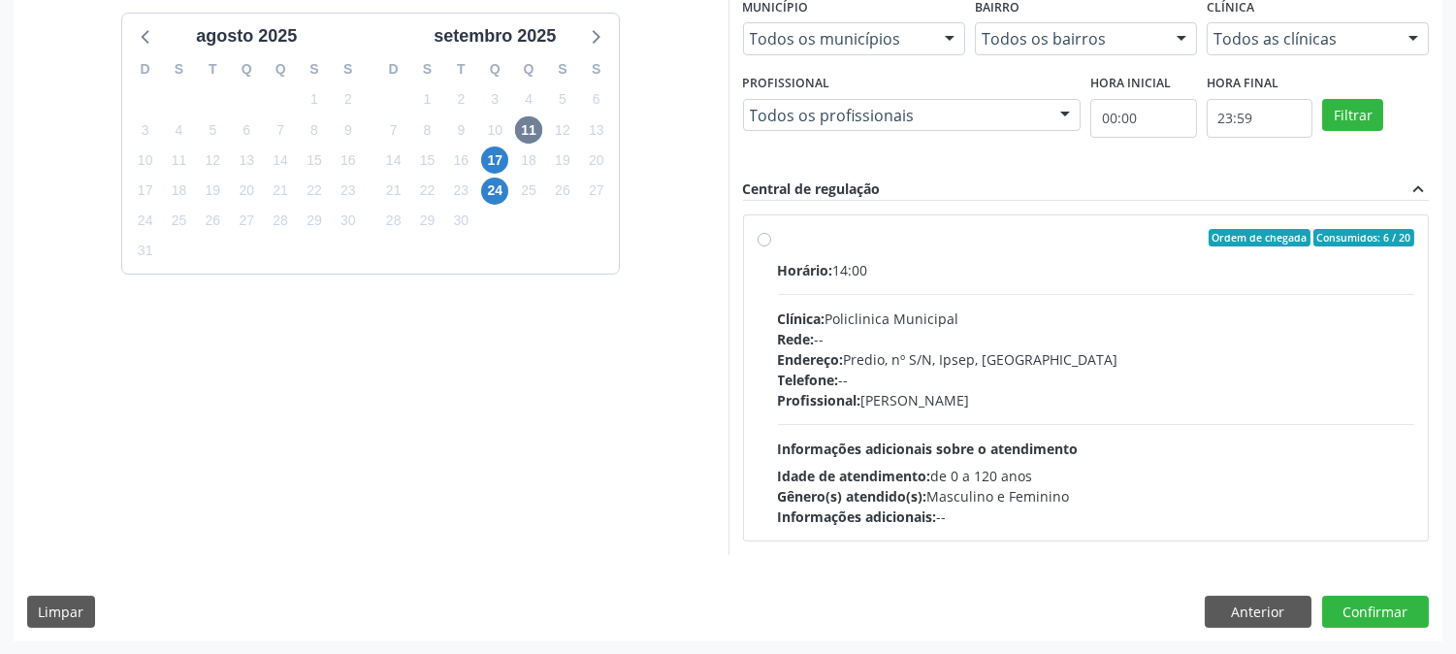
click at [908, 439] on span "Informações adicionais sobre o atendimento" at bounding box center [928, 448] width 301 height 18
click at [771, 246] on input "Ordem de chegada Consumidos: 6 / 20 Horário: 14:00 Clínica: Policlinica Municip…" at bounding box center [764, 237] width 14 height 17
radio input "true"
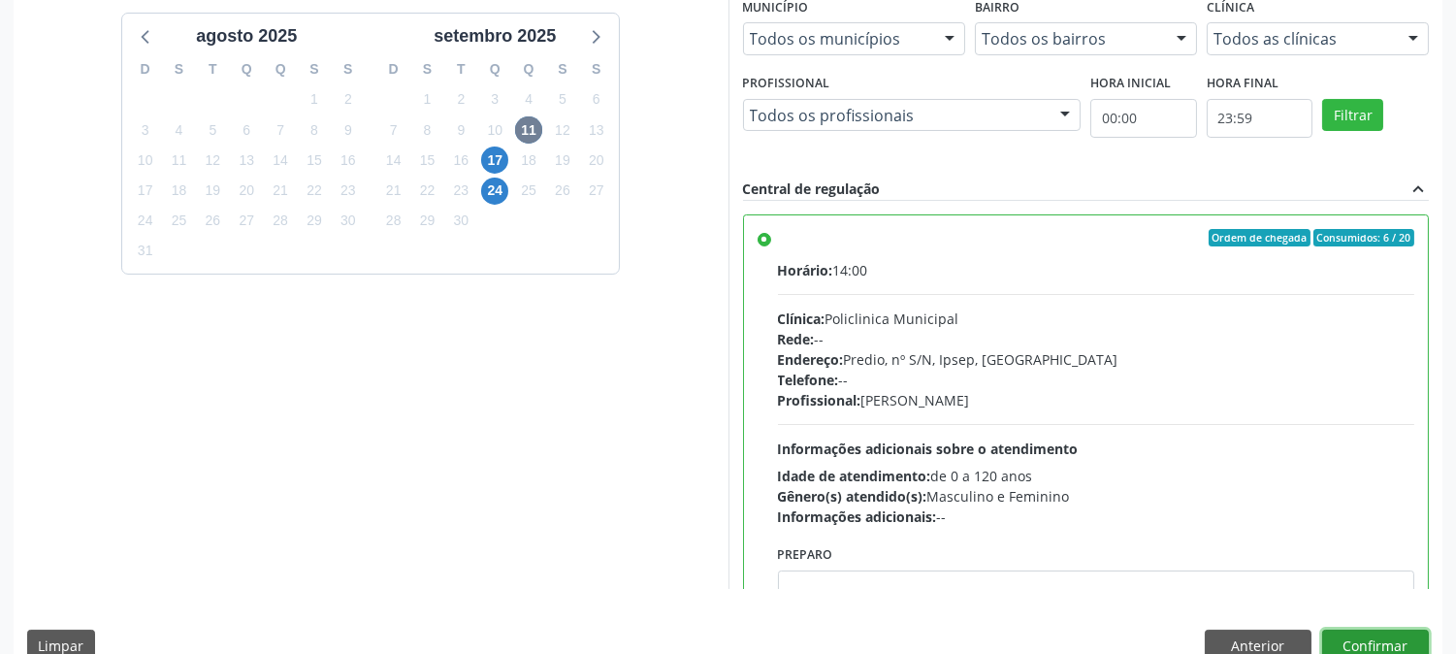
click at [1345, 647] on button "Confirmar" at bounding box center [1375, 645] width 107 height 33
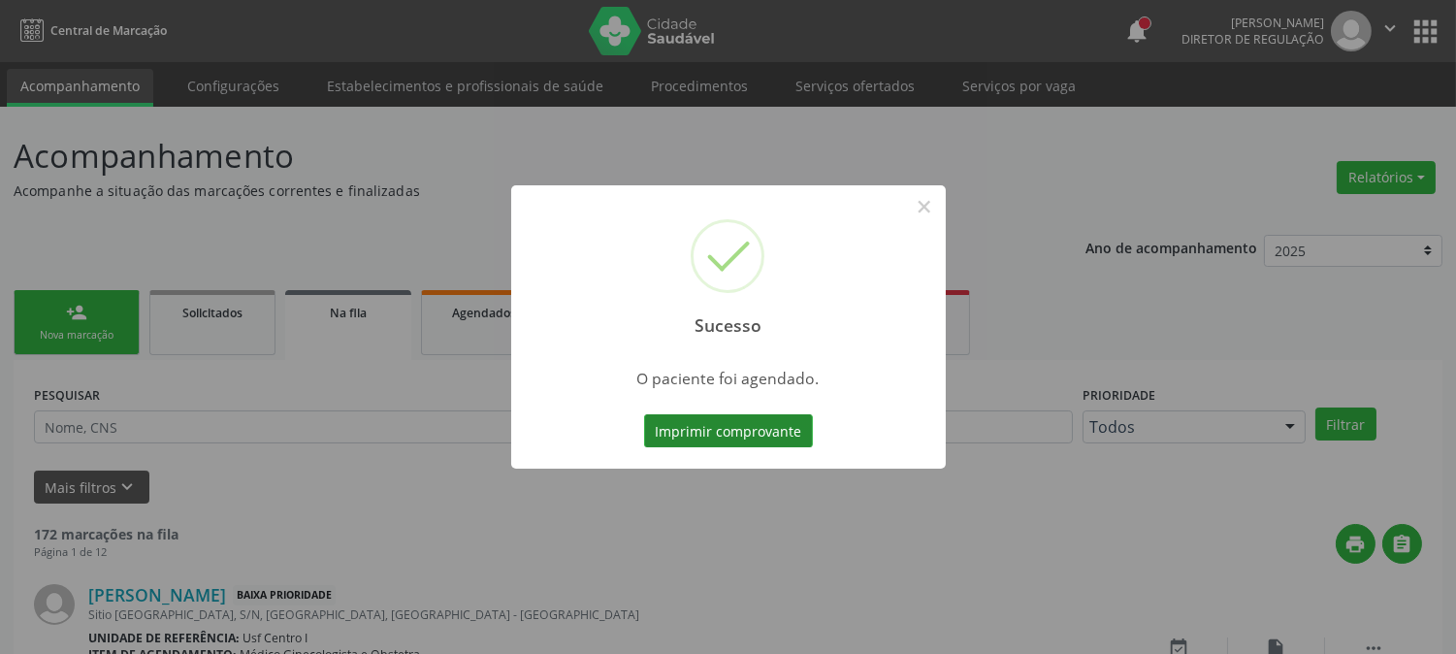
click at [769, 430] on button "Imprimir comprovante" at bounding box center [728, 430] width 169 height 33
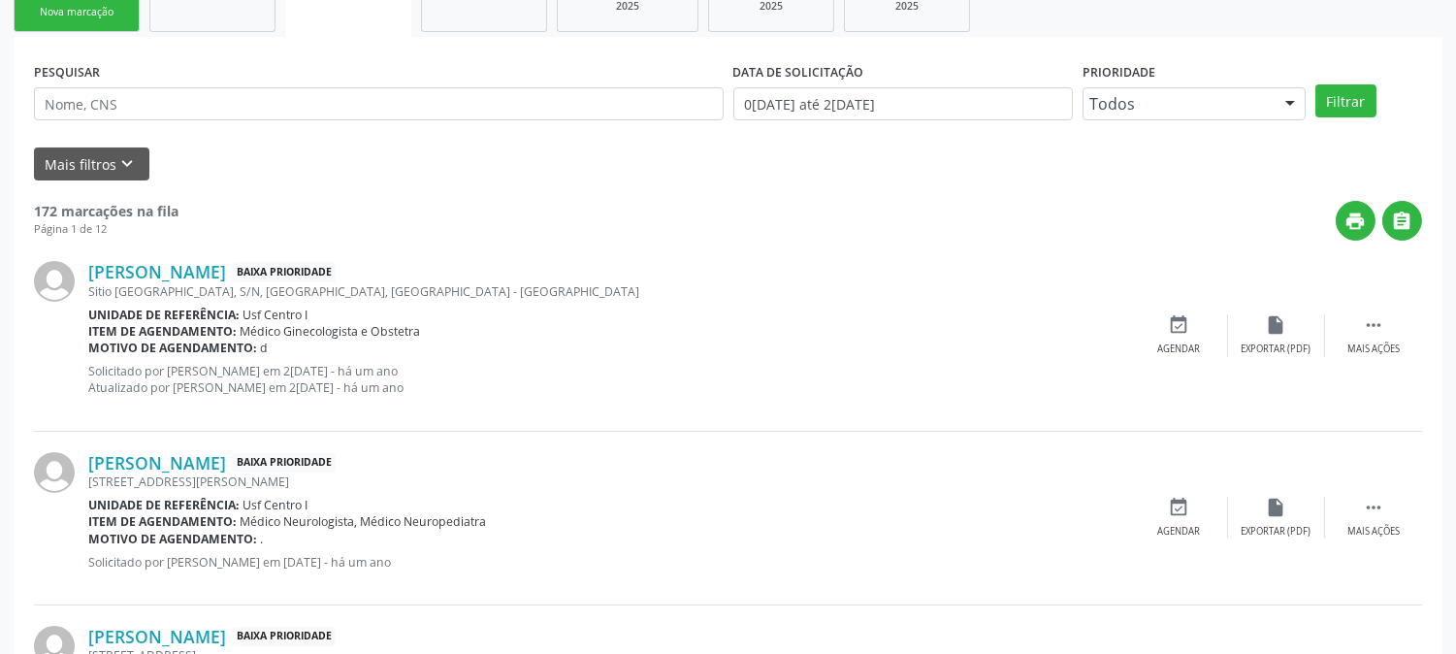
scroll to position [215, 0]
